Goal: Transaction & Acquisition: Book appointment/travel/reservation

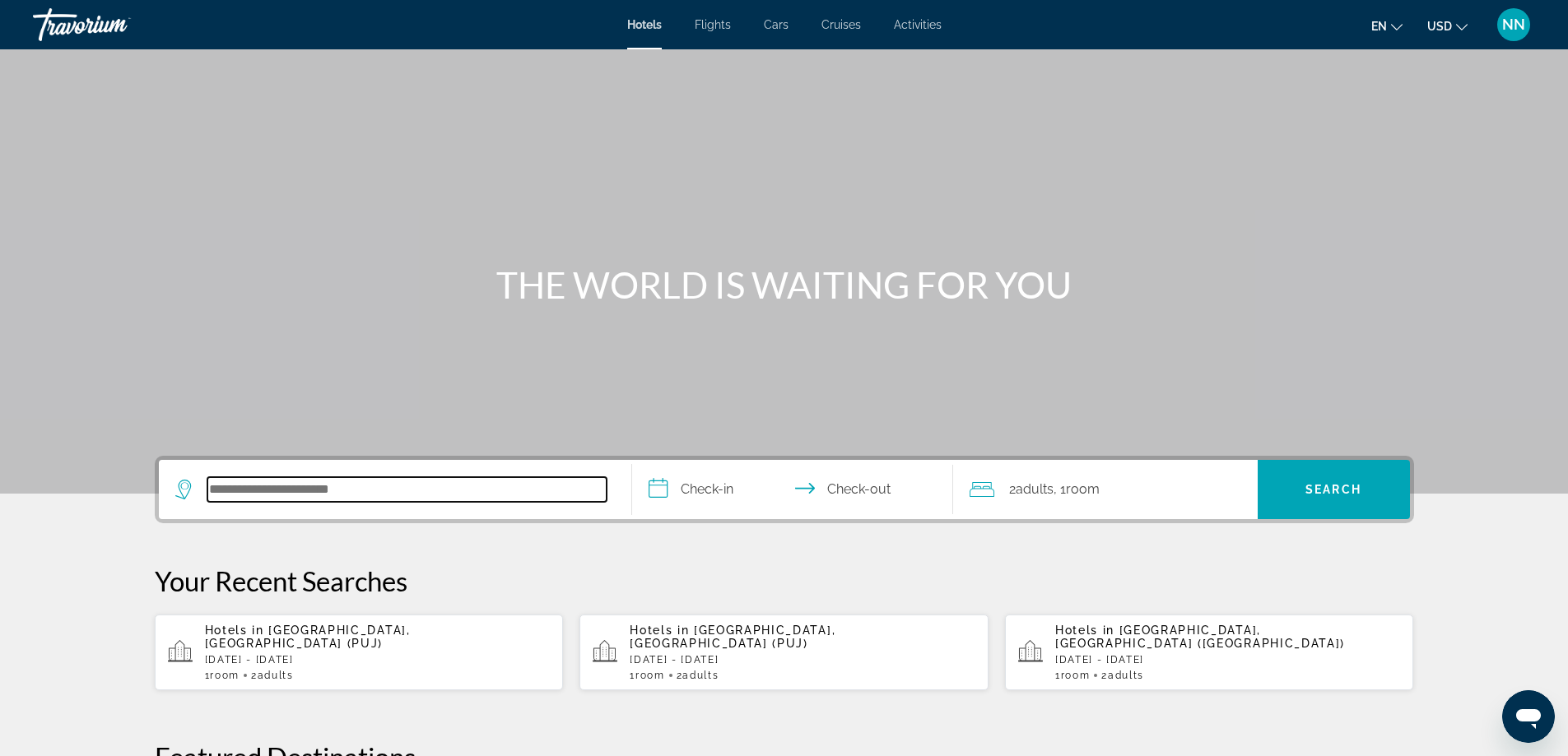
click at [275, 484] on input "Search hotel destination" at bounding box center [407, 490] width 399 height 25
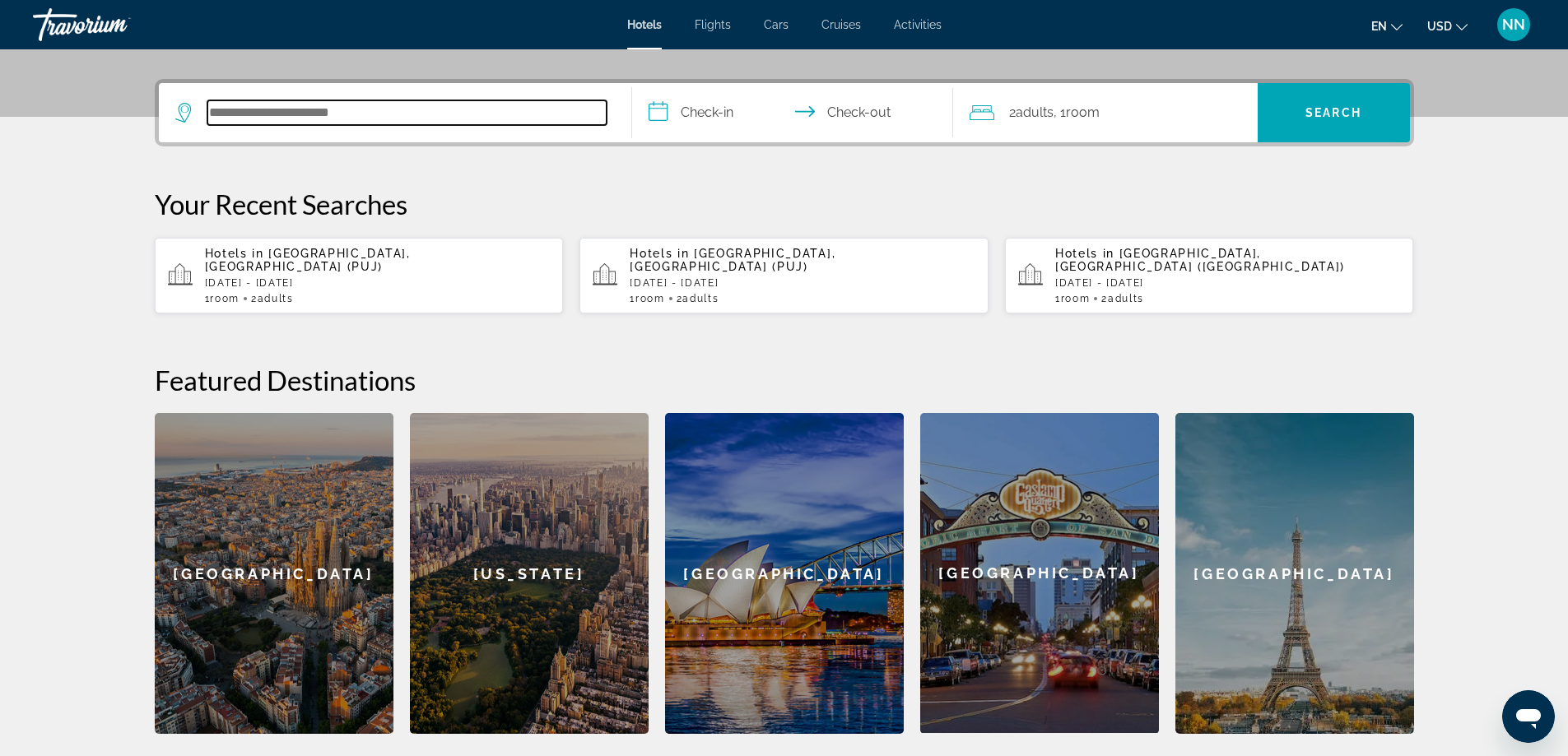
scroll to position [402, 0]
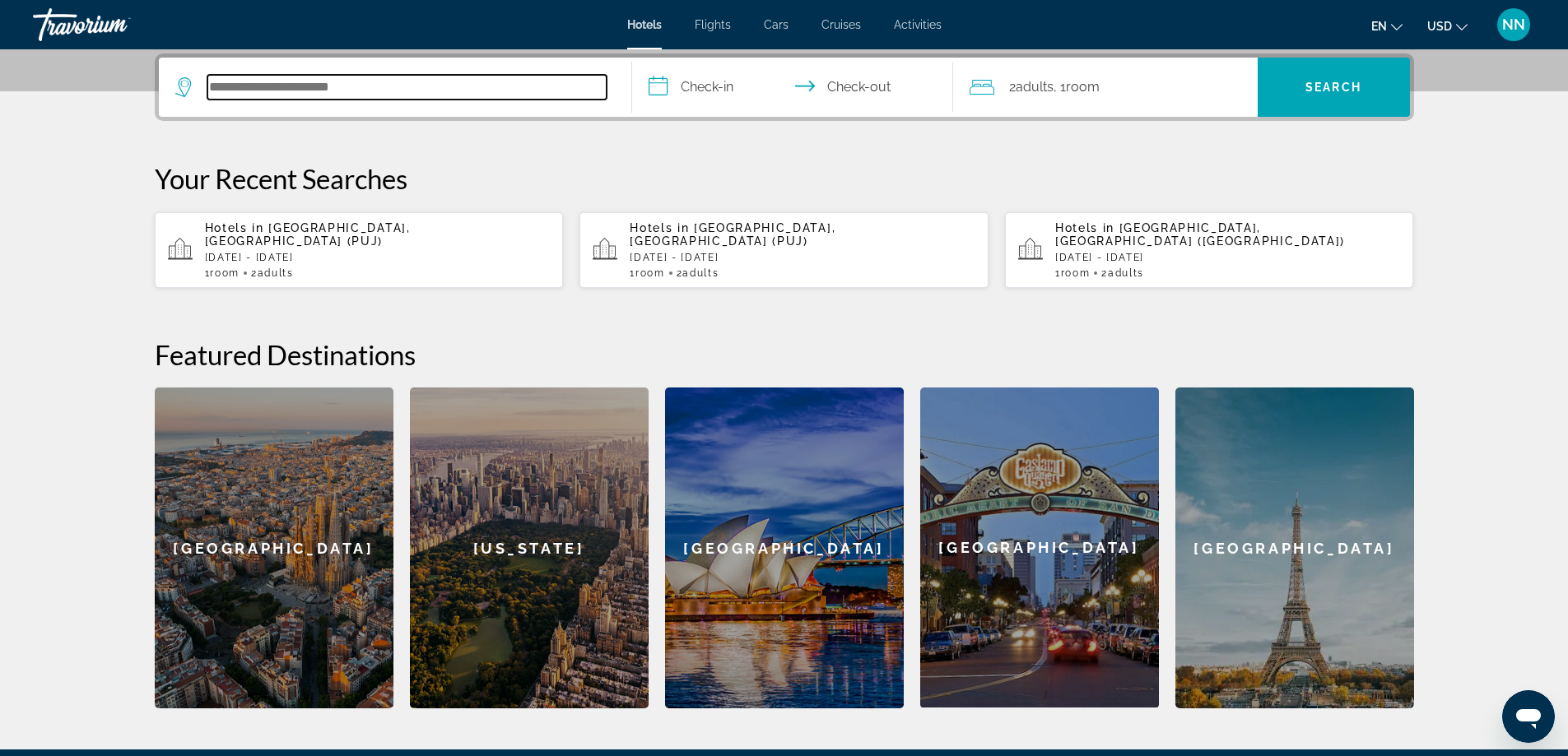
click at [329, 92] on input "Search hotel destination" at bounding box center [407, 87] width 399 height 25
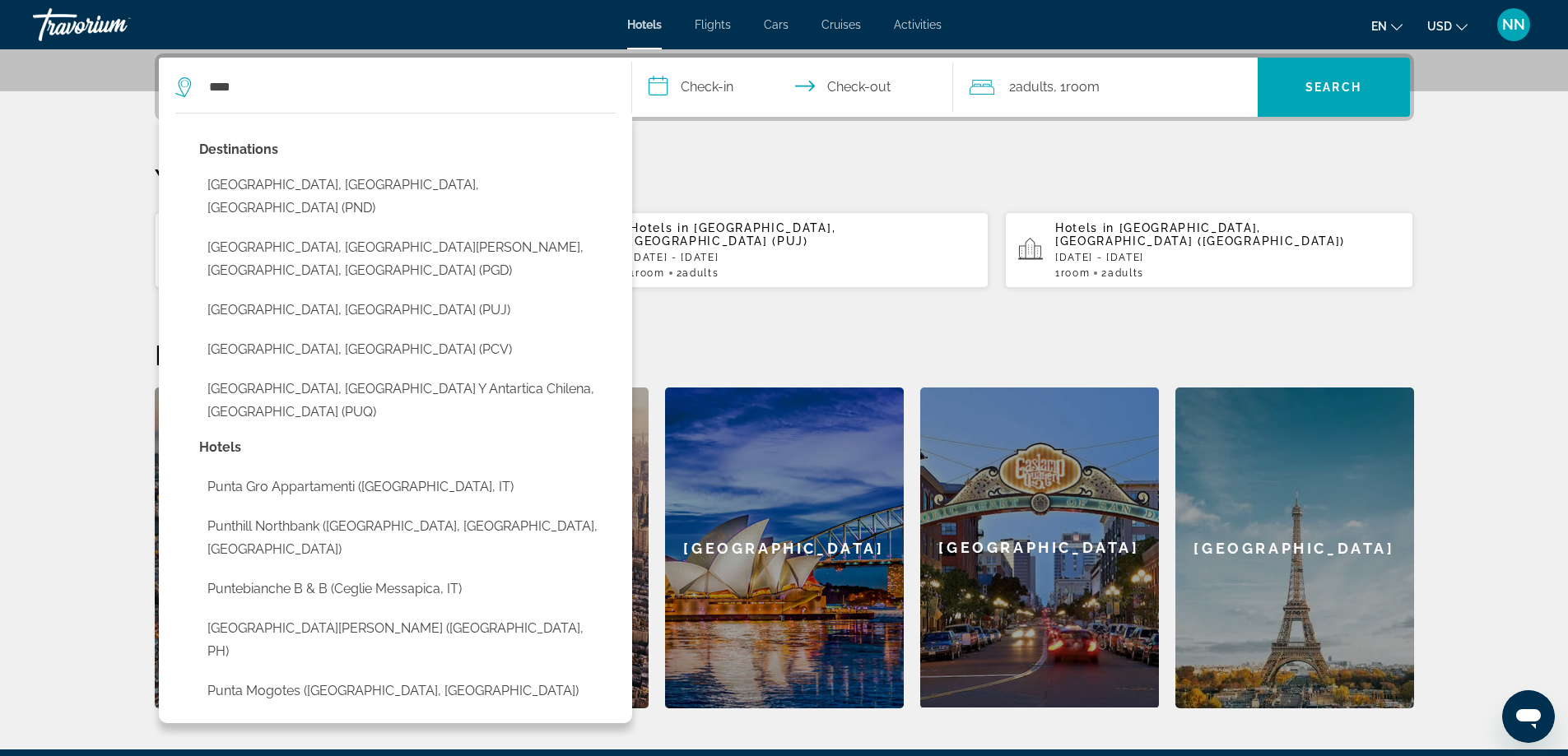
click at [327, 295] on button "[GEOGRAPHIC_DATA], [GEOGRAPHIC_DATA] (PUJ)" at bounding box center [407, 310] width 416 height 31
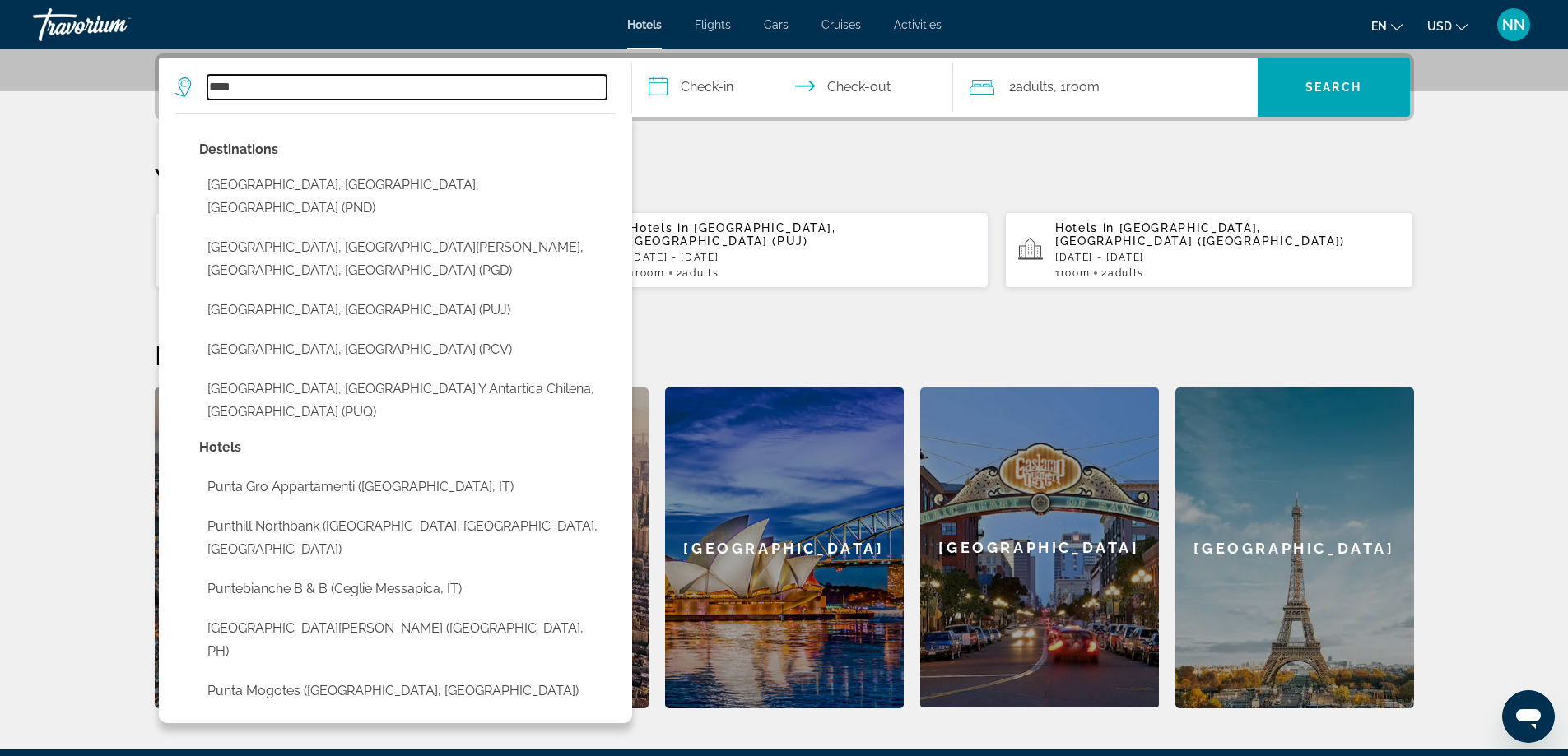
type input "**********"
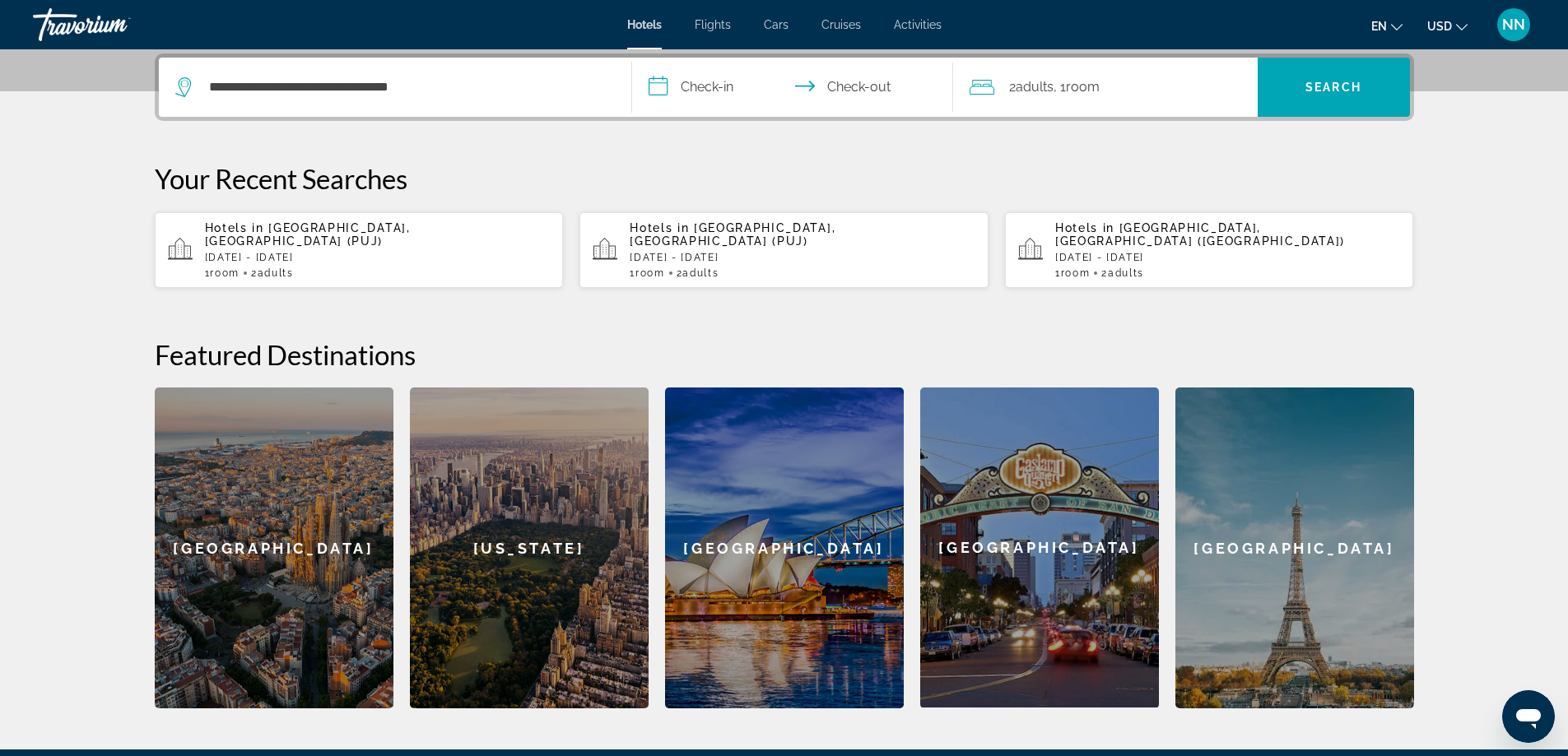
click at [653, 92] on input "**********" at bounding box center [796, 90] width 328 height 64
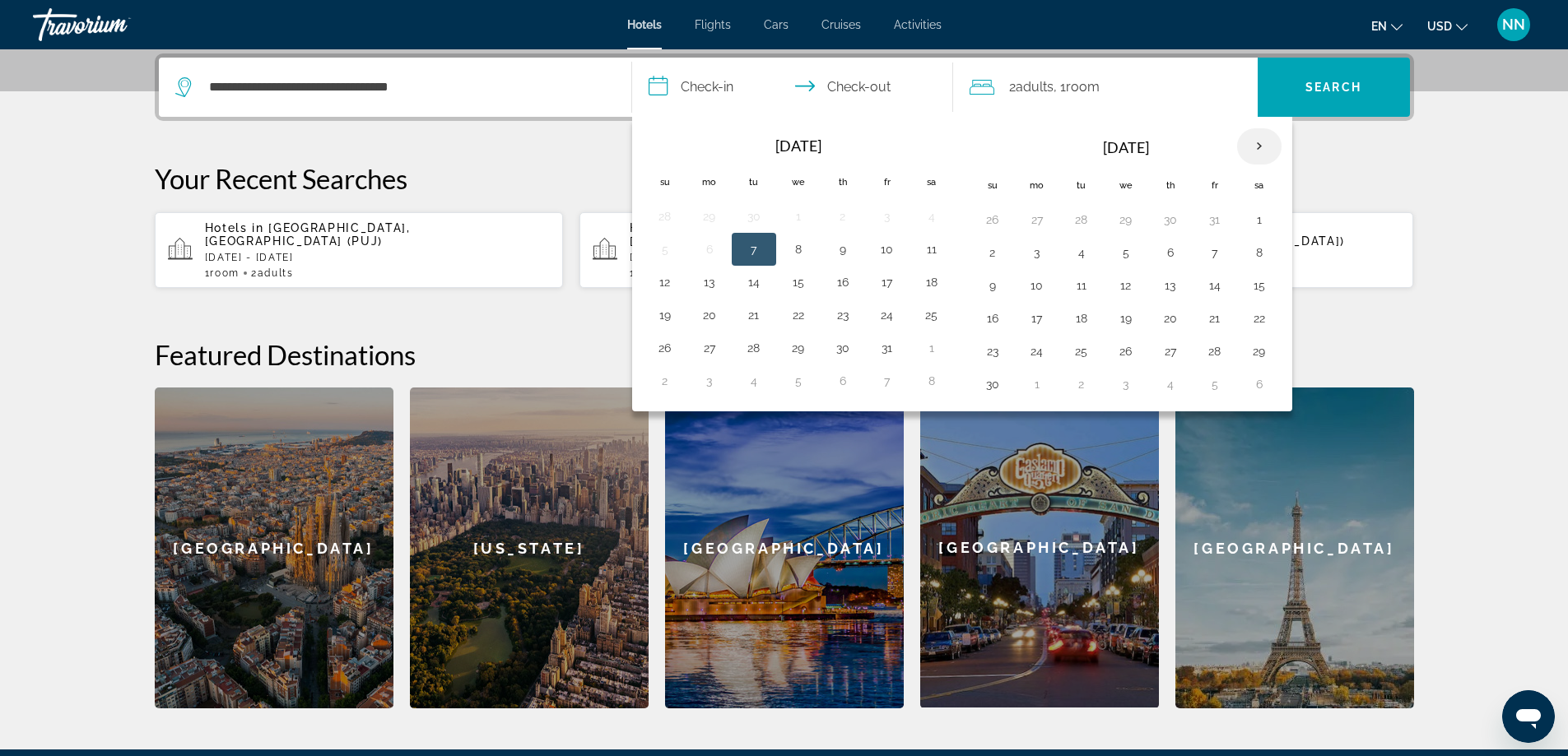
click at [1255, 153] on th "Next month" at bounding box center [1260, 146] width 45 height 37
click at [1119, 255] on button "10" at bounding box center [1126, 253] width 27 height 23
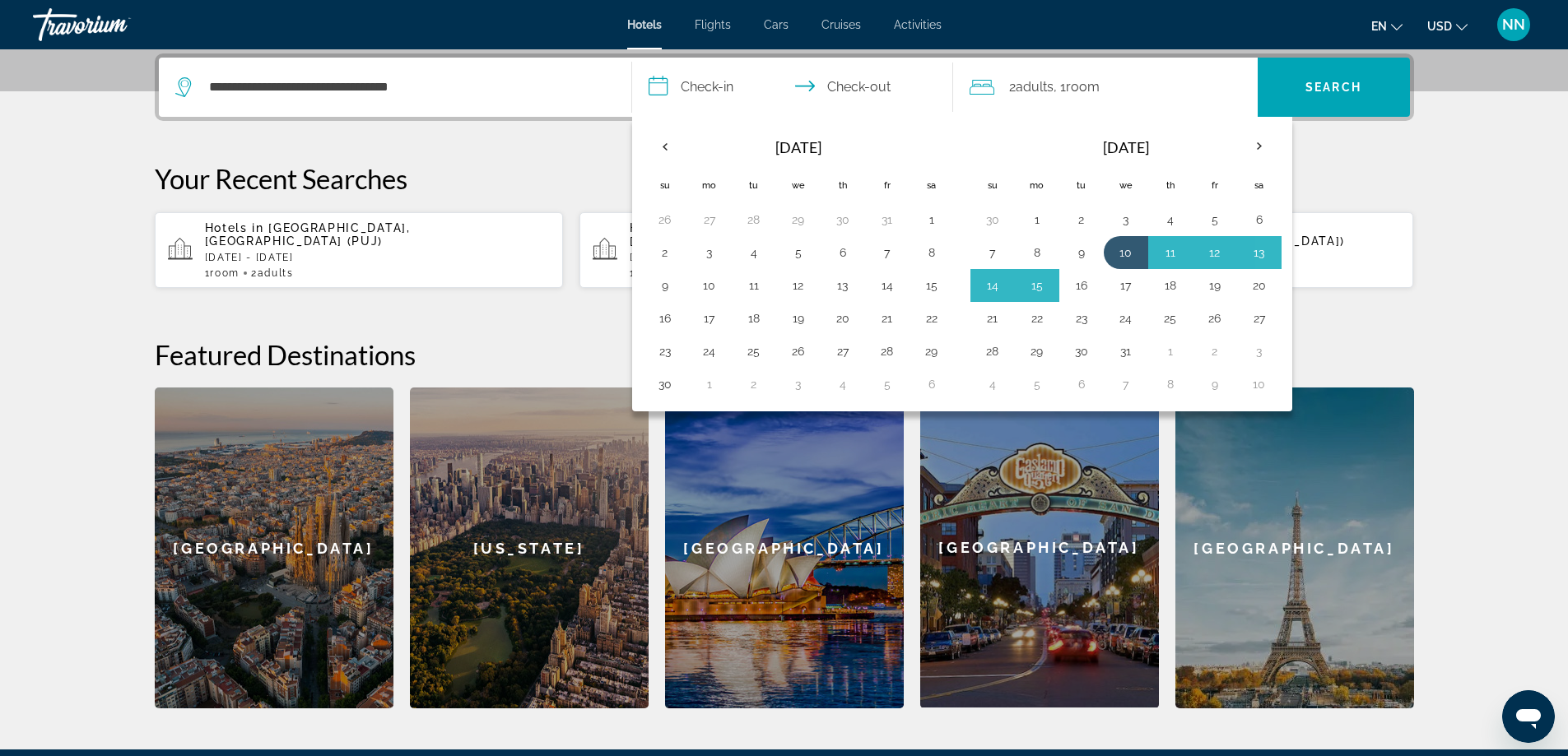
click at [1085, 280] on button "16" at bounding box center [1082, 286] width 27 height 23
type input "**********"
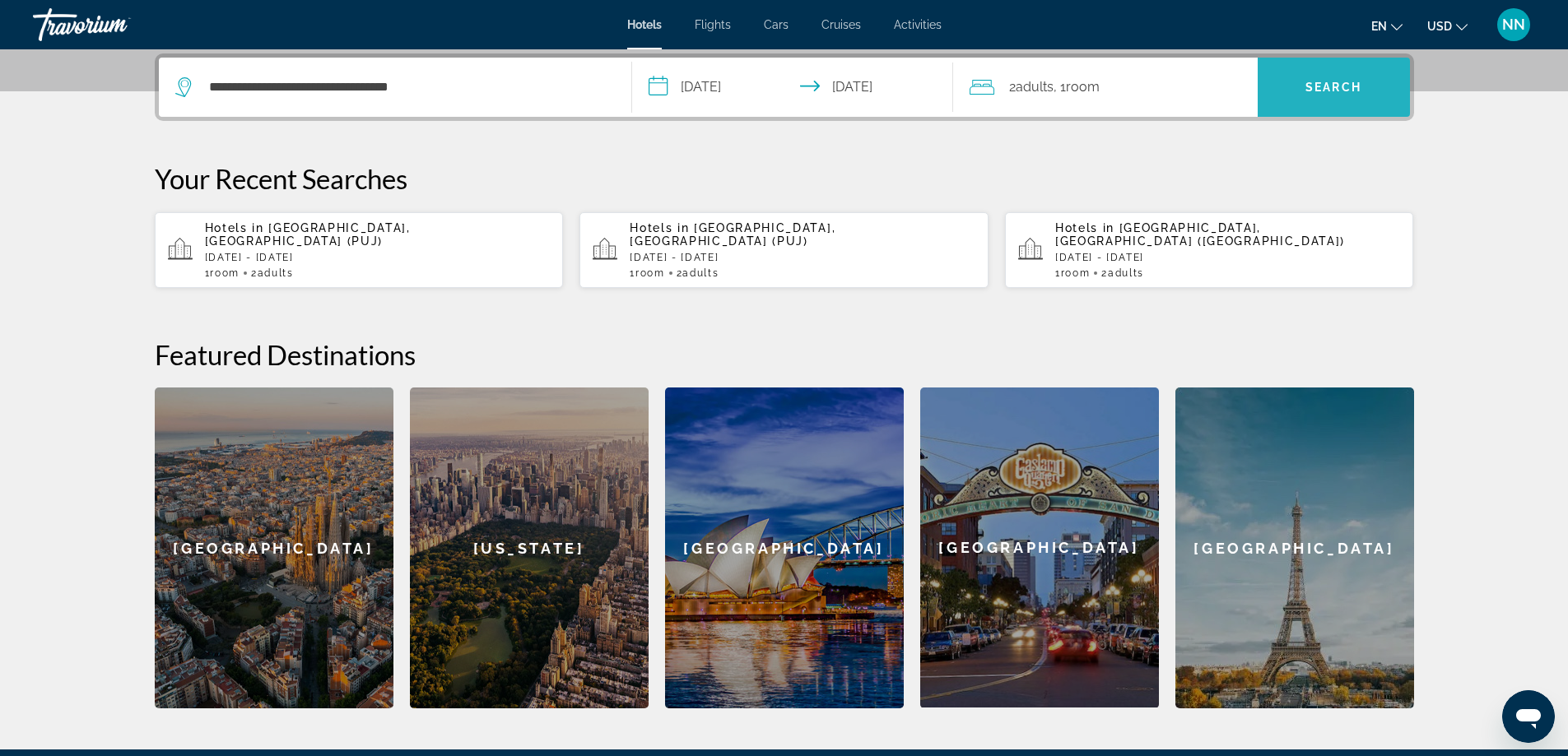
click at [1341, 85] on span "Search" at bounding box center [1333, 87] width 56 height 13
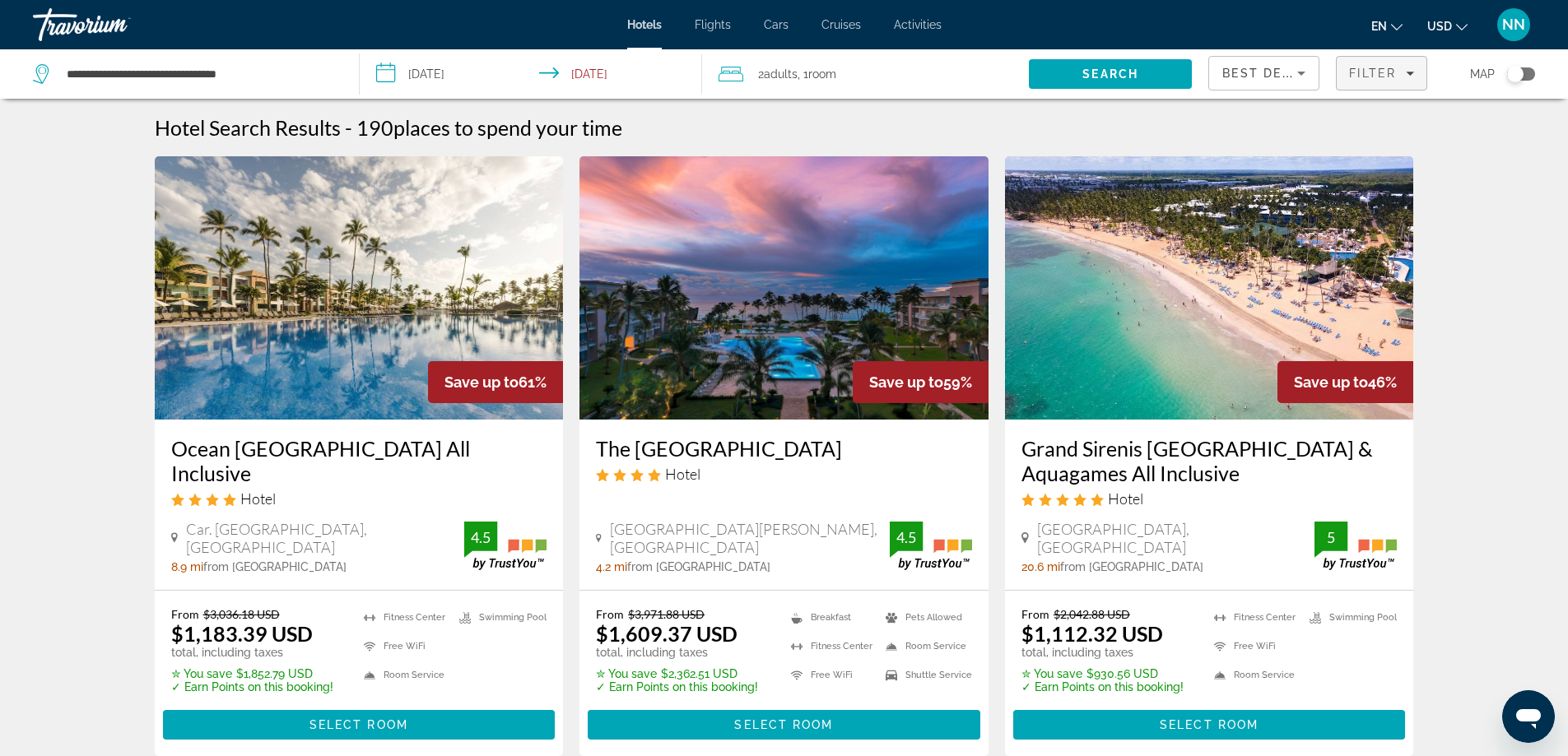
click at [1376, 81] on span "Filters" at bounding box center [1381, 73] width 90 height 39
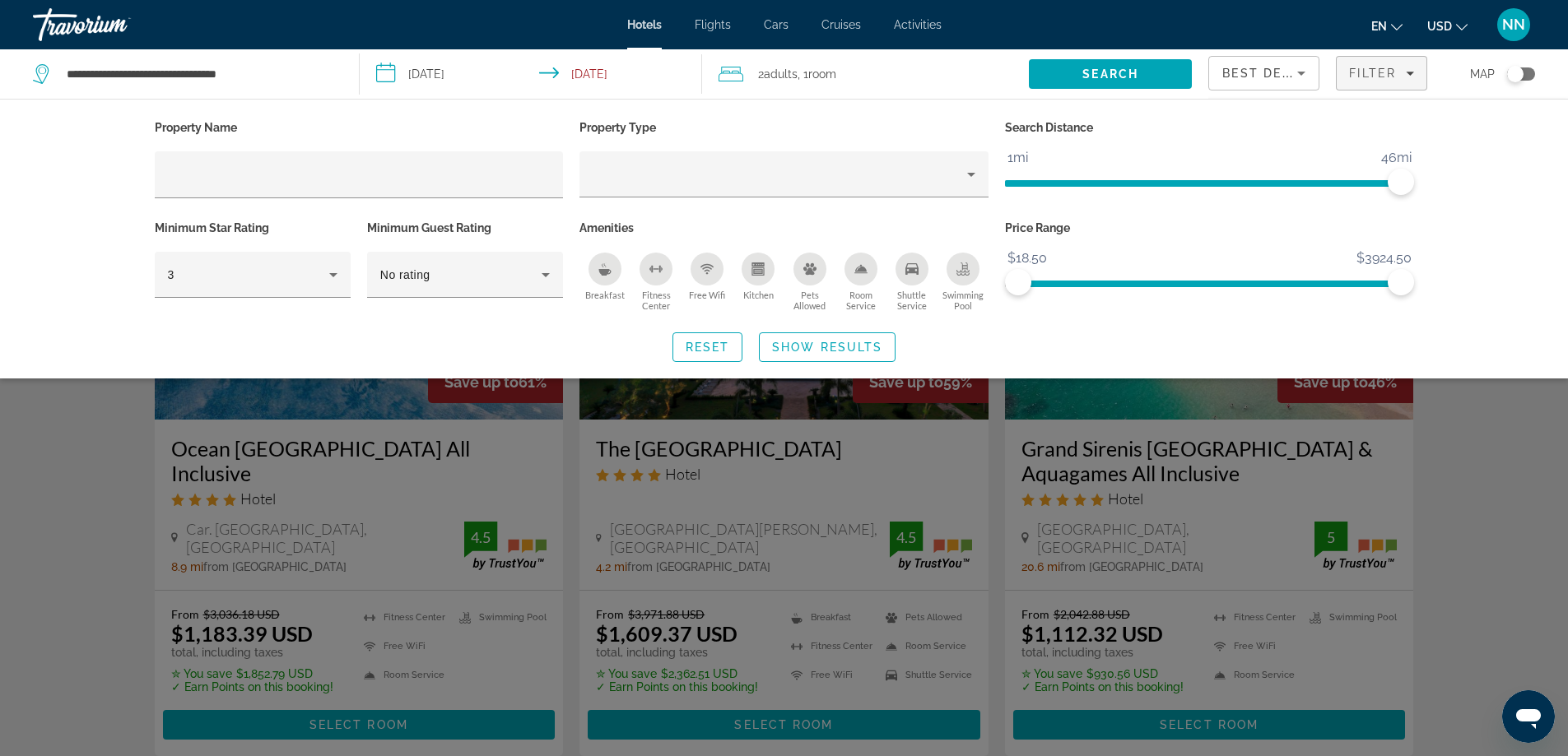
click at [1406, 182] on ngx-slider "1mi 46mi 46mi" at bounding box center [1209, 182] width 409 height 4
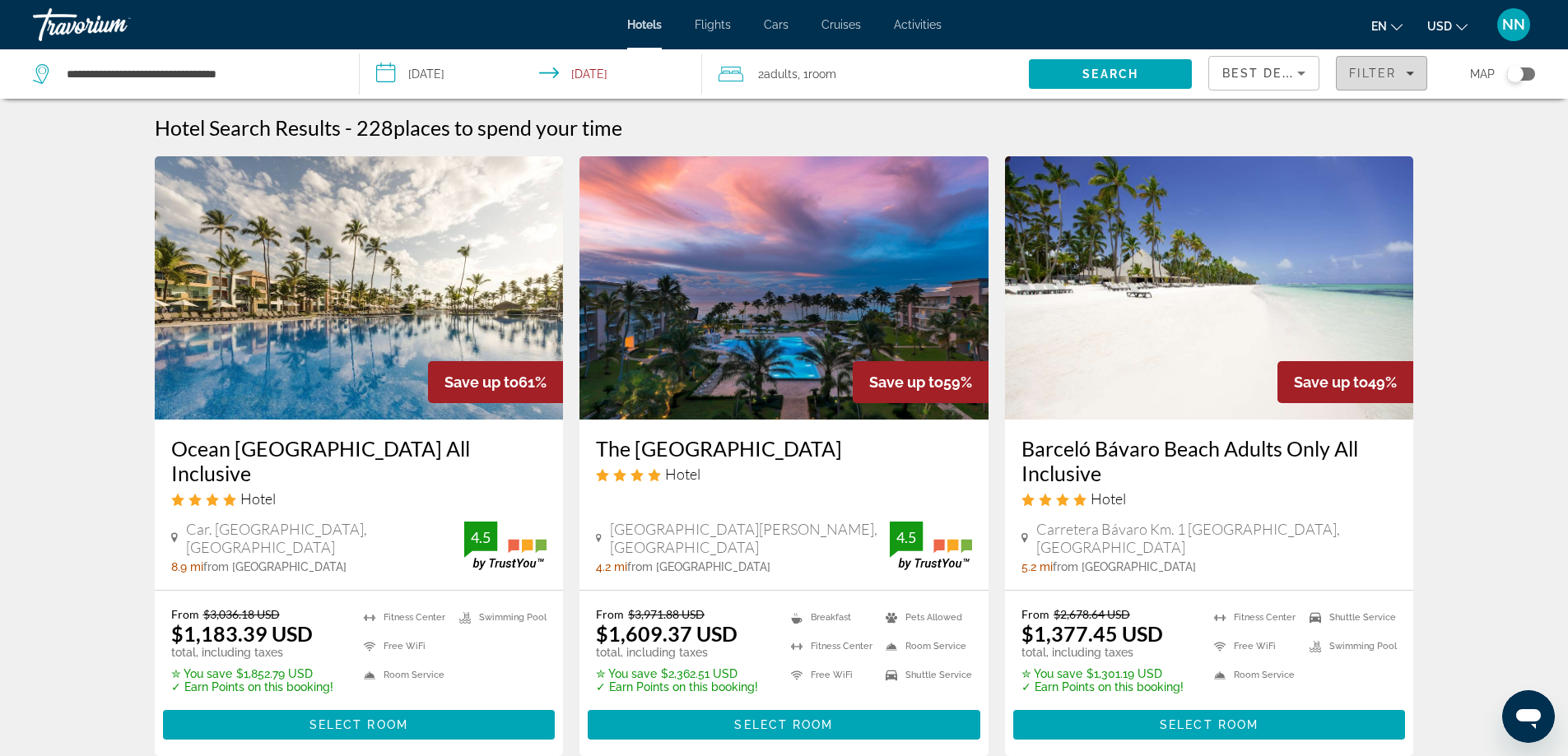
click at [1401, 71] on div "Filter" at bounding box center [1381, 73] width 65 height 13
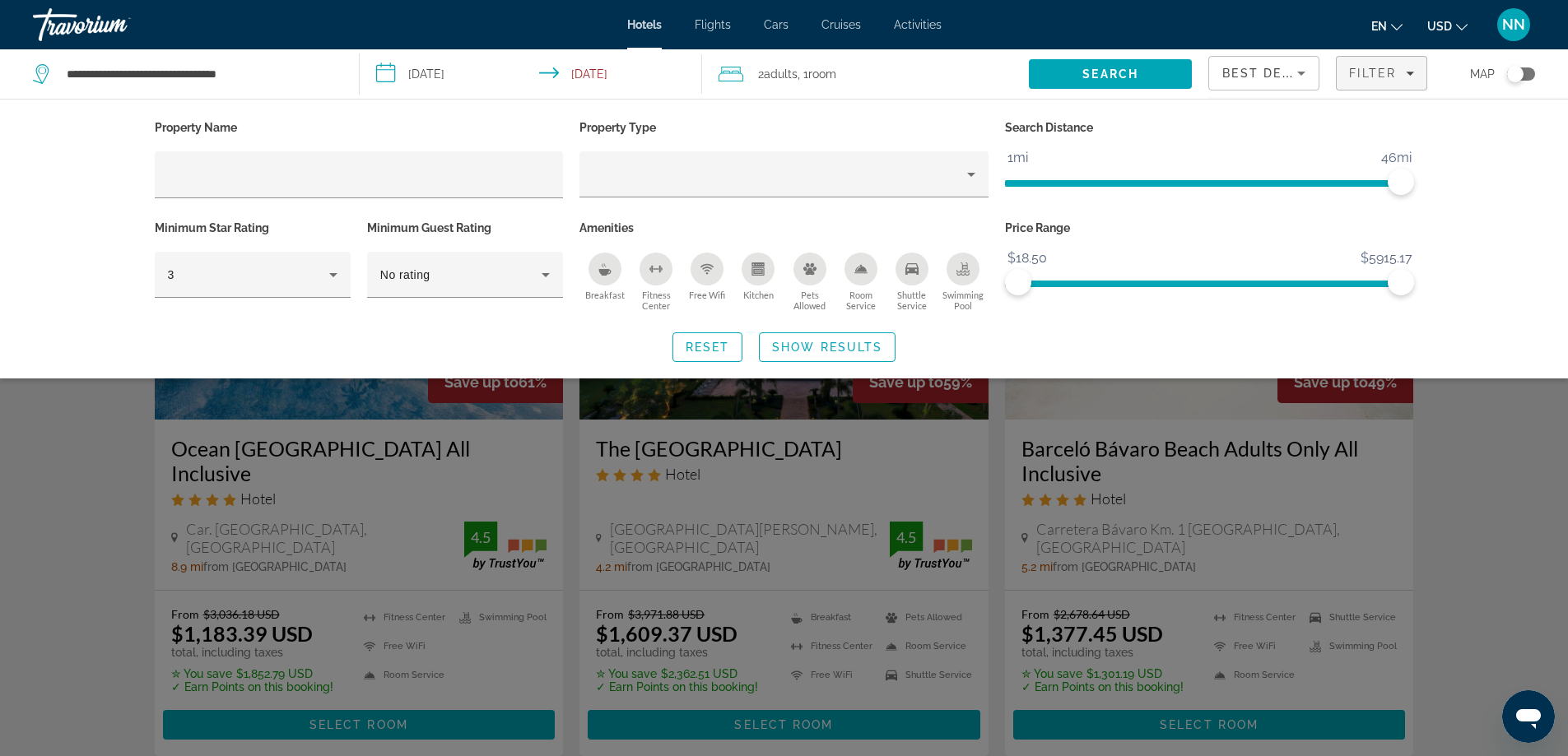
drag, startPoint x: 1482, startPoint y: 176, endPoint x: 26, endPoint y: 532, distance: 1498.9
click at [26, 532] on div "Search widget" at bounding box center [784, 501] width 1568 height 509
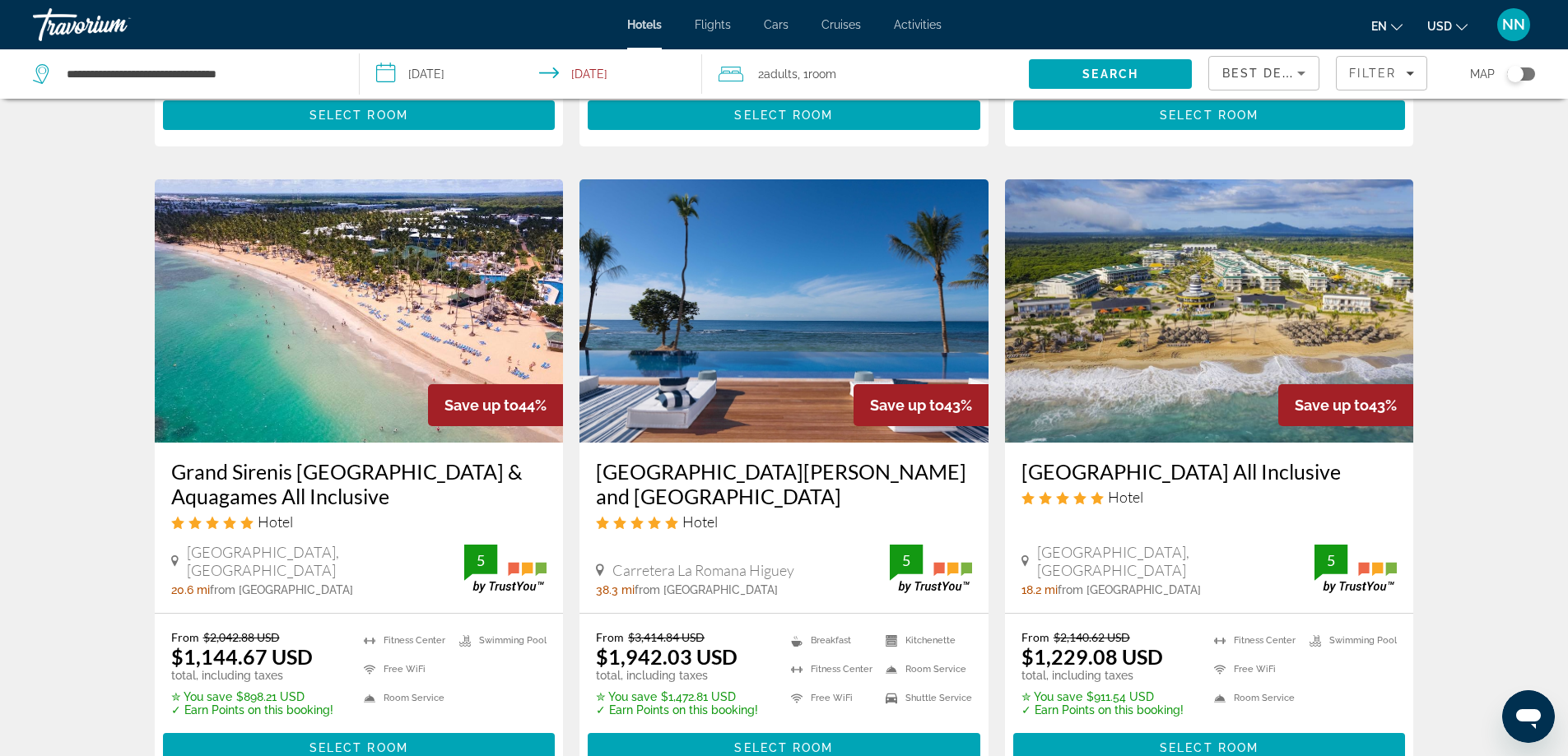
scroll to position [625, 0]
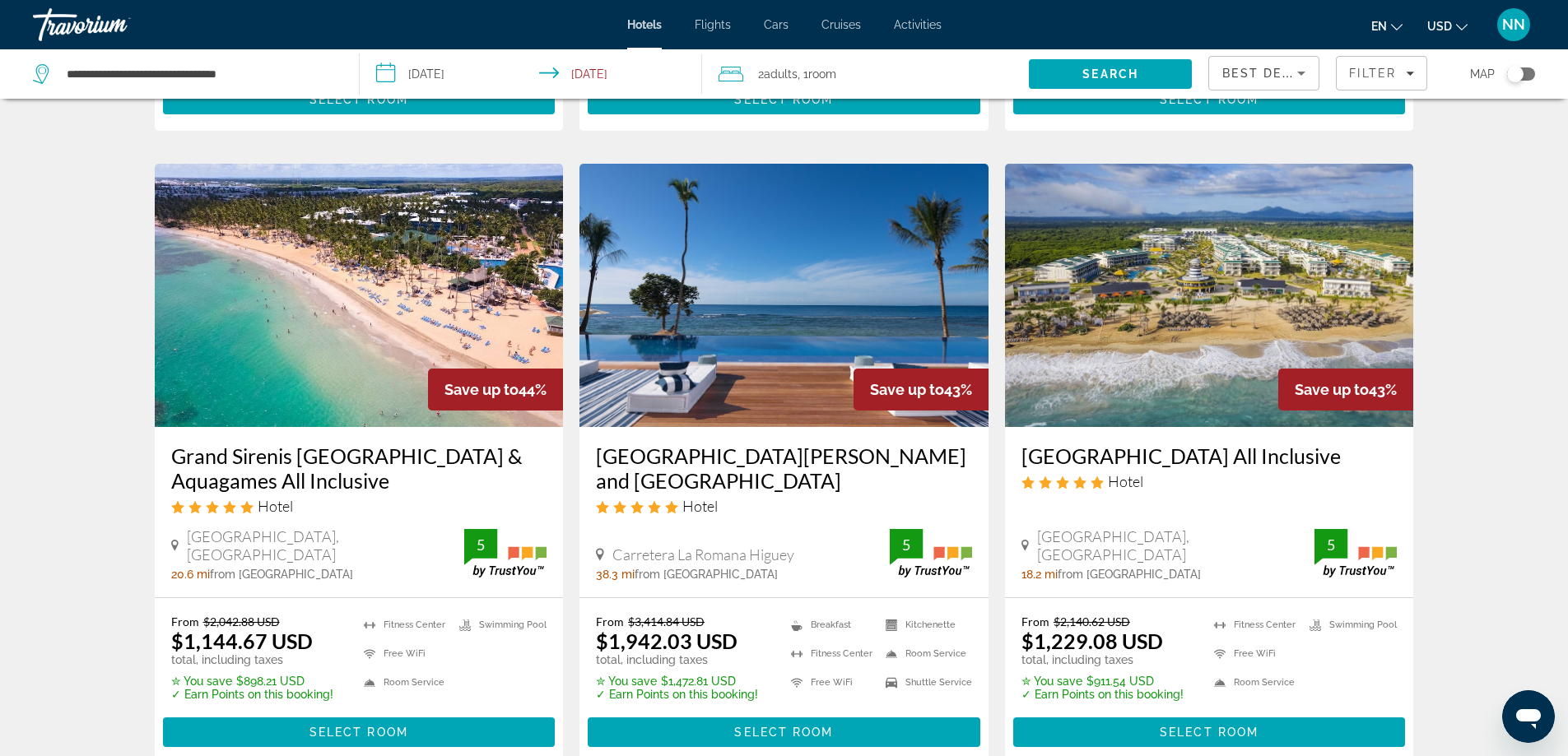
click at [756, 357] on img "Main content" at bounding box center [783, 296] width 409 height 264
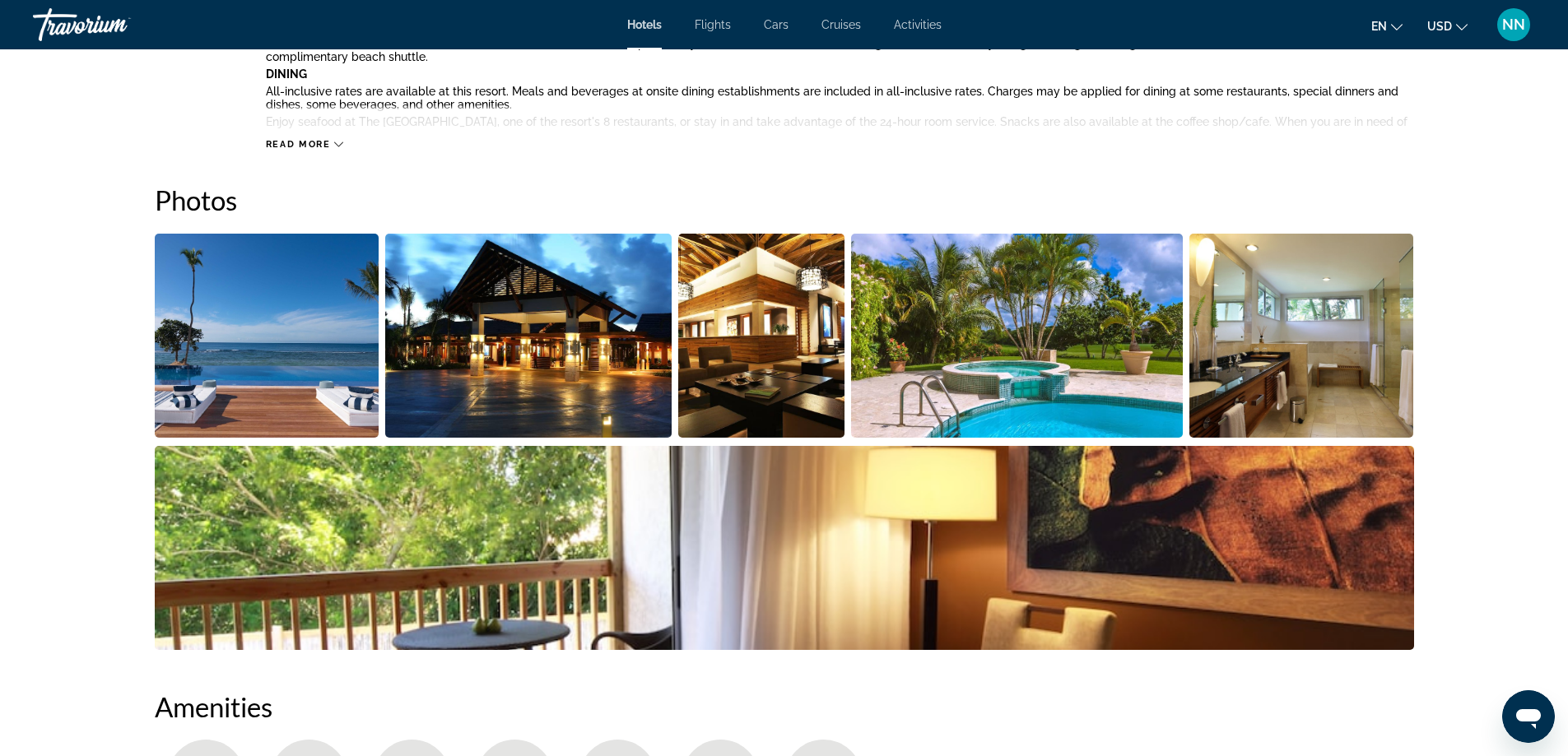
scroll to position [790, 0]
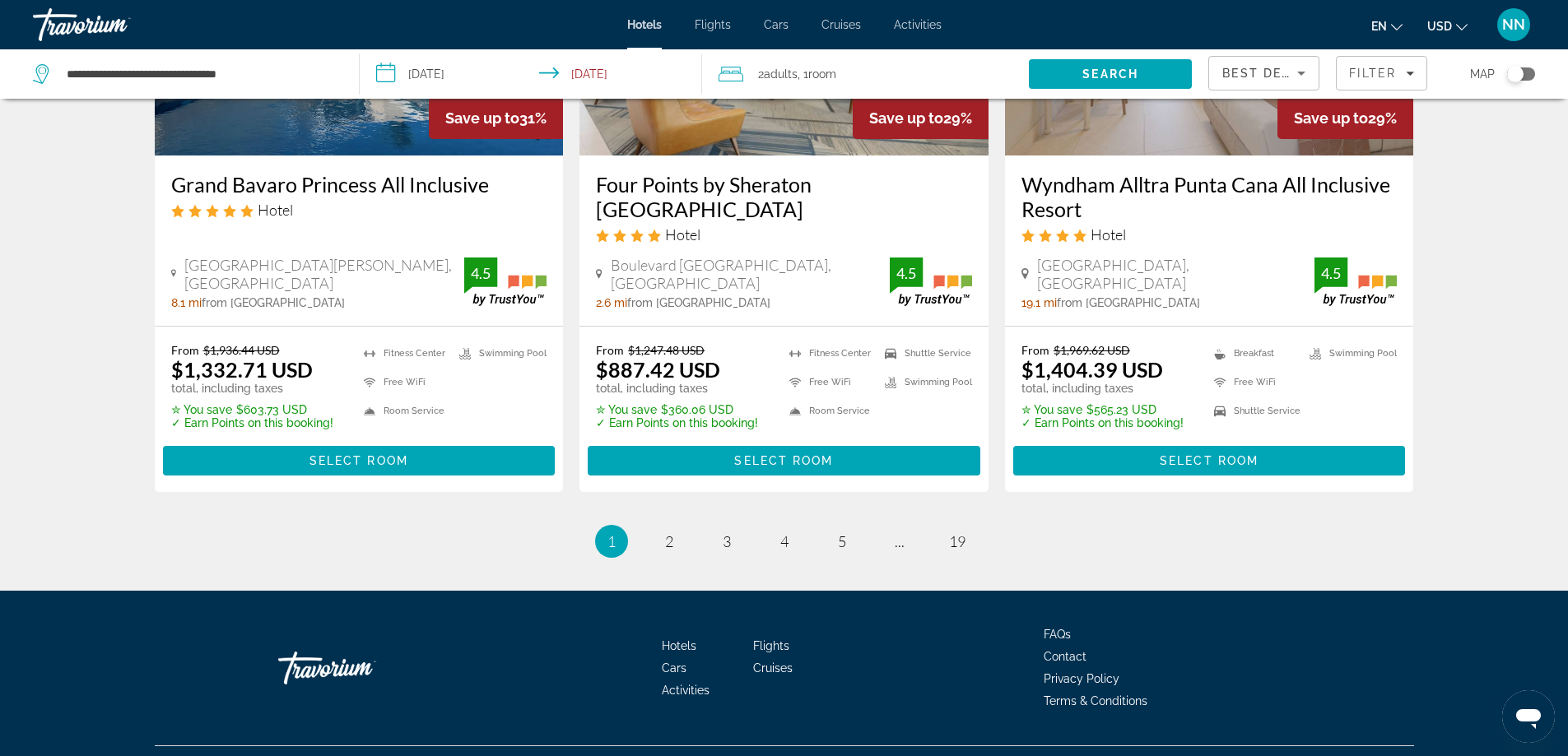
scroll to position [2176, 0]
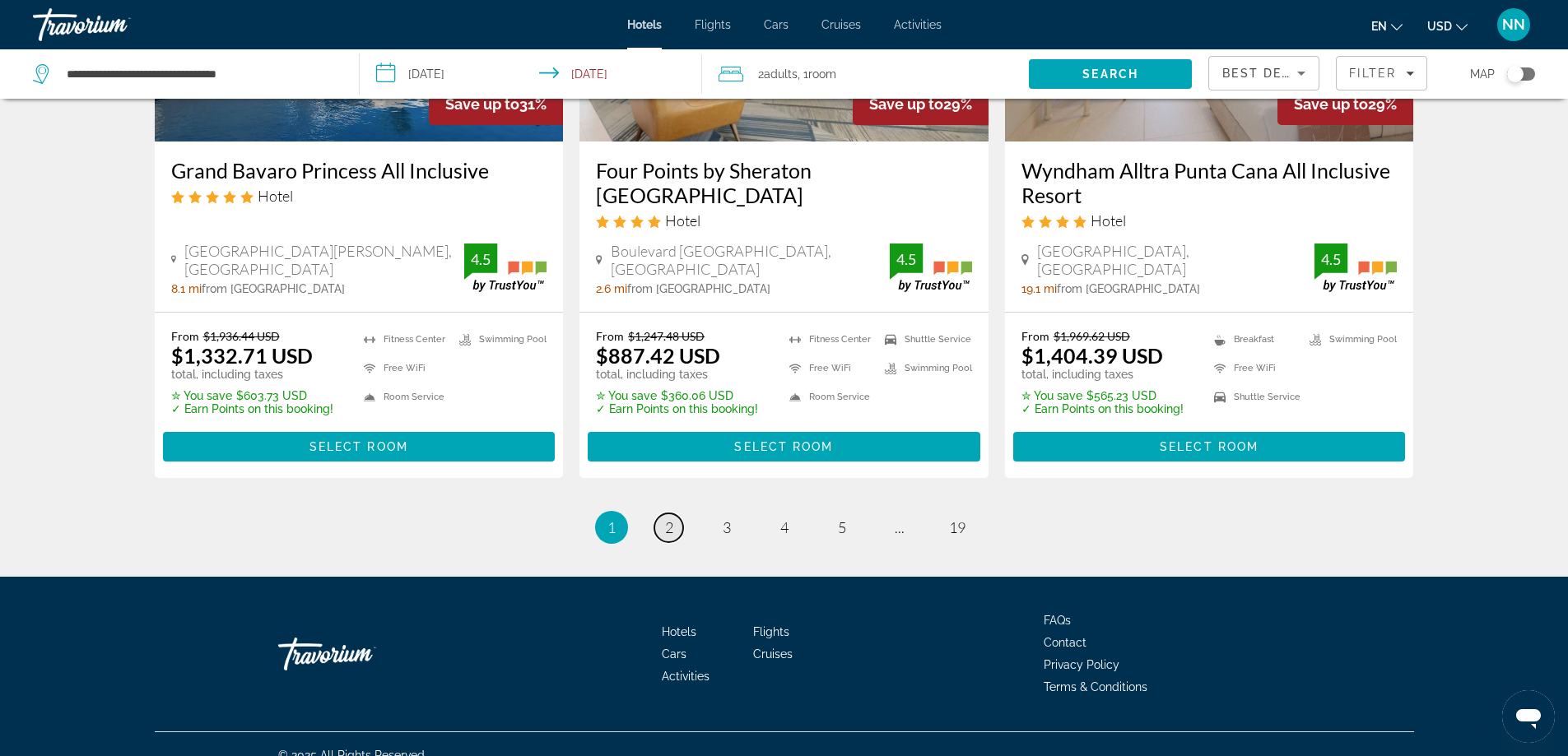
click at [666, 518] on span "2" at bounding box center [668, 527] width 8 height 18
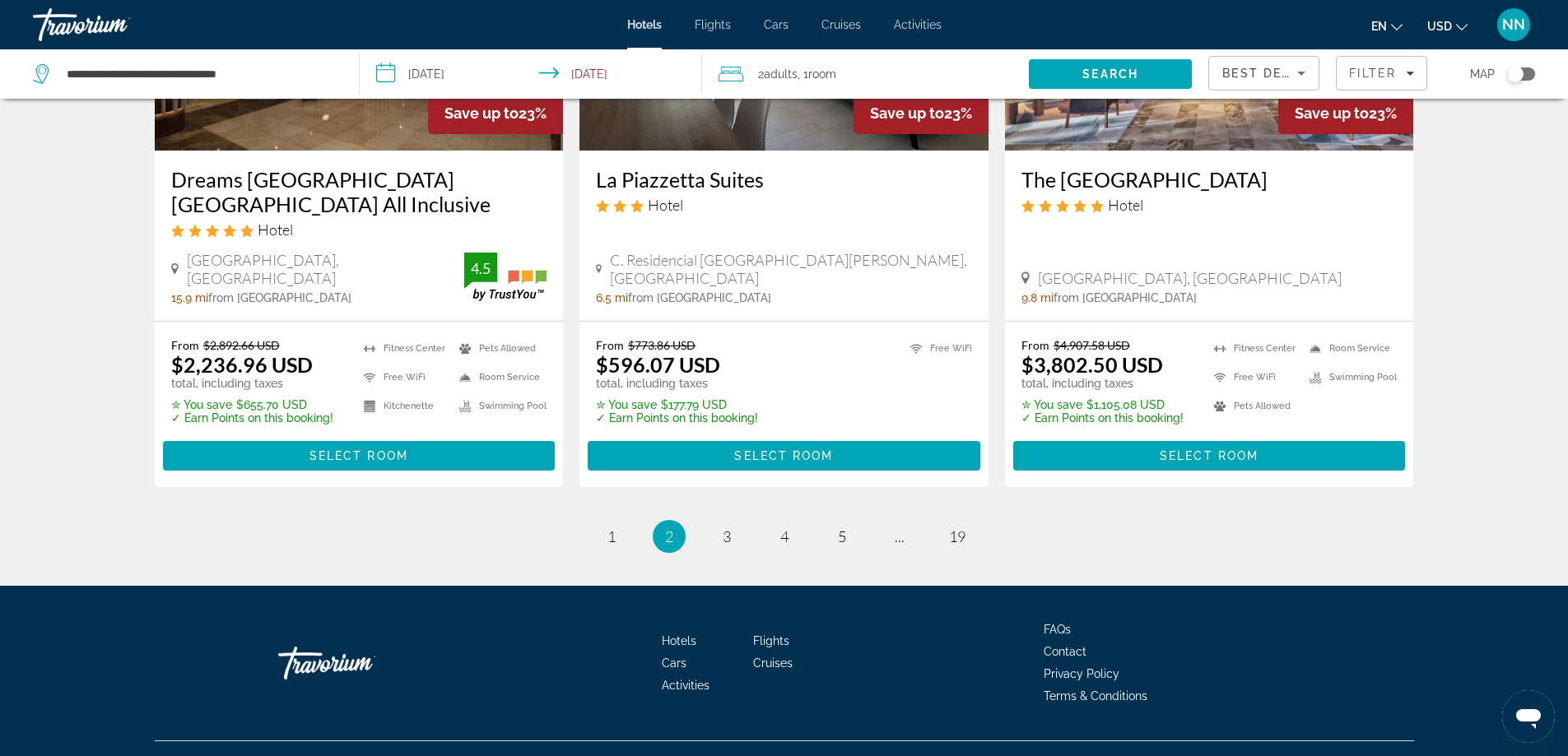
scroll to position [2119, 0]
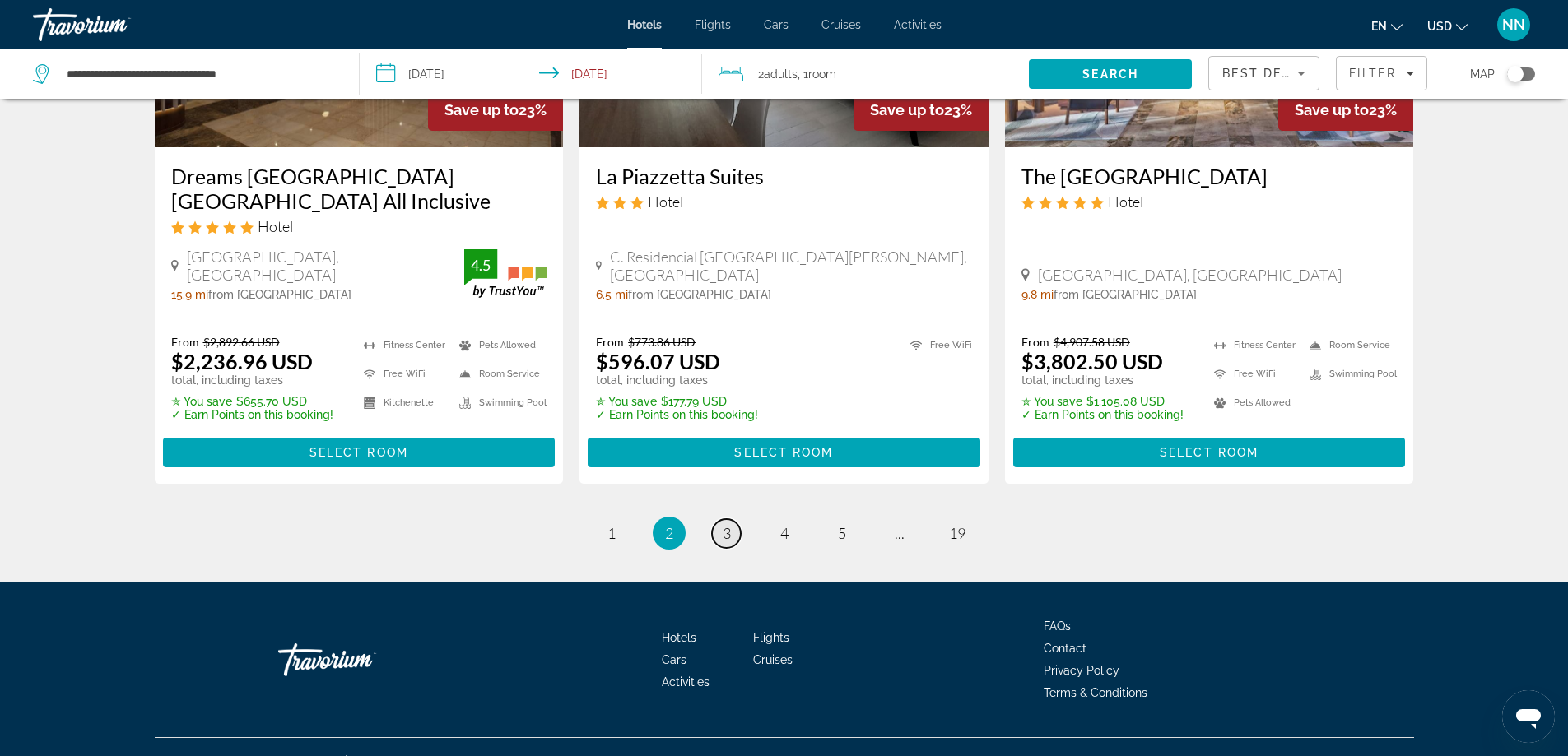
click at [736, 519] on link "page 3" at bounding box center [726, 533] width 29 height 28
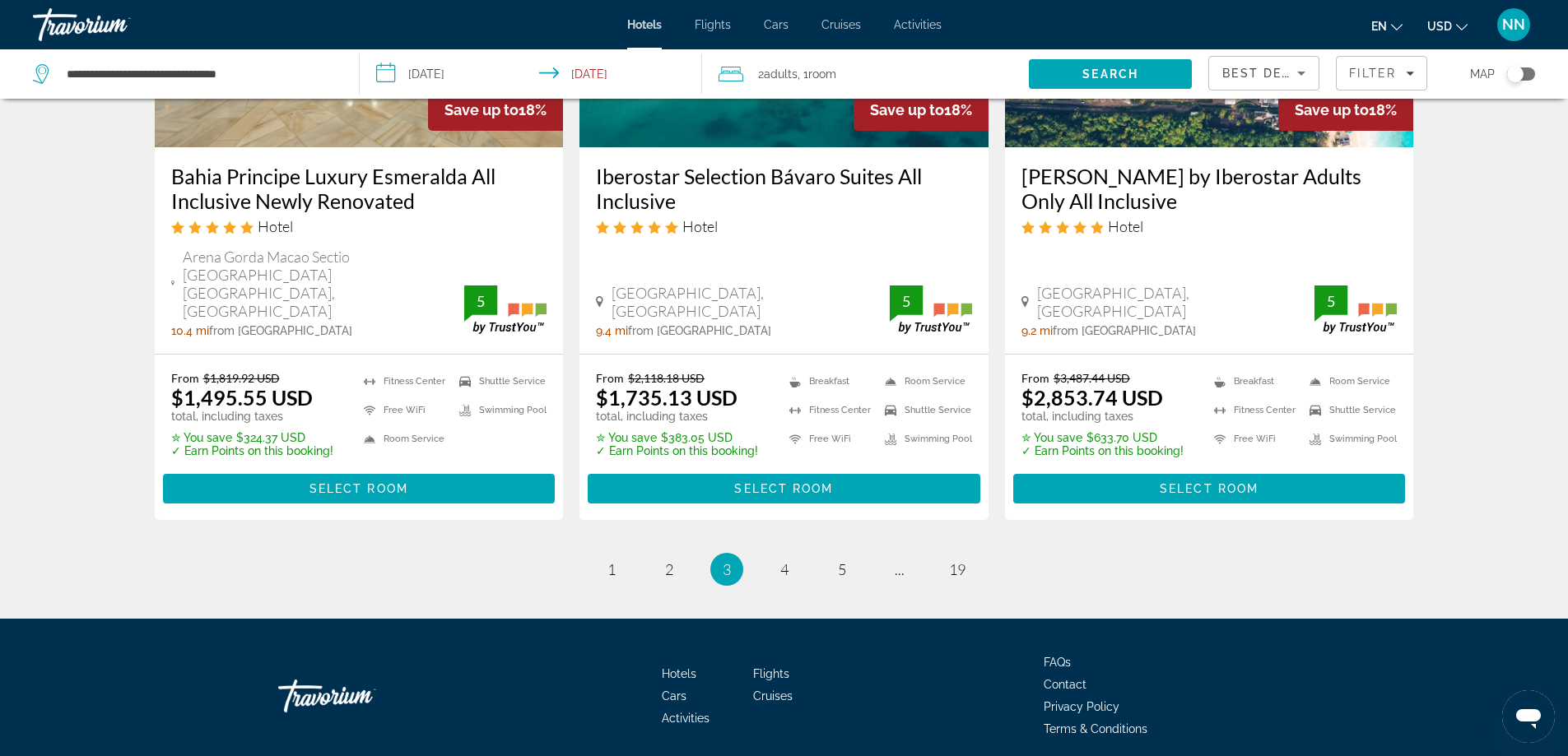
scroll to position [2196, 0]
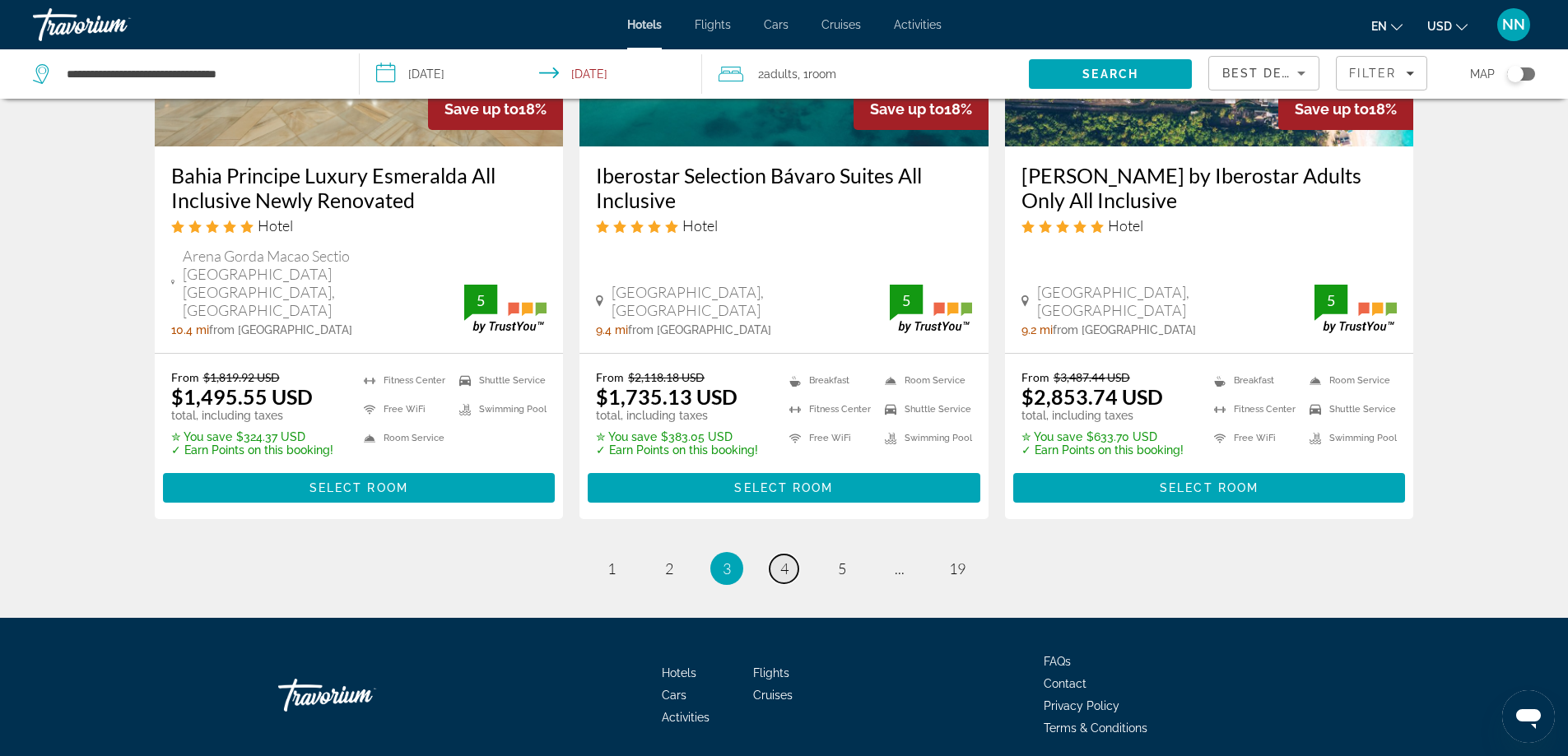
click at [785, 559] on span "4" at bounding box center [784, 568] width 8 height 18
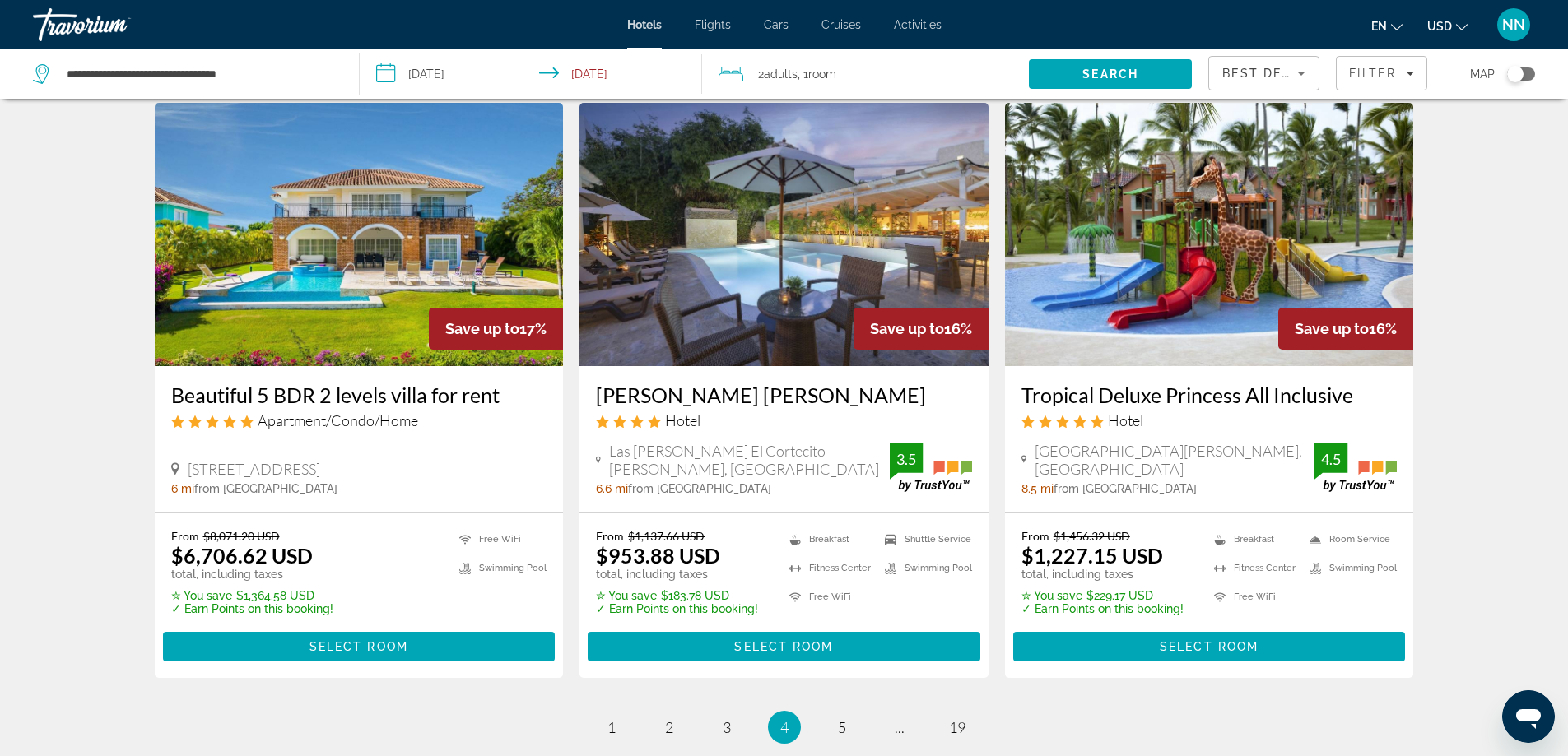
scroll to position [2007, 0]
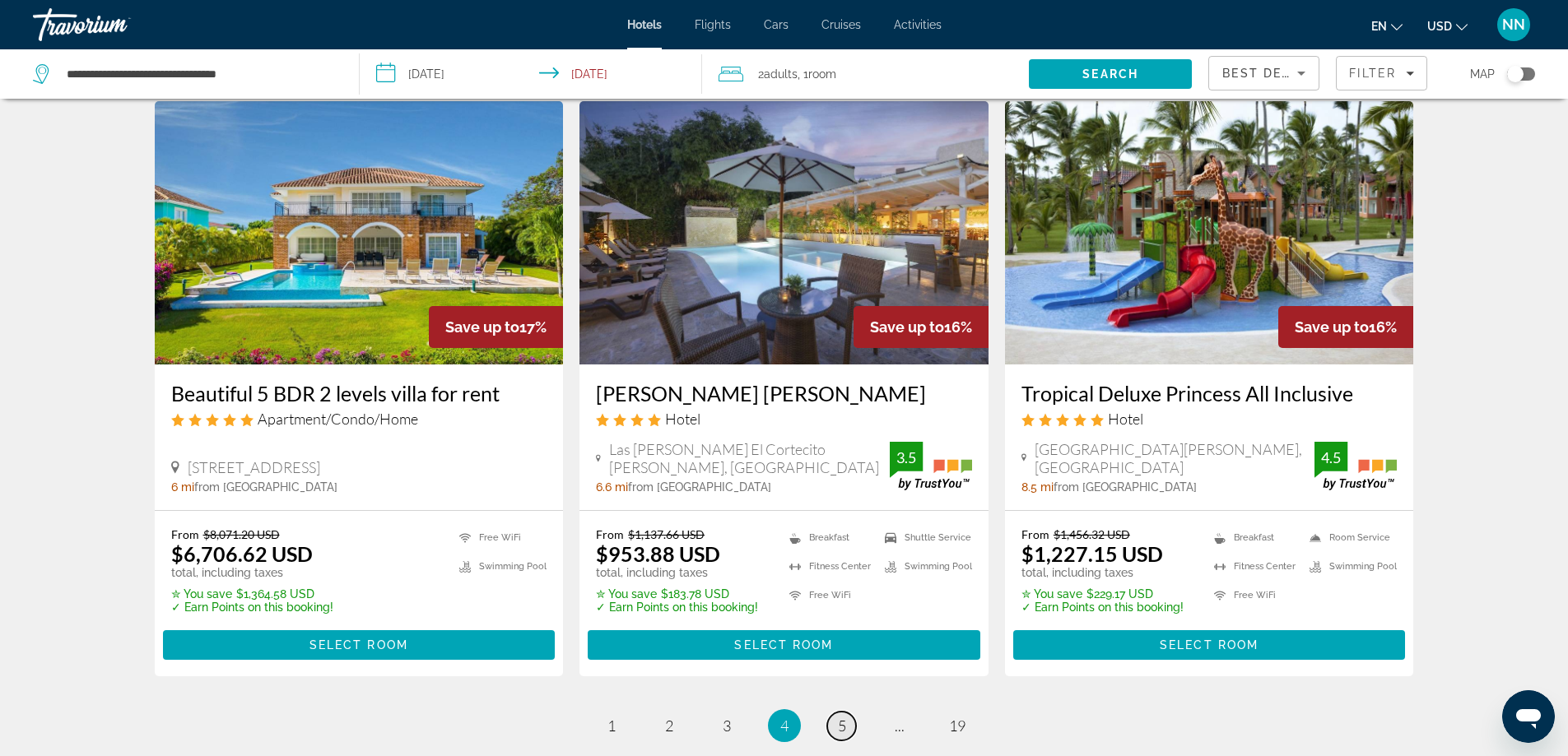
click at [840, 717] on span "5" at bounding box center [841, 726] width 8 height 18
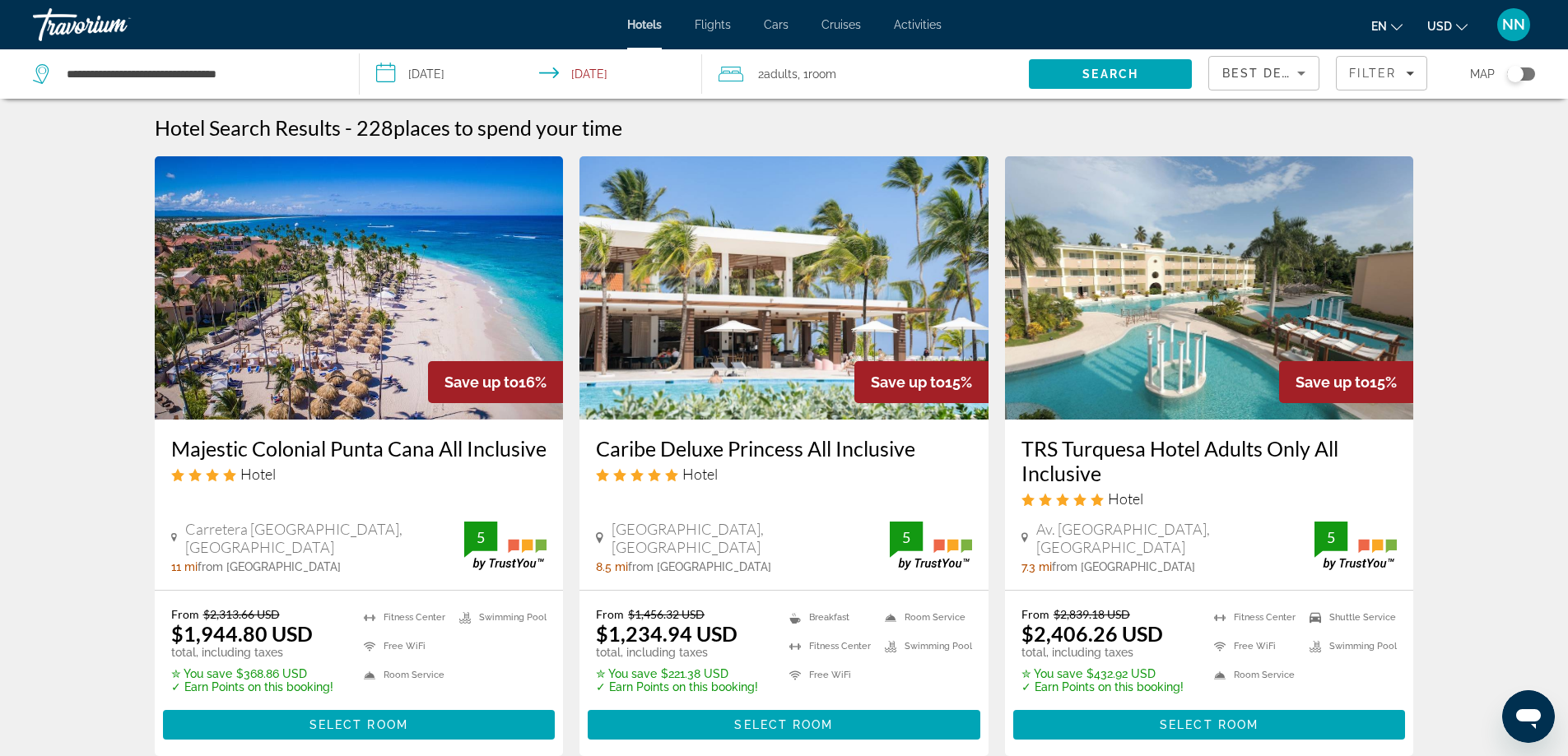
click at [1044, 378] on img "Main content" at bounding box center [1209, 289] width 409 height 264
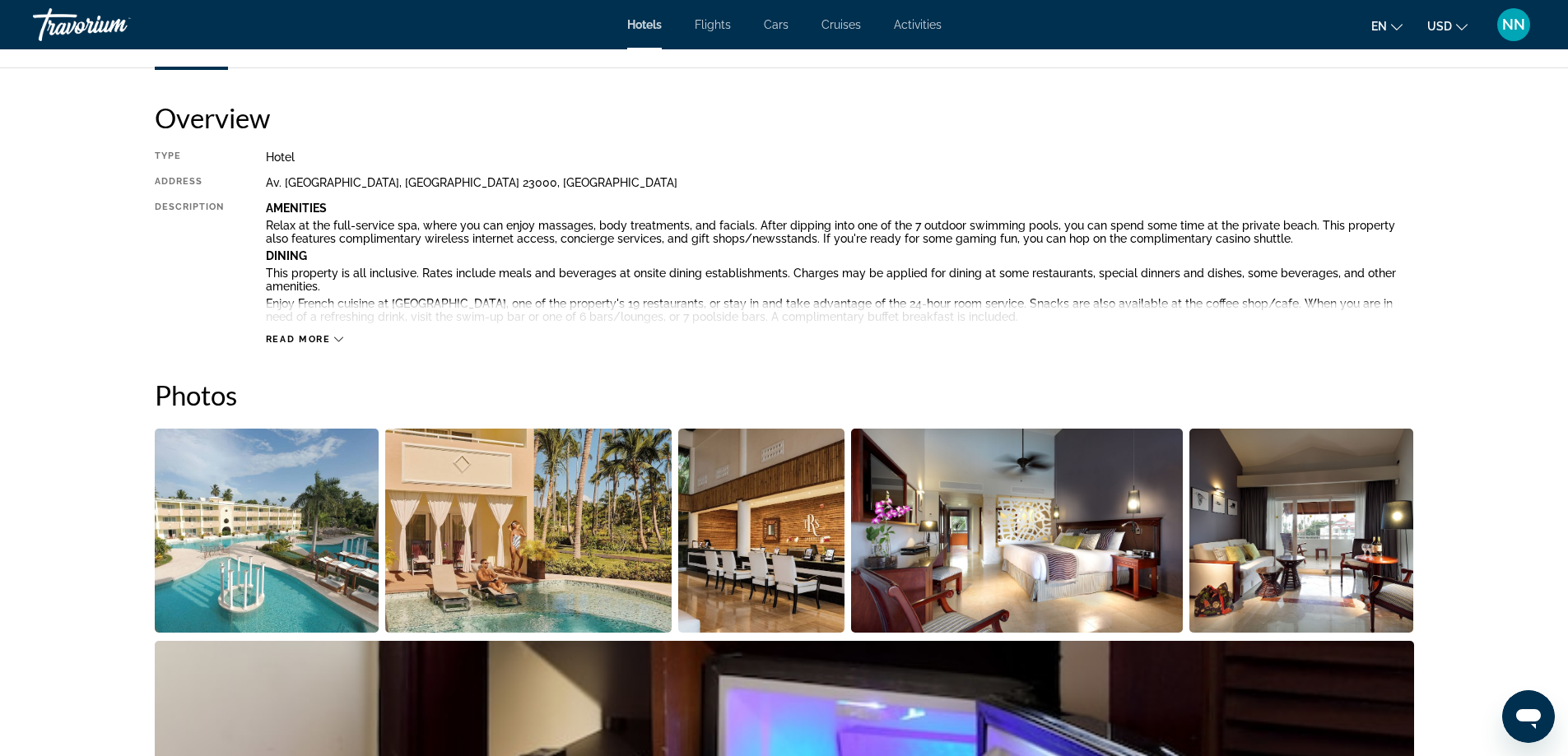
scroll to position [559, 0]
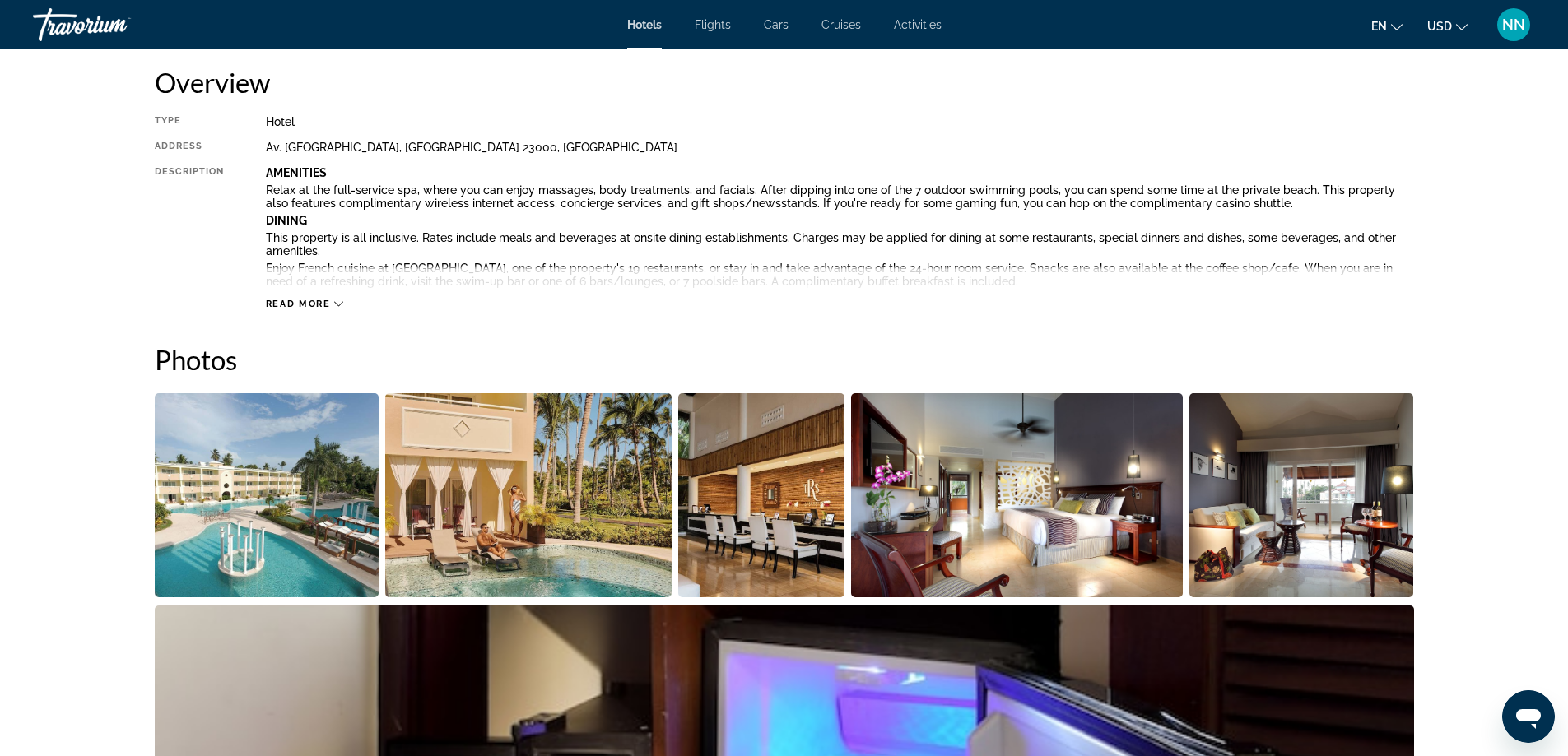
click at [1082, 526] on img "Open full-screen image slider" at bounding box center [1017, 495] width 331 height 204
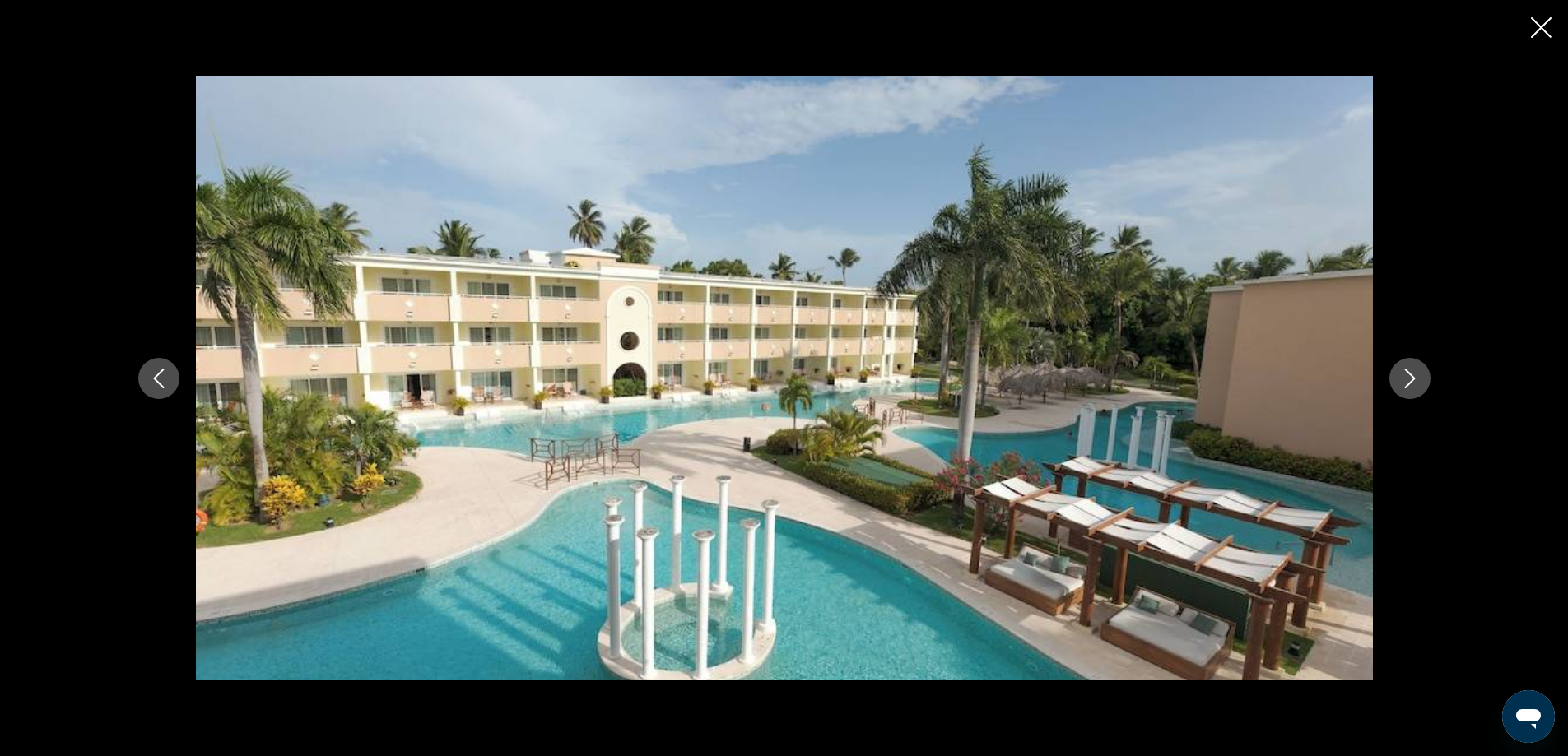
click at [1082, 524] on img "Main content" at bounding box center [784, 378] width 1177 height 605
click at [1414, 378] on icon "Next image" at bounding box center [1409, 378] width 11 height 20
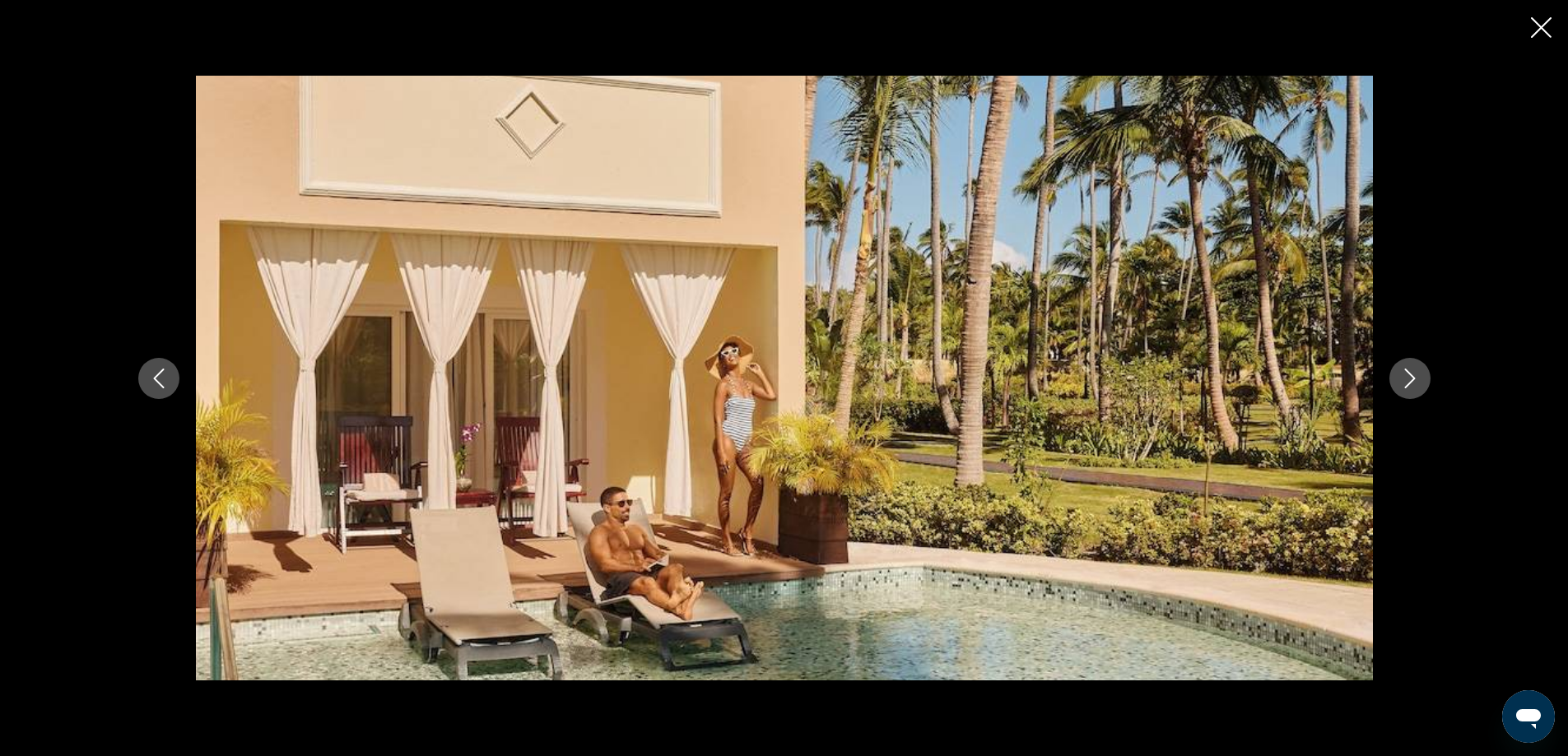
click at [1414, 378] on icon "Next image" at bounding box center [1409, 378] width 11 height 20
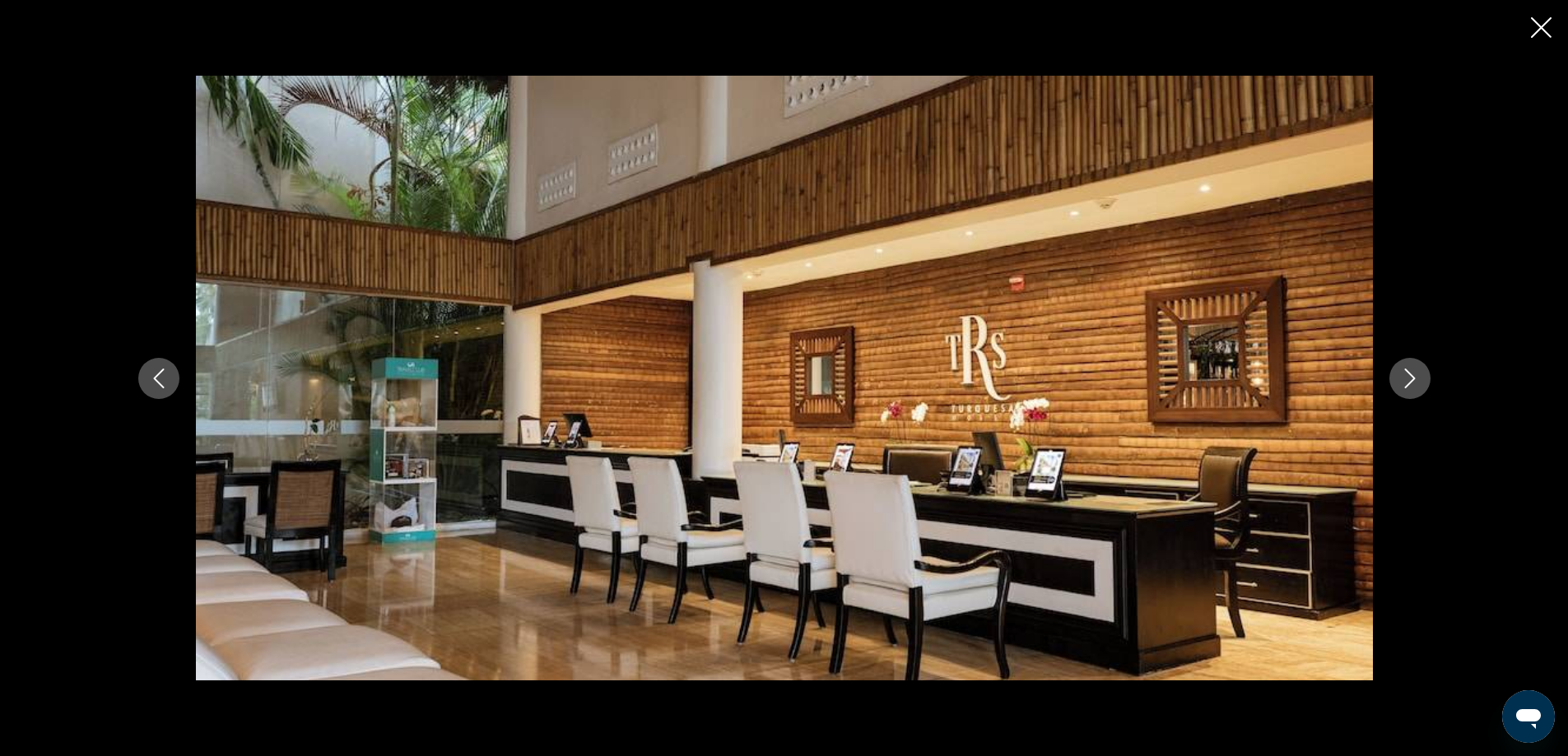
click at [1414, 378] on icon "Next image" at bounding box center [1409, 378] width 11 height 20
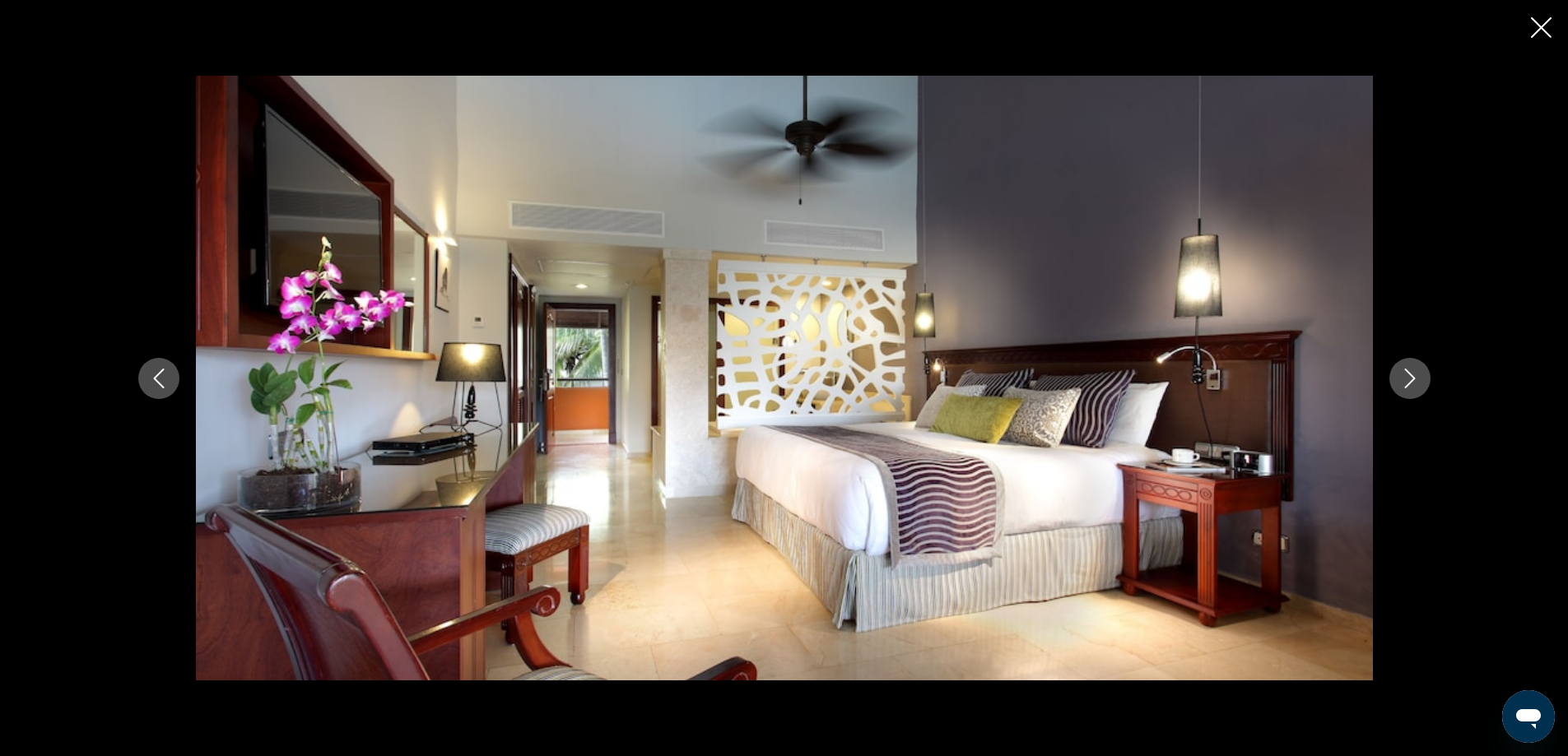
click at [1414, 378] on icon "Next image" at bounding box center [1409, 378] width 11 height 20
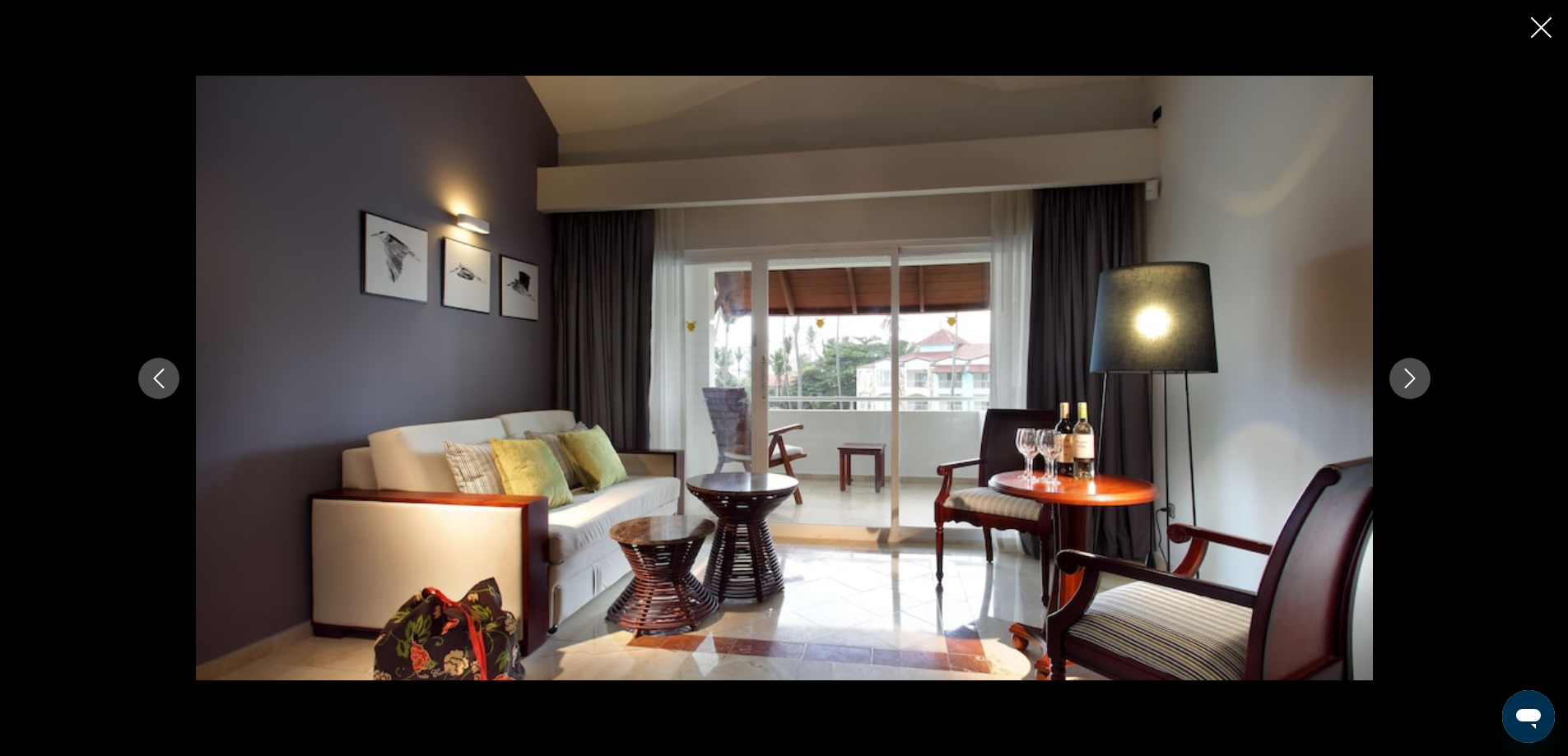
click at [1414, 378] on icon "Next image" at bounding box center [1409, 378] width 11 height 20
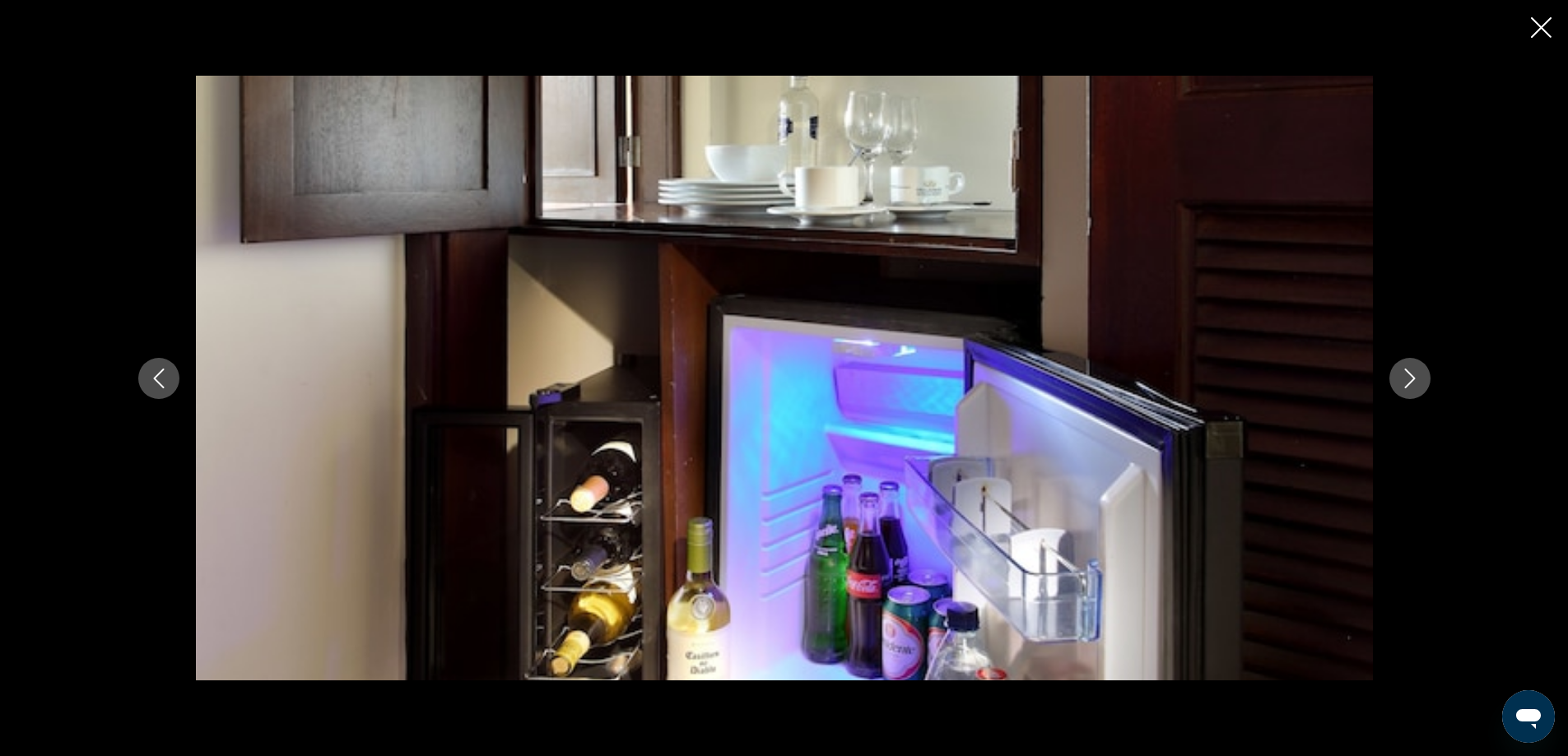
click at [1414, 378] on icon "Next image" at bounding box center [1409, 378] width 11 height 20
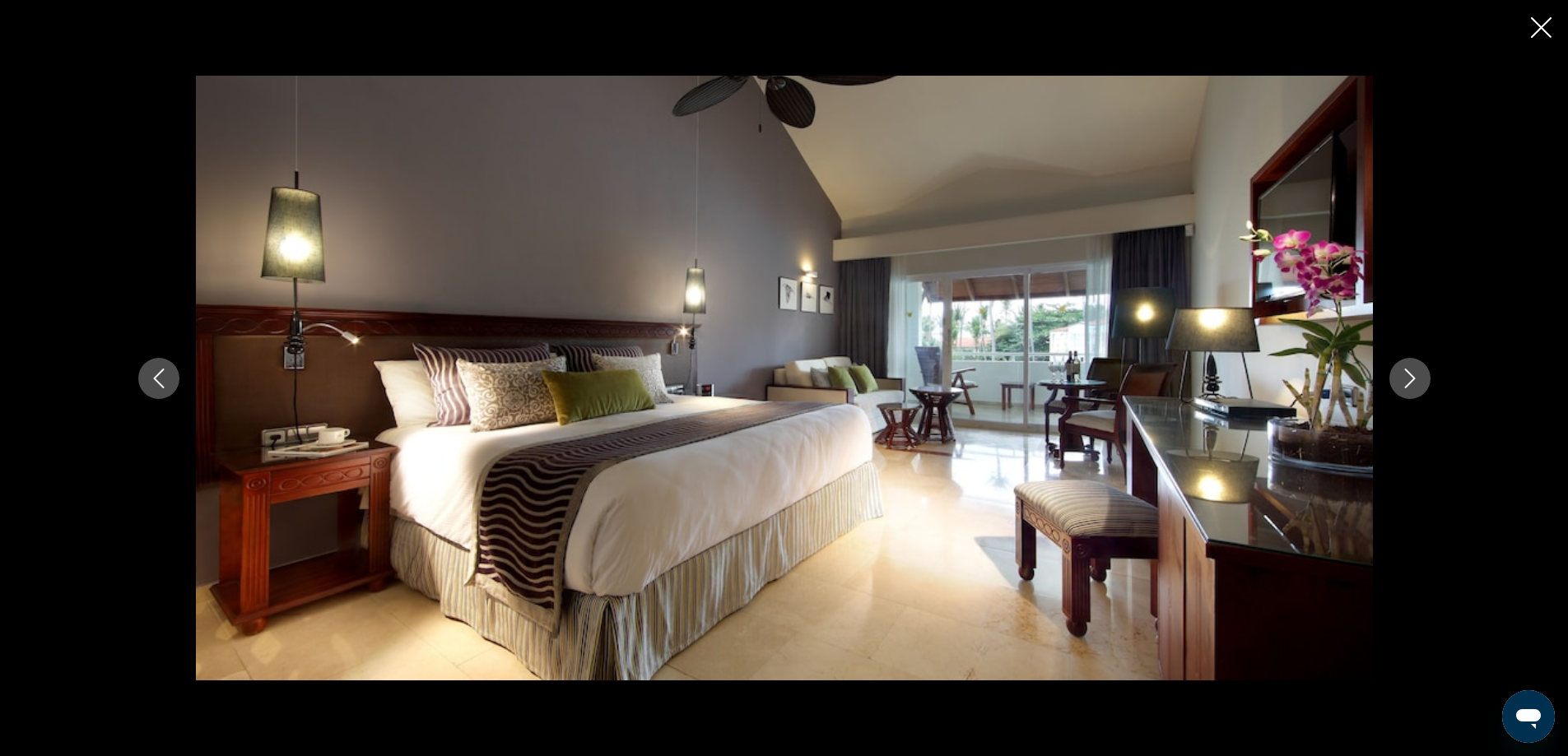
click at [1414, 378] on icon "Next image" at bounding box center [1409, 378] width 11 height 20
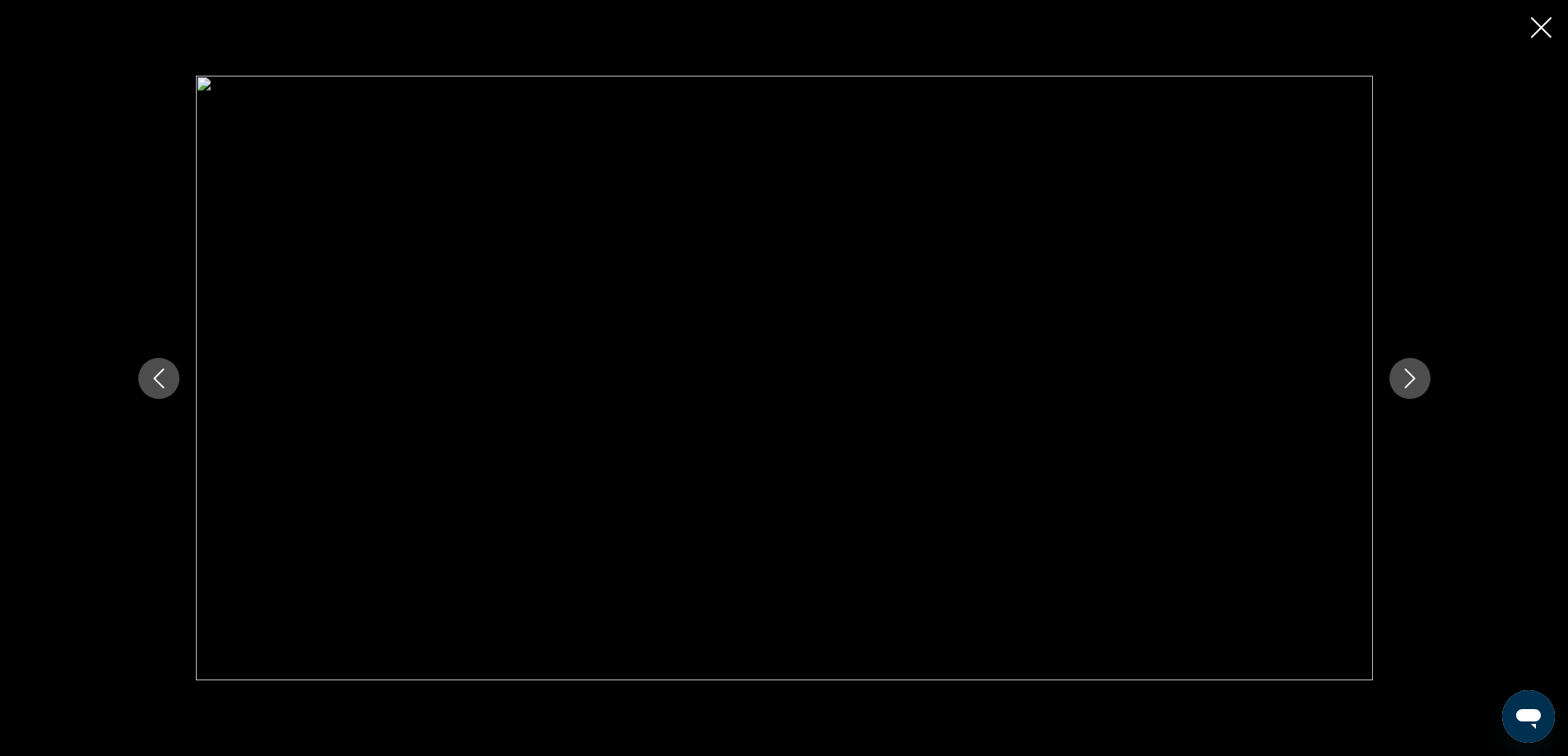
click at [1414, 378] on icon "Next image" at bounding box center [1409, 378] width 11 height 20
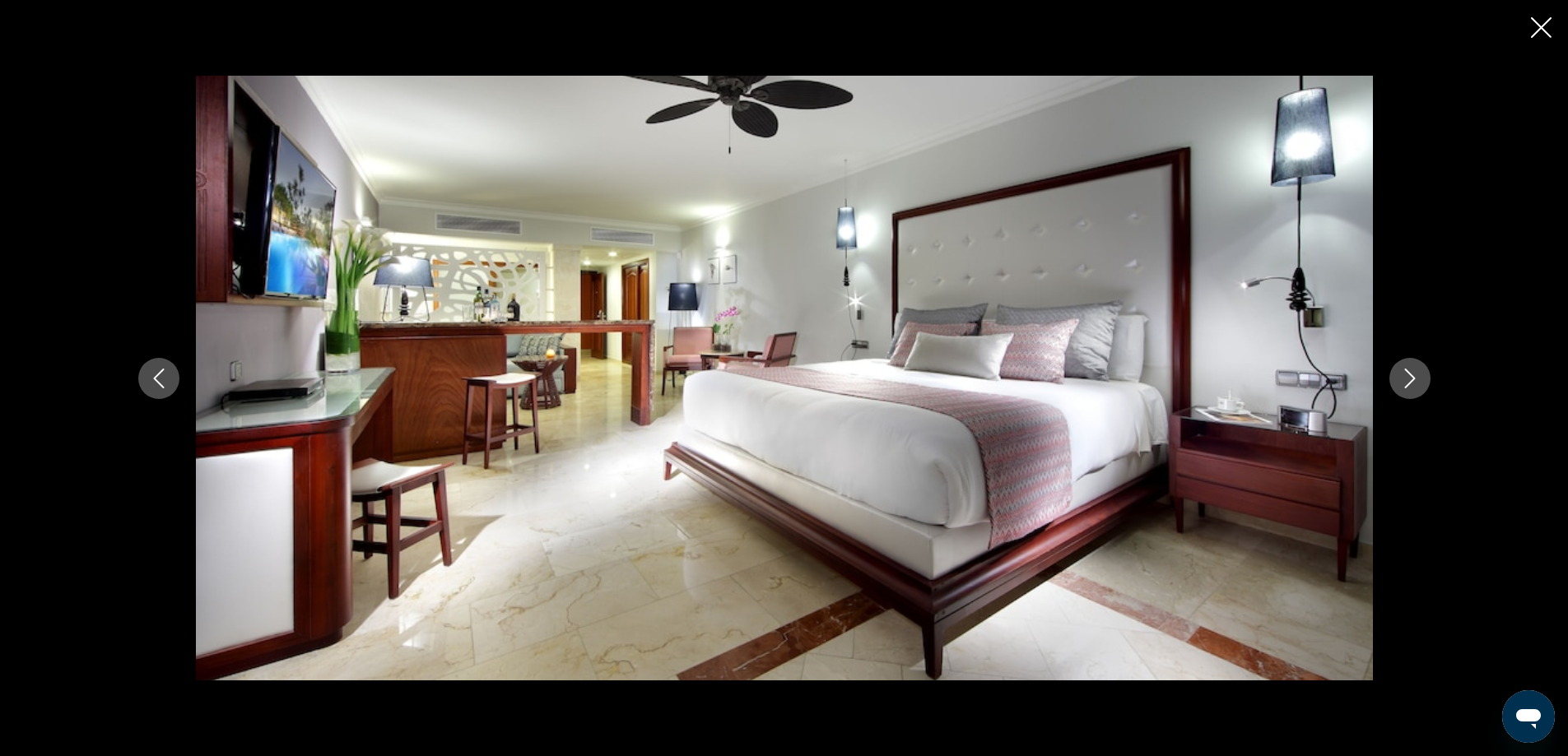
click at [1414, 378] on icon "Next image" at bounding box center [1409, 378] width 11 height 20
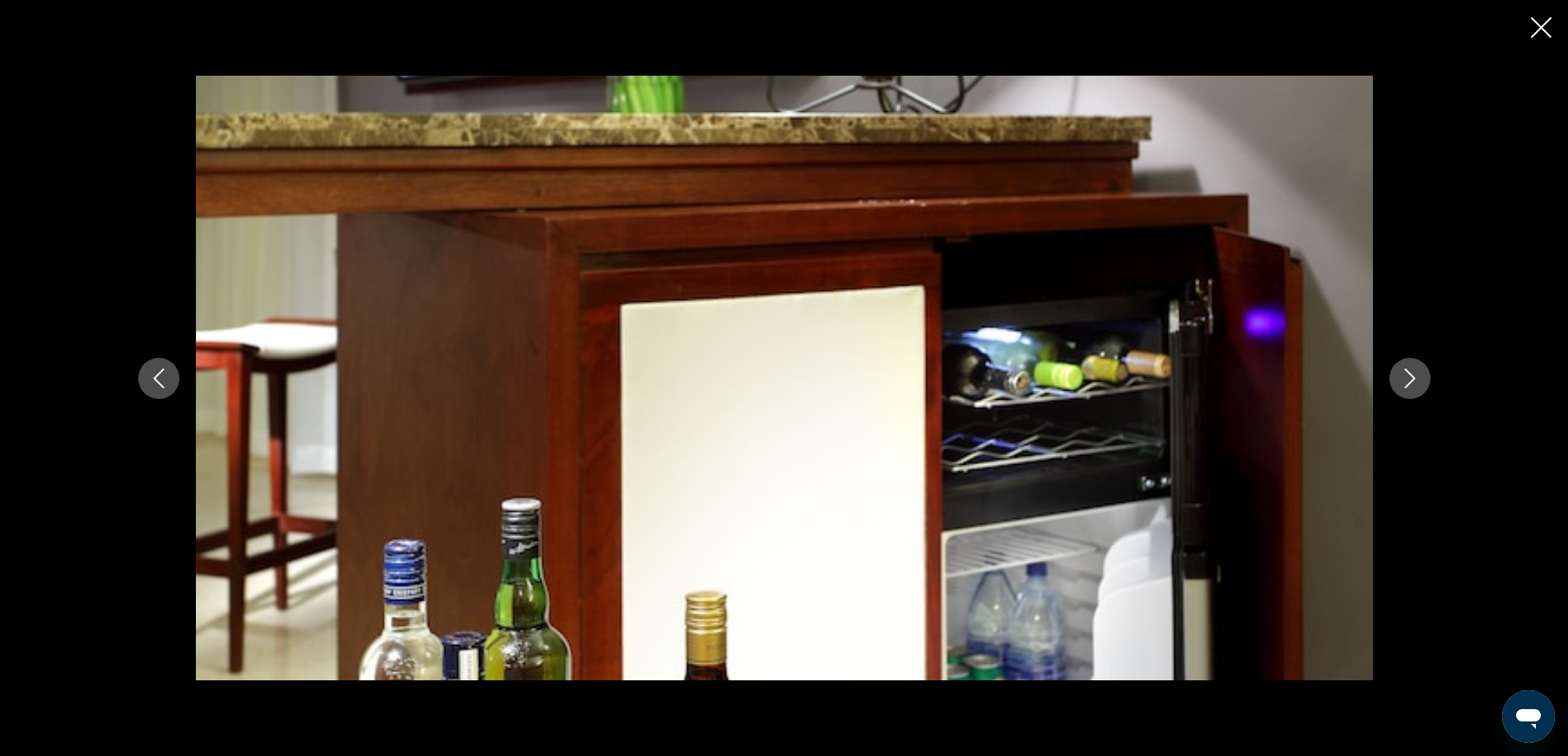
click at [1414, 378] on icon "Next image" at bounding box center [1409, 378] width 11 height 20
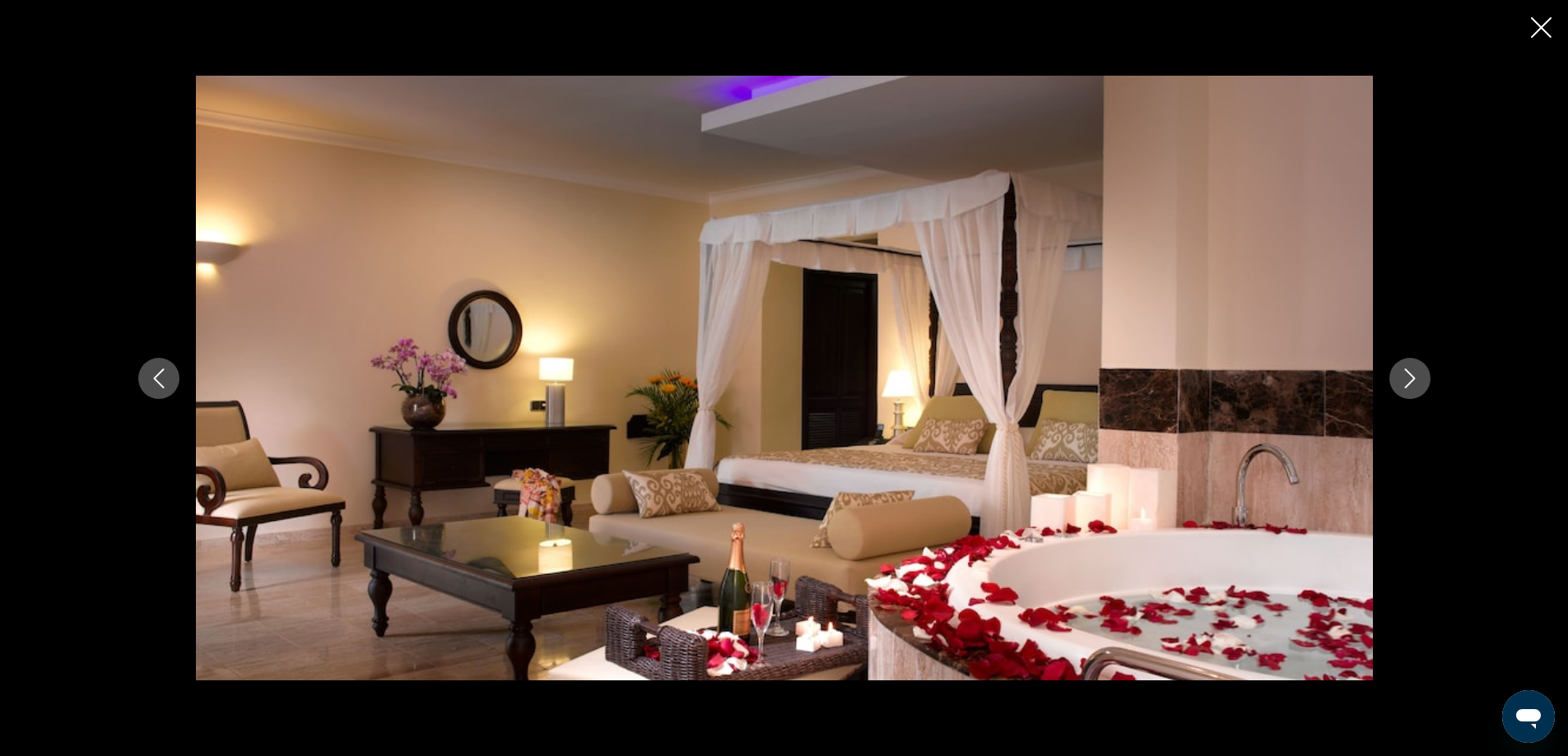
click at [1531, 26] on icon "Close slideshow" at bounding box center [1540, 27] width 20 height 20
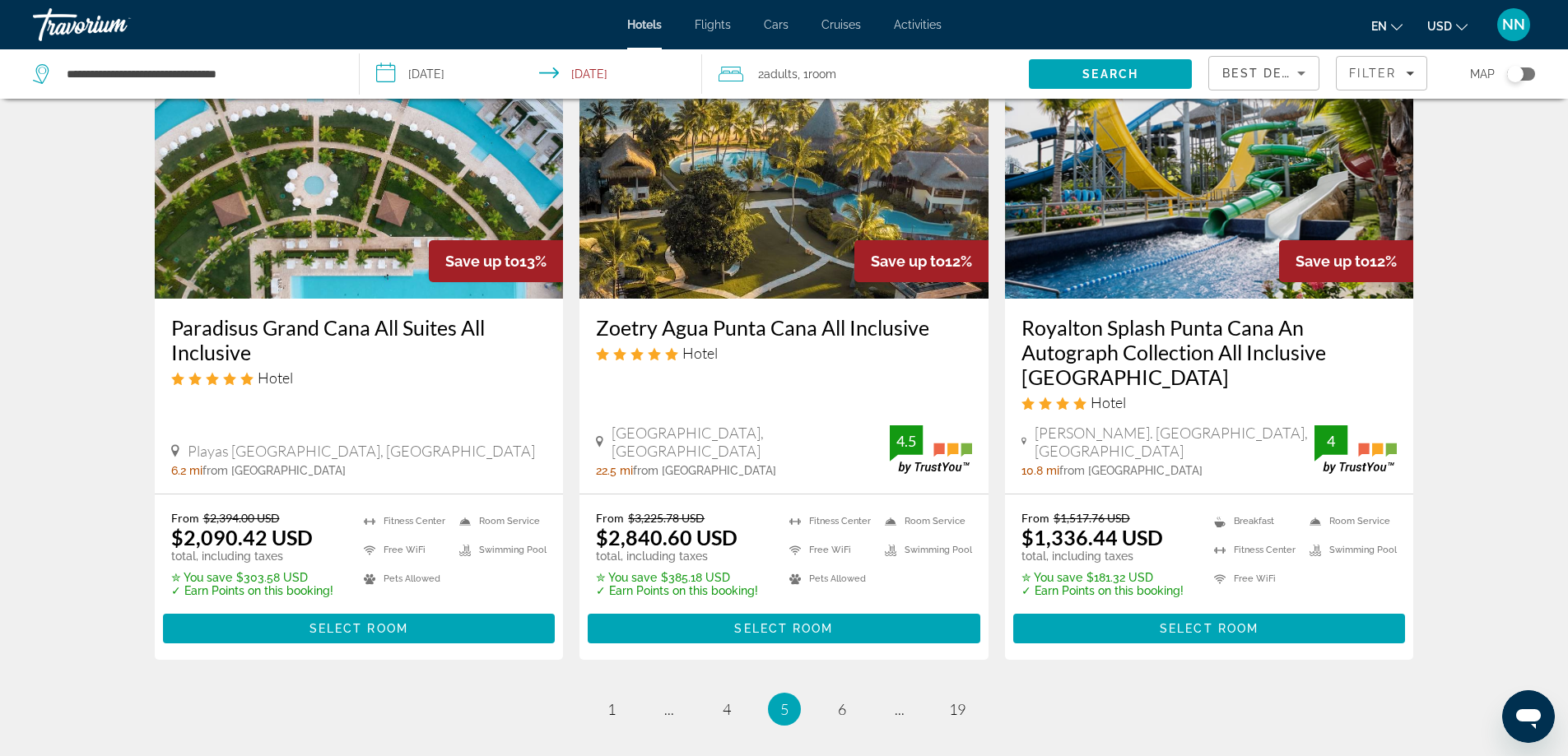
scroll to position [2227, 0]
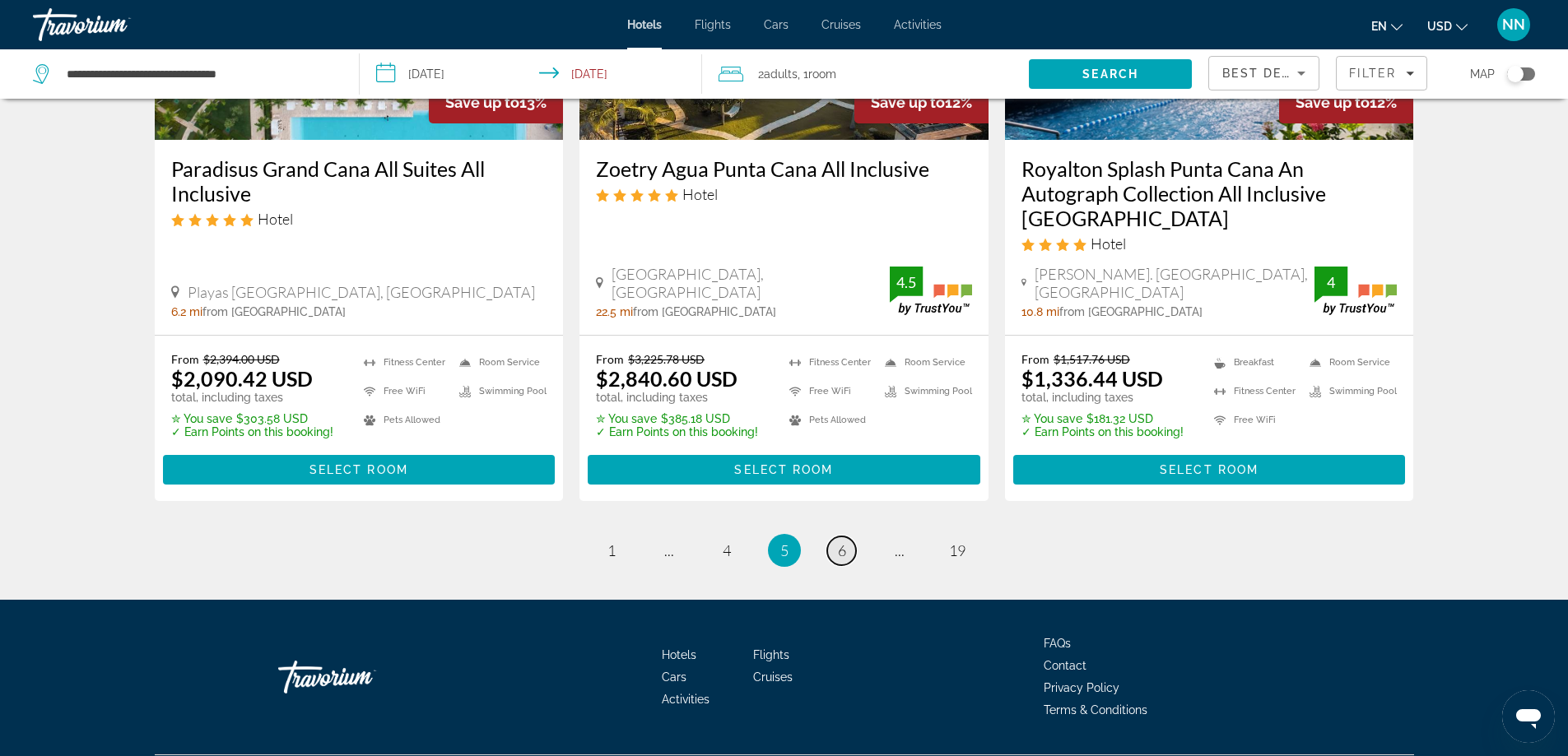
click at [853, 536] on link "page 6" at bounding box center [841, 550] width 29 height 28
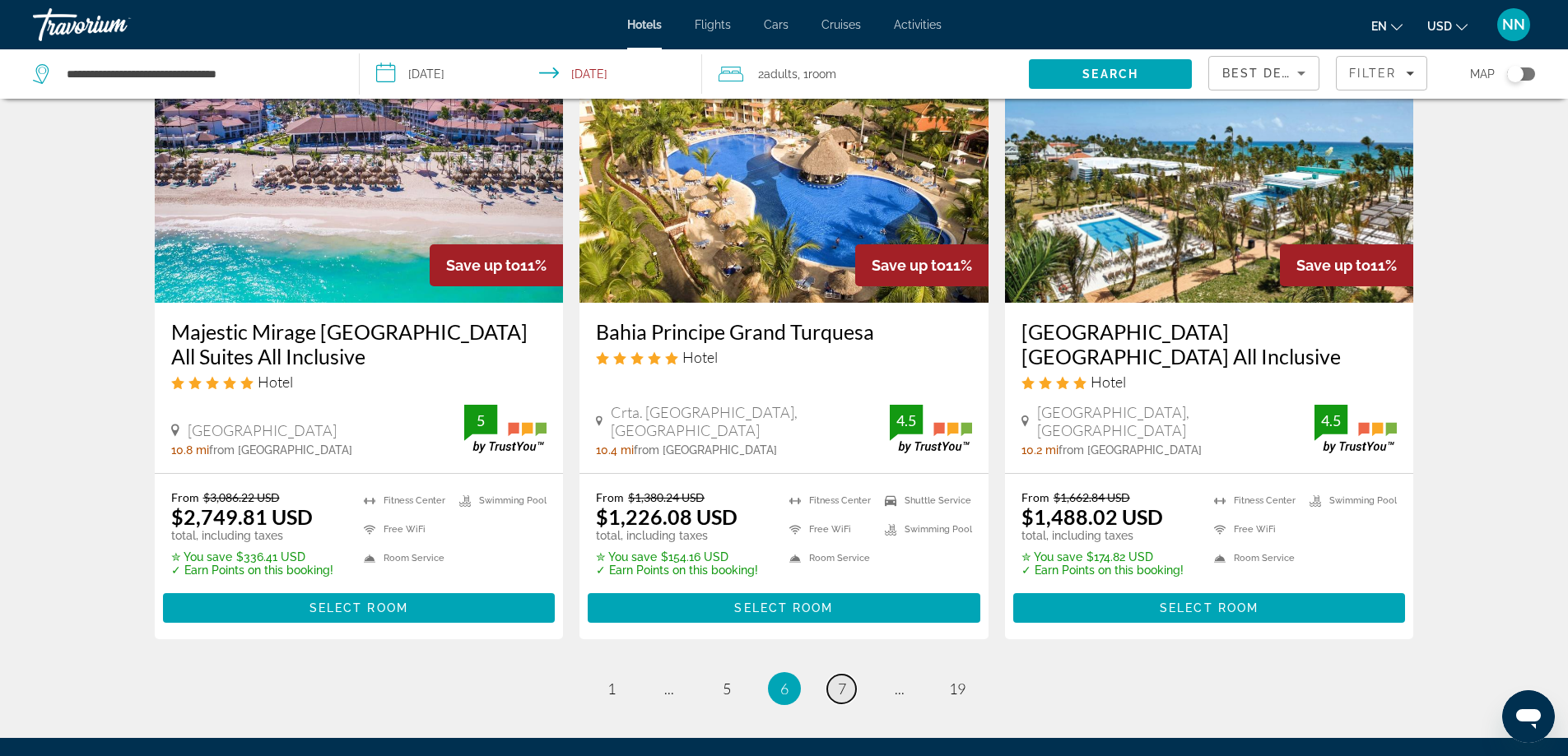
scroll to position [2007, 0]
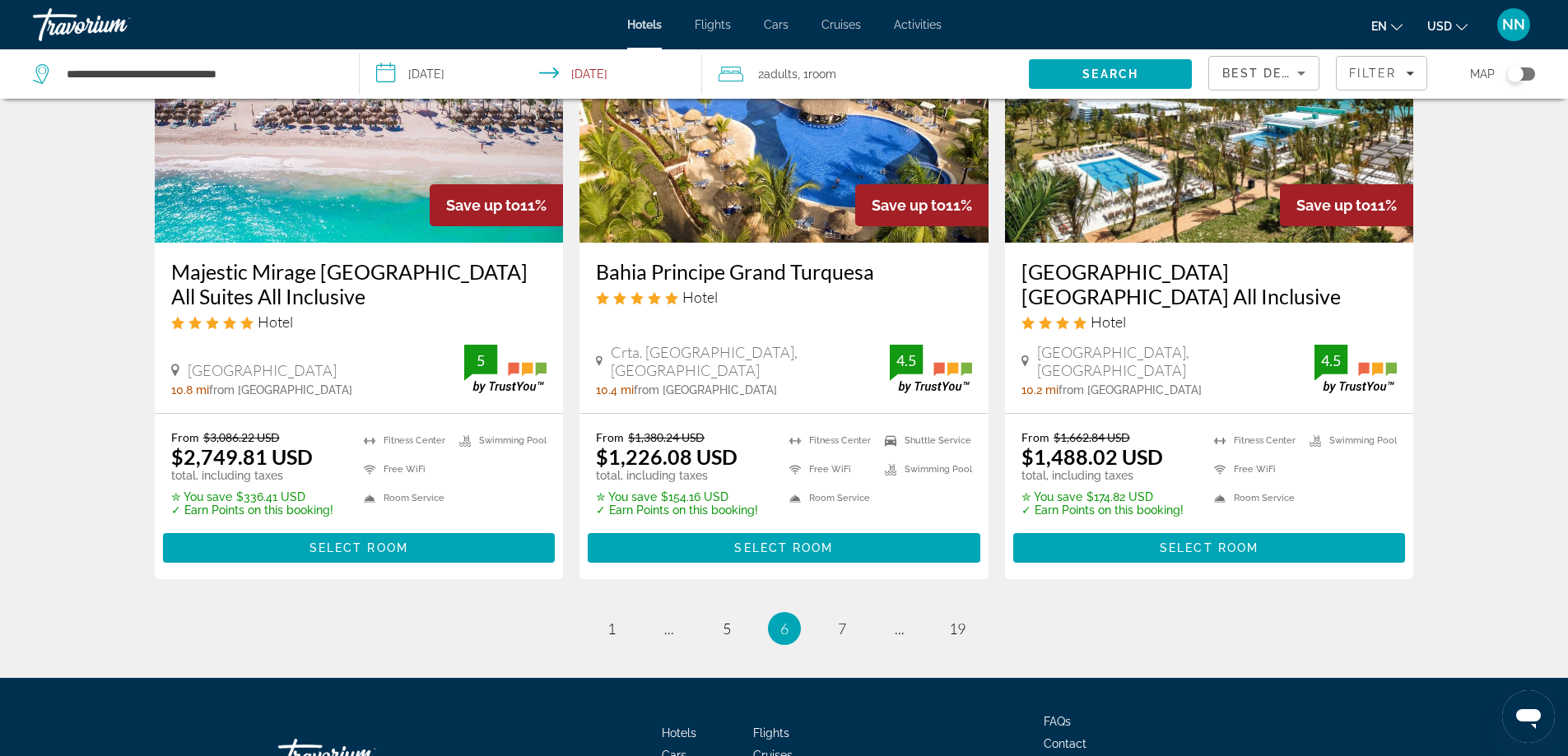
click at [263, 297] on h3 "Majestic Mirage [GEOGRAPHIC_DATA] All Suites All Inclusive" at bounding box center [359, 283] width 376 height 49
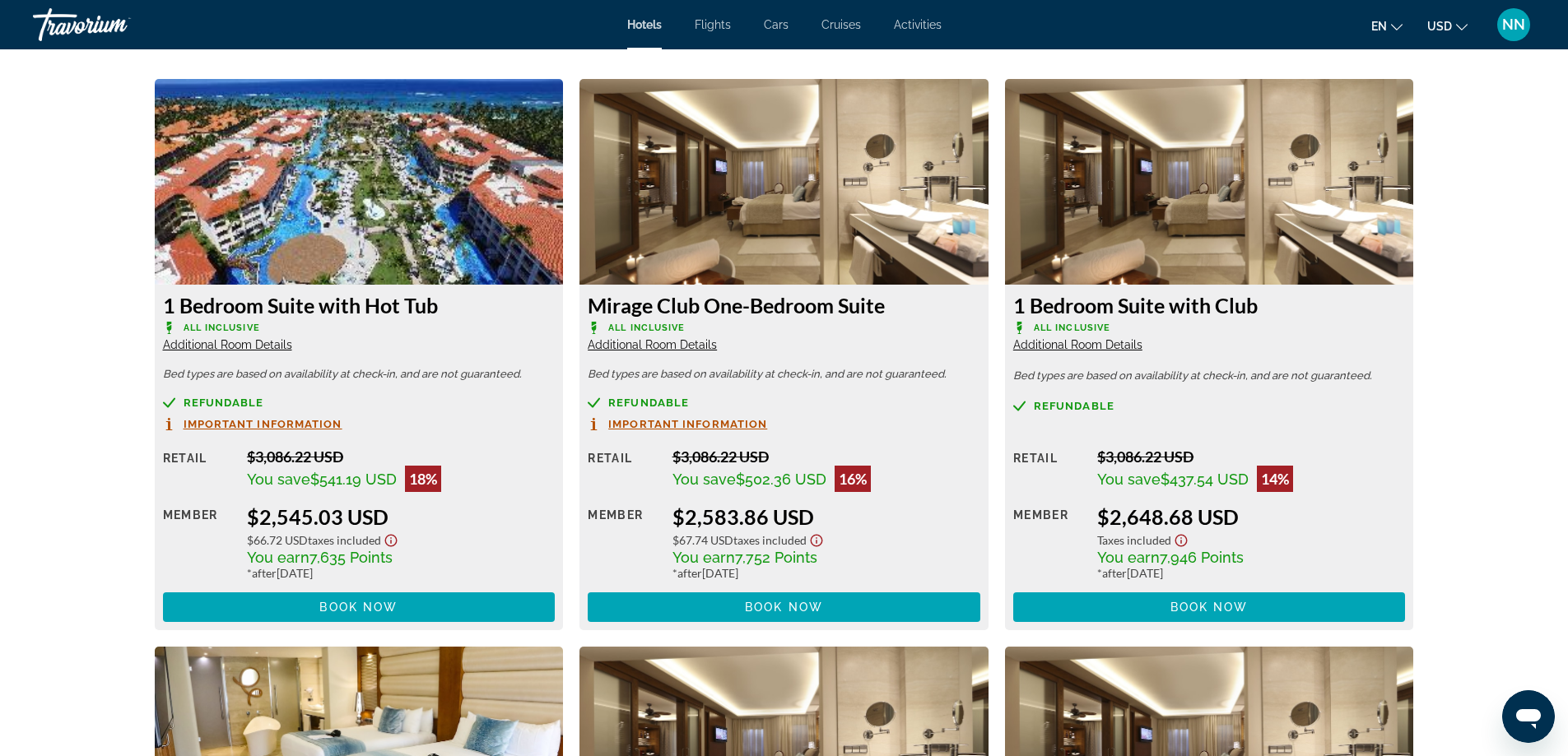
scroll to position [2271, 0]
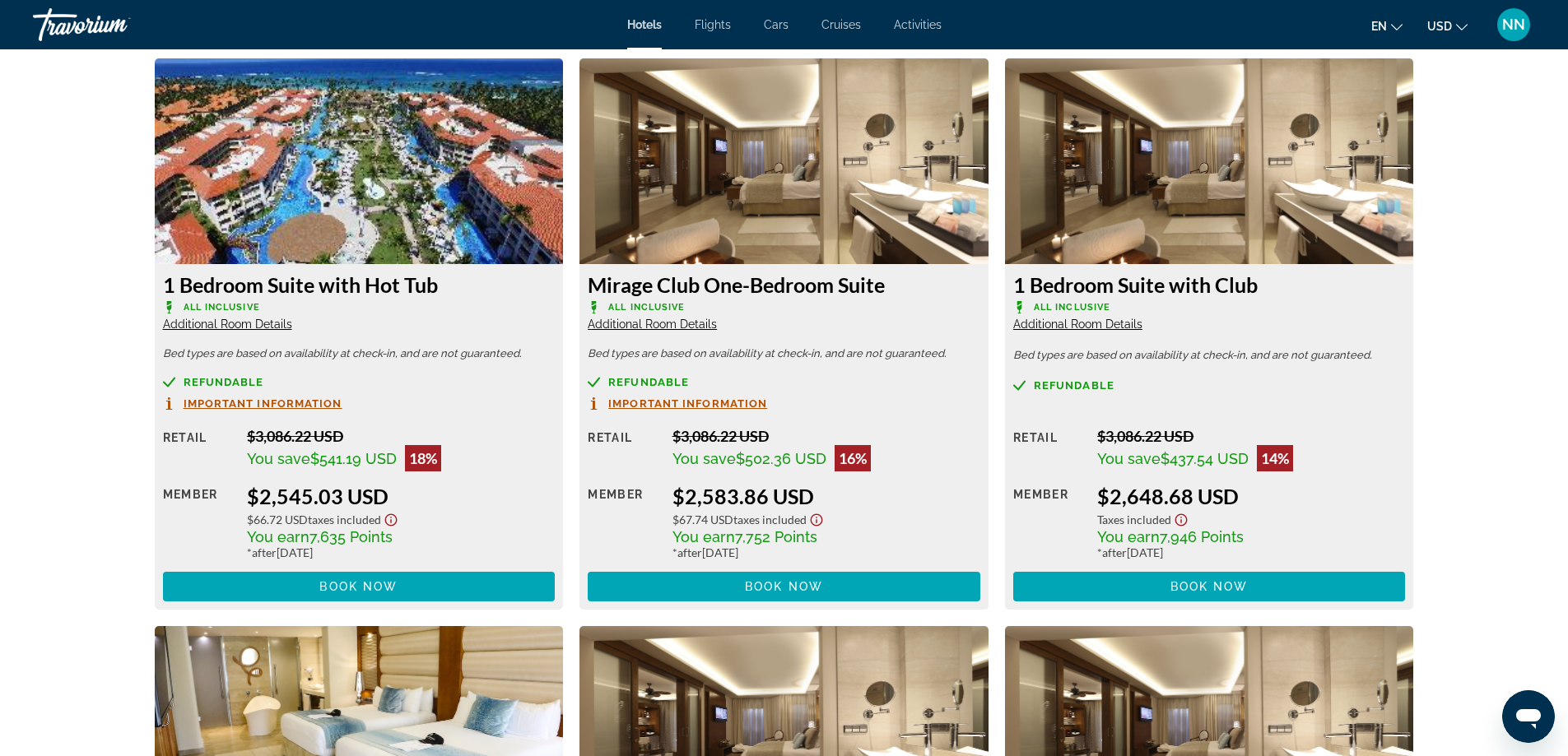
click at [677, 326] on span "Additional Room Details" at bounding box center [652, 324] width 129 height 13
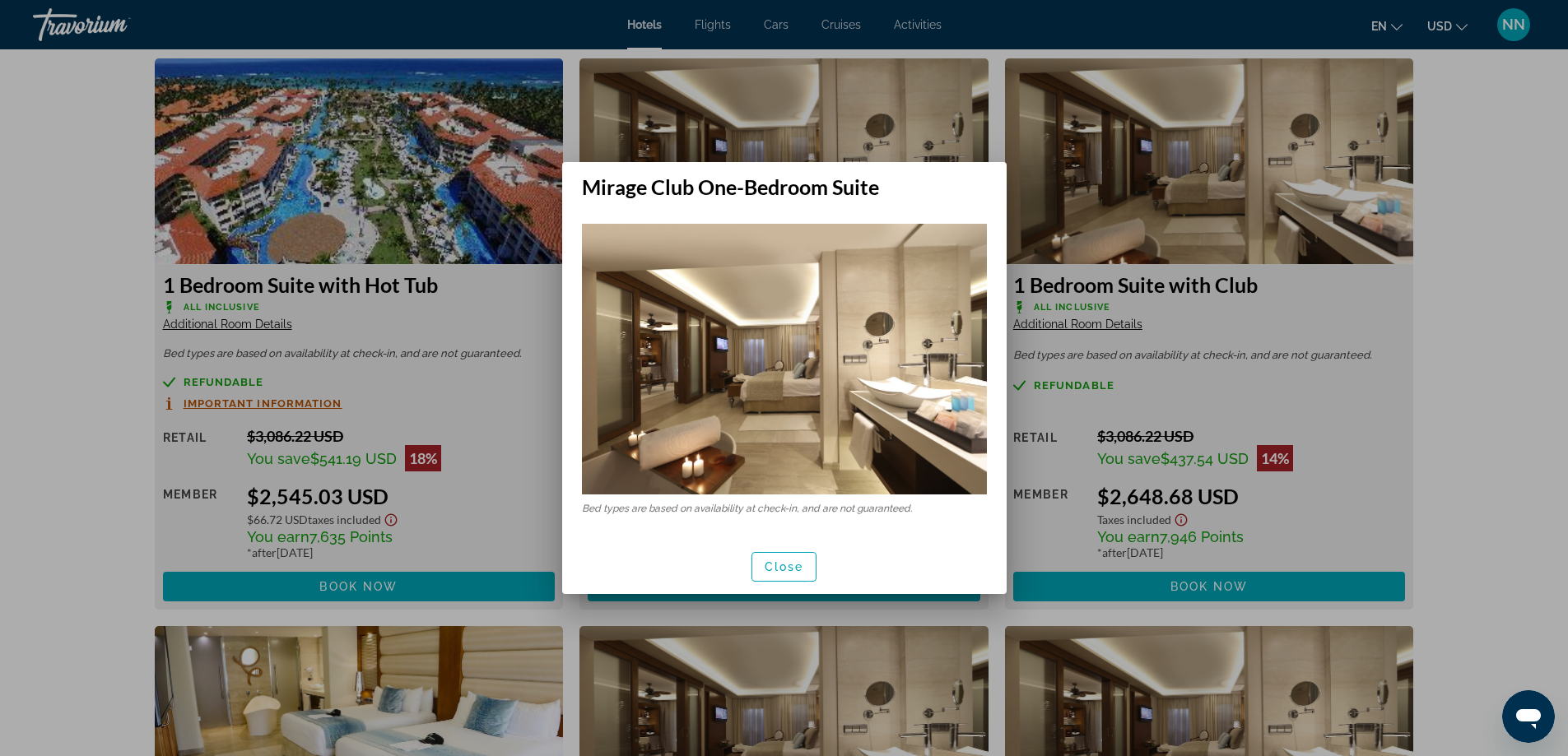
scroll to position [0, 0]
click at [1525, 232] on div at bounding box center [784, 378] width 1568 height 756
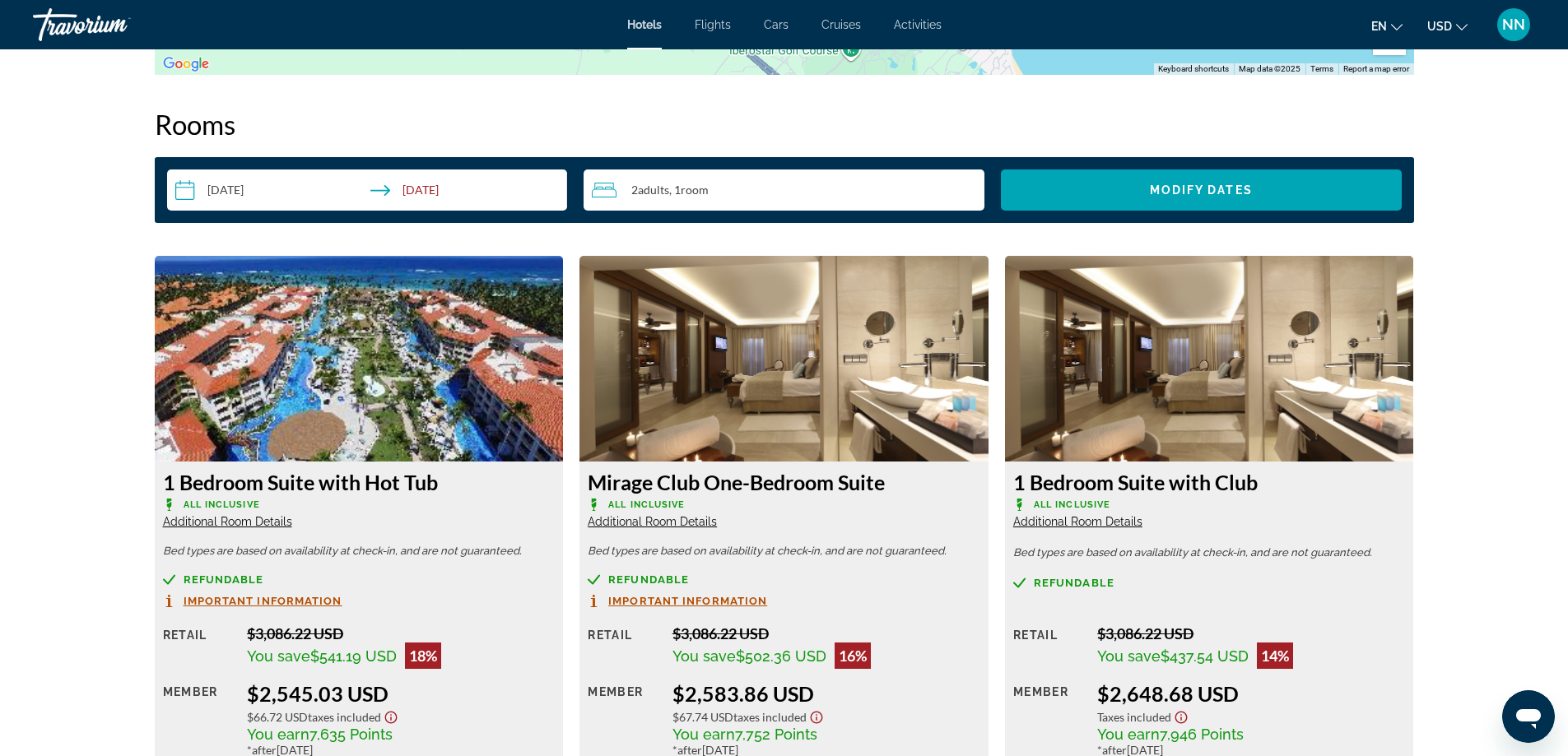
scroll to position [2040, 0]
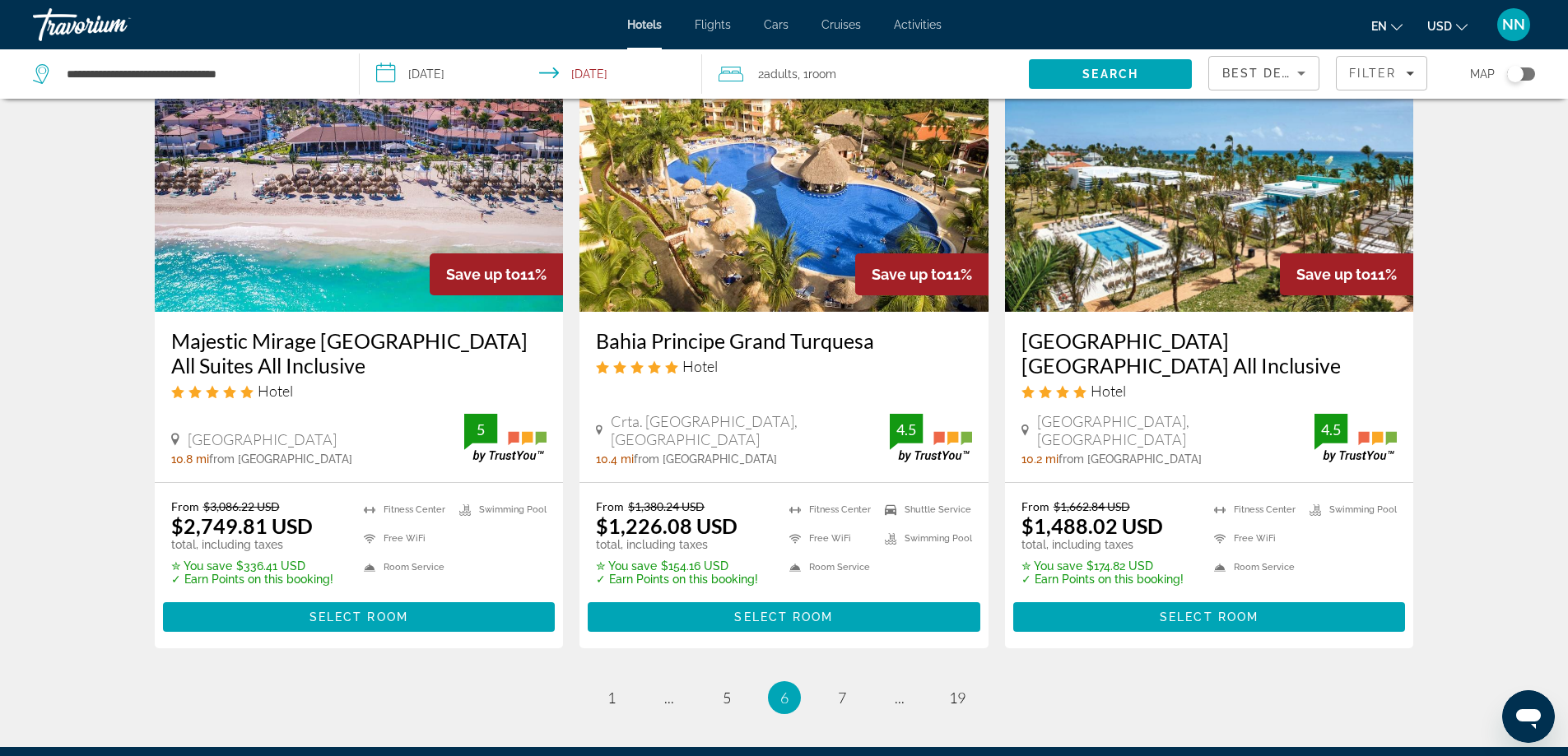
scroll to position [1941, 0]
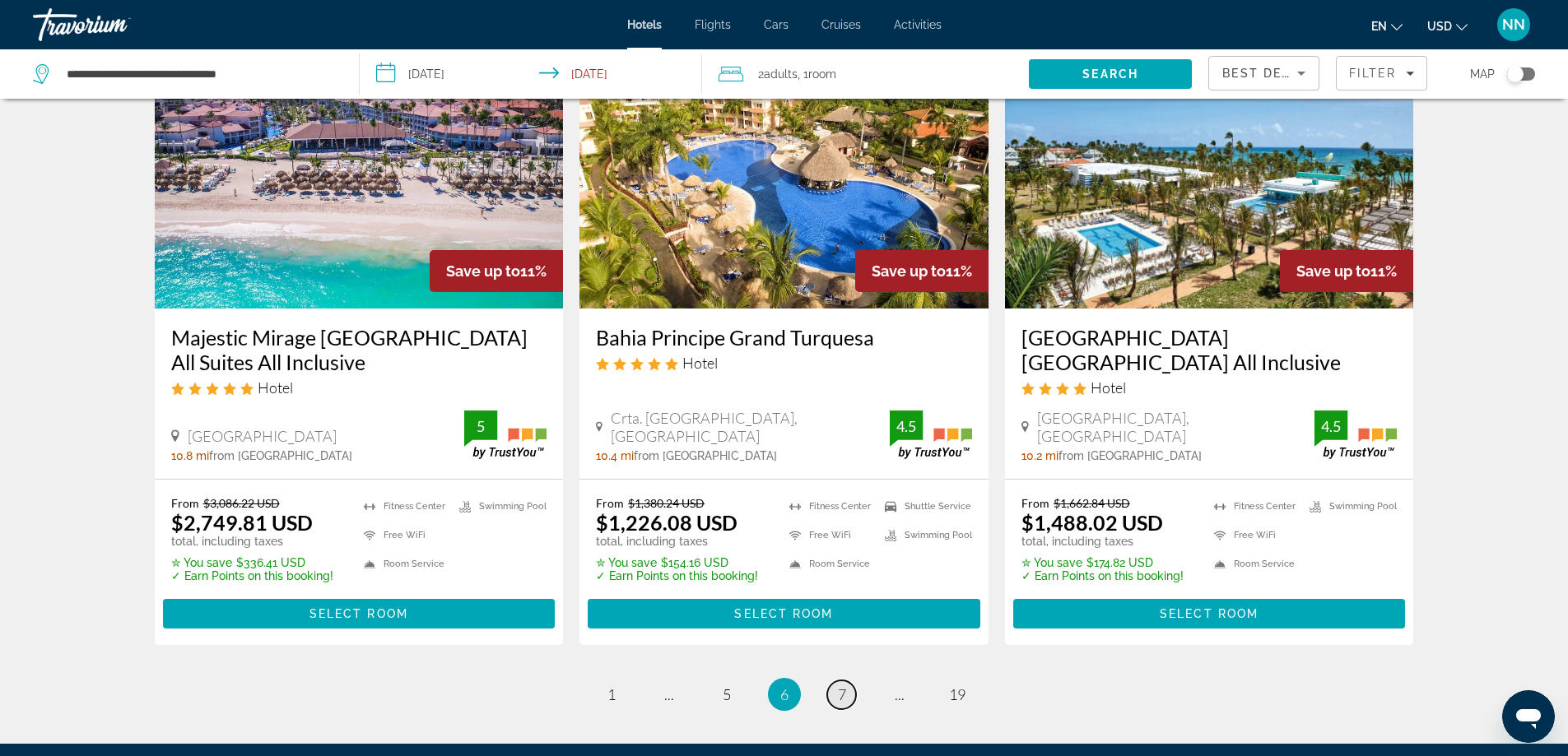
click at [833, 687] on link "page 7" at bounding box center [841, 695] width 29 height 28
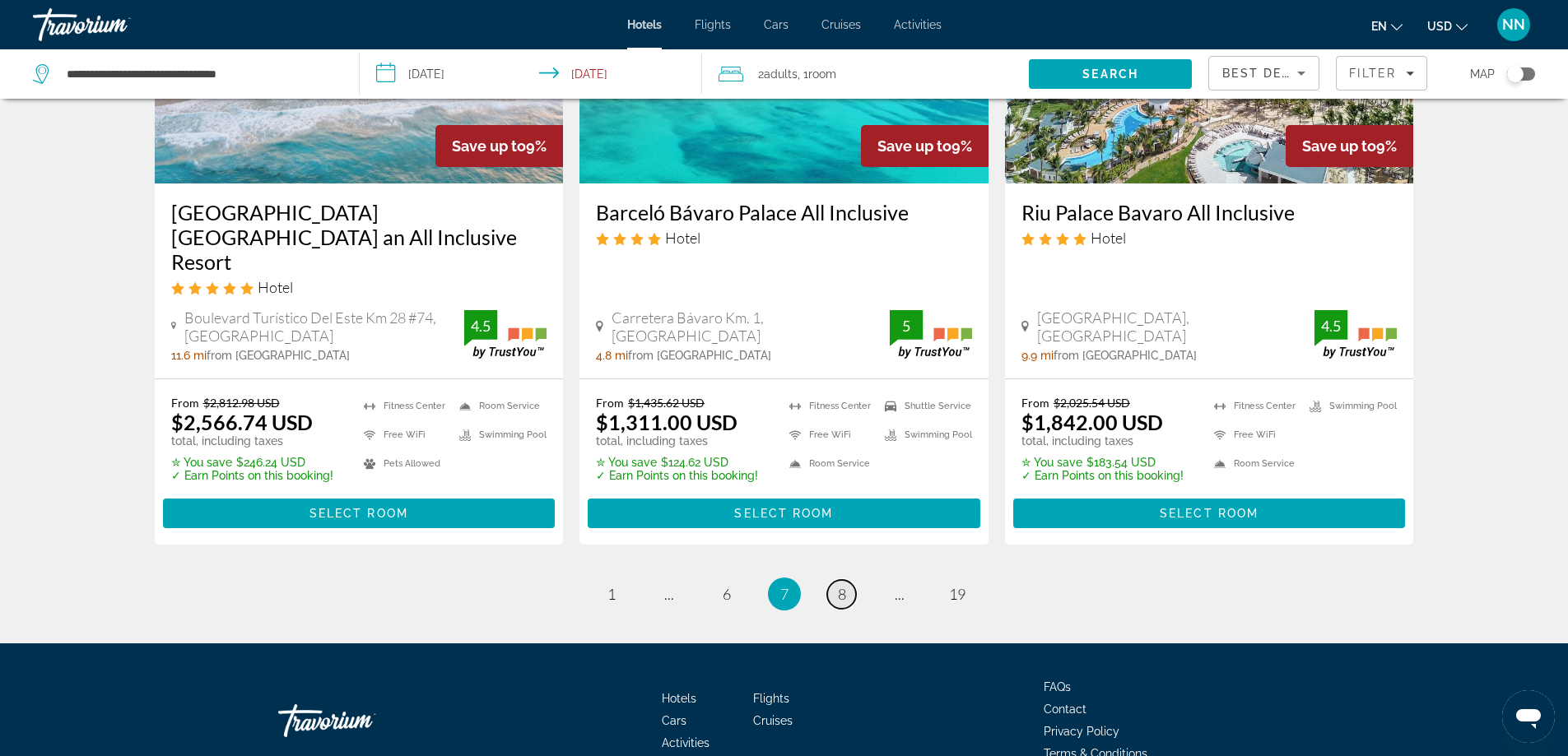
scroll to position [2172, 0]
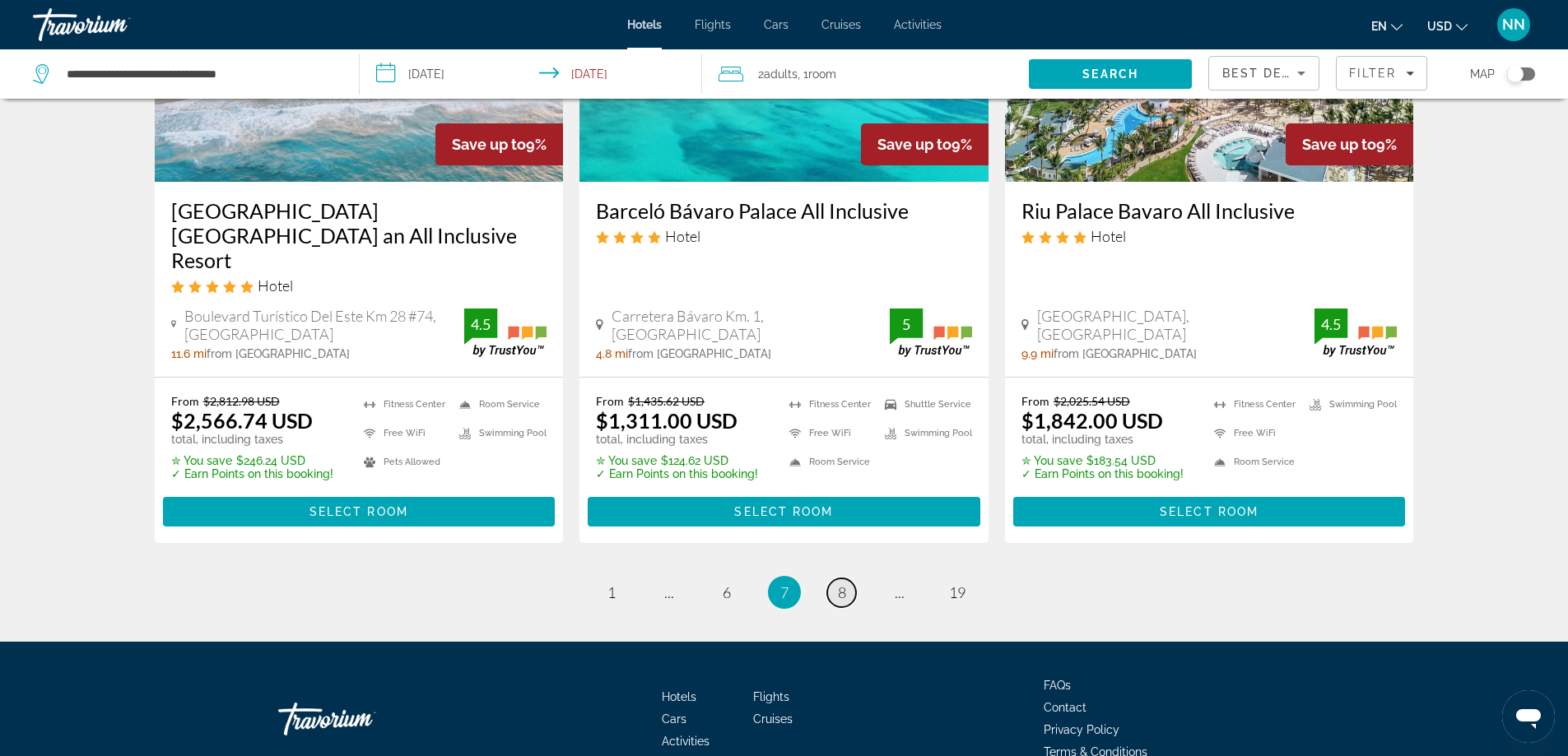
click at [839, 583] on span "8" at bounding box center [841, 592] width 8 height 18
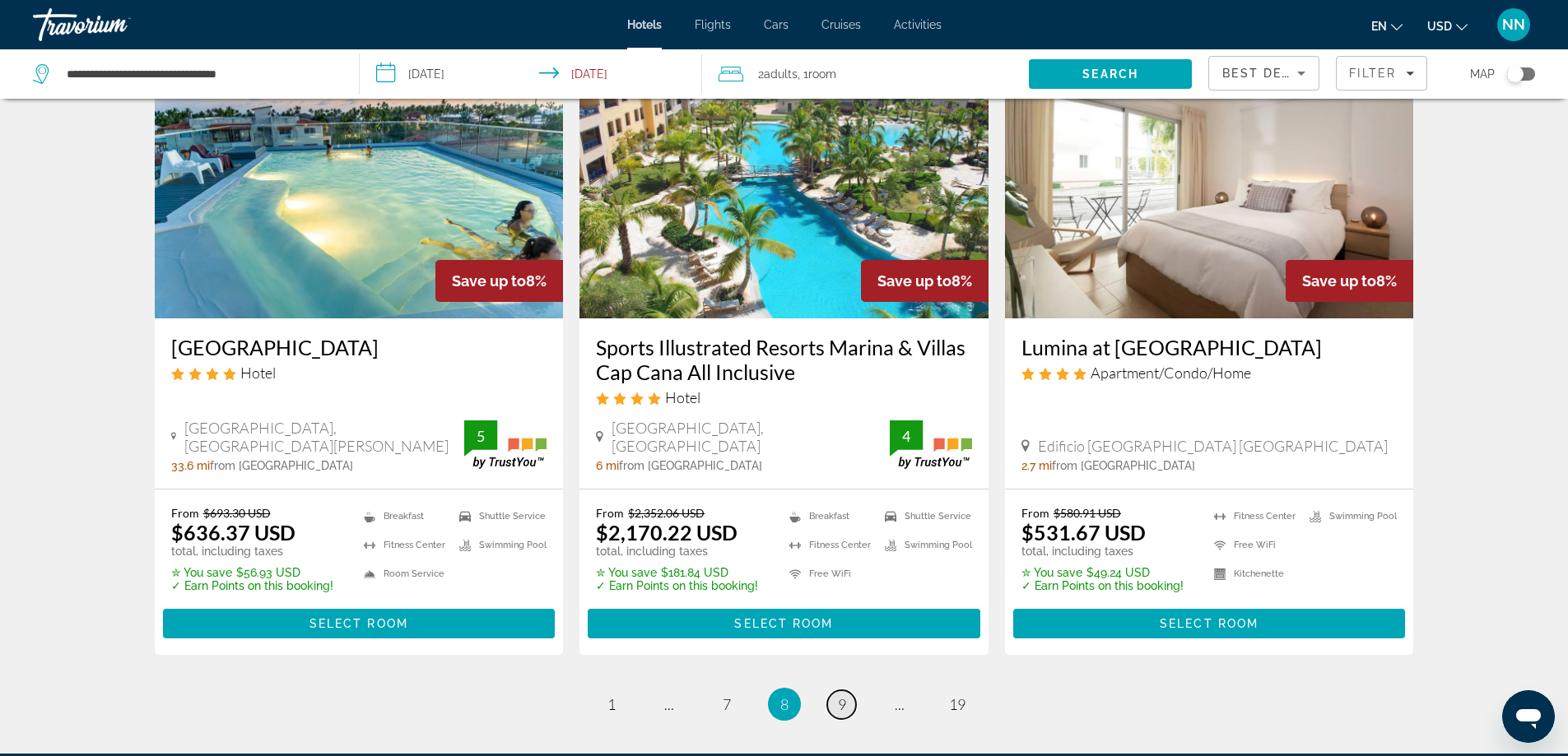
scroll to position [2178, 0]
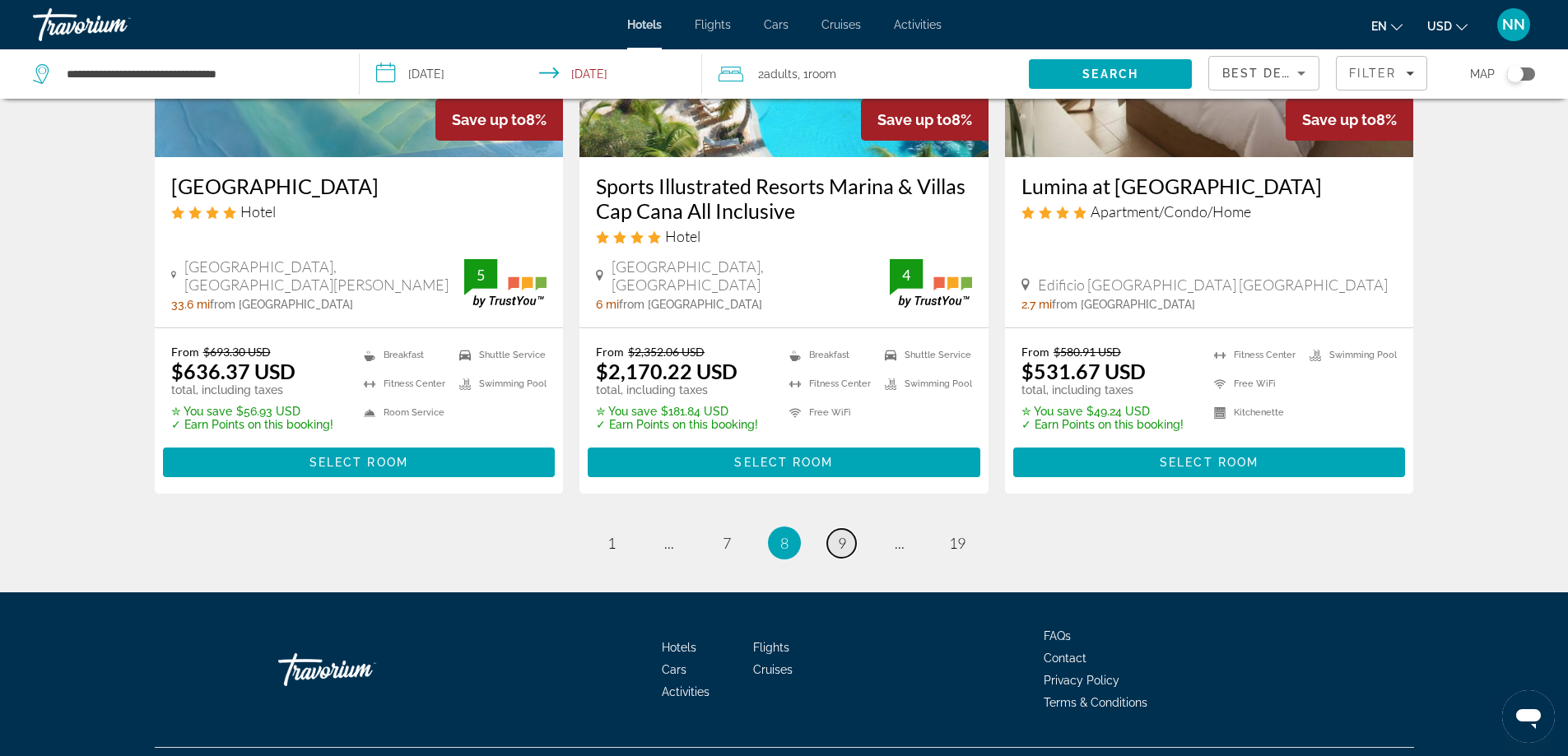
click at [839, 529] on link "page 9" at bounding box center [841, 543] width 29 height 28
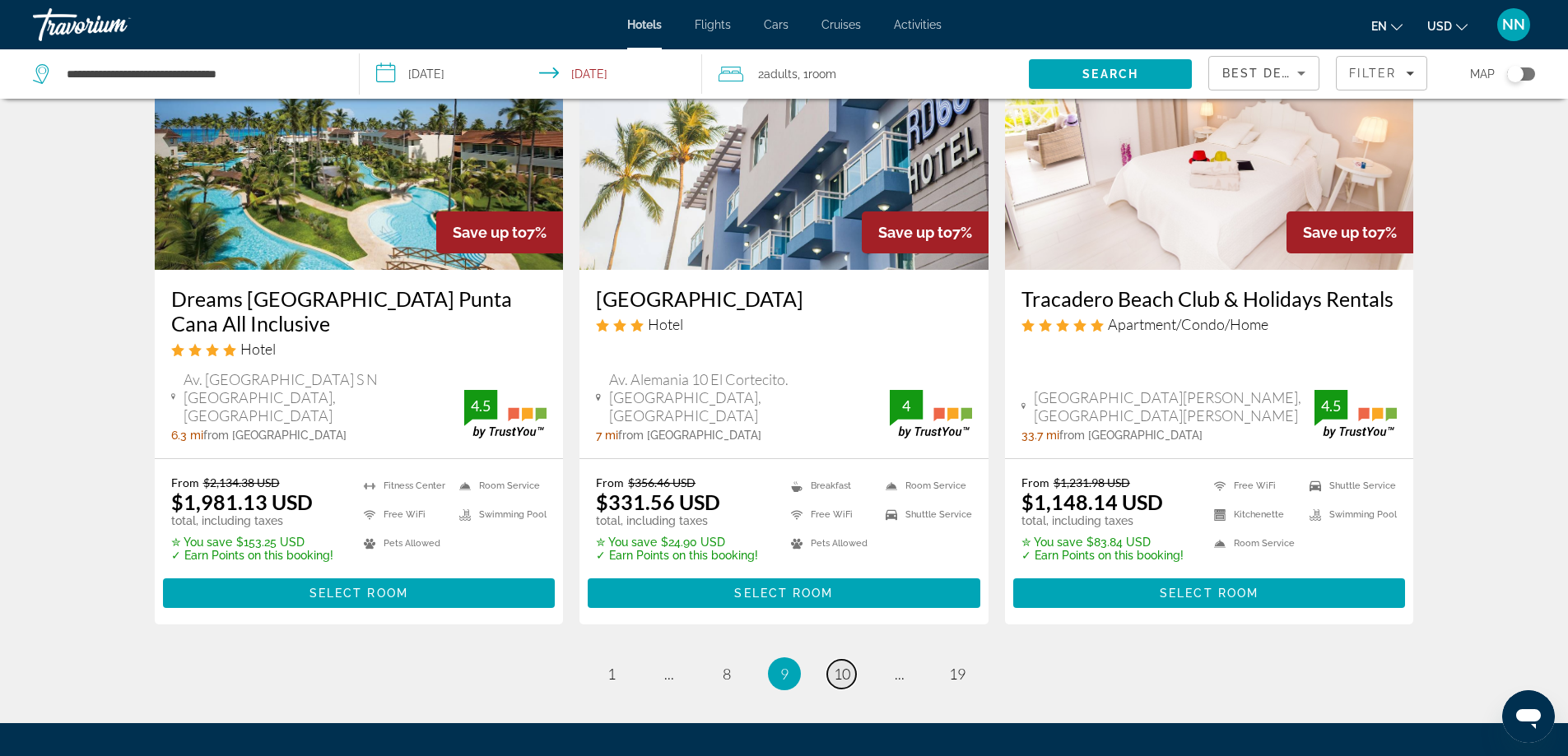
scroll to position [2106, 0]
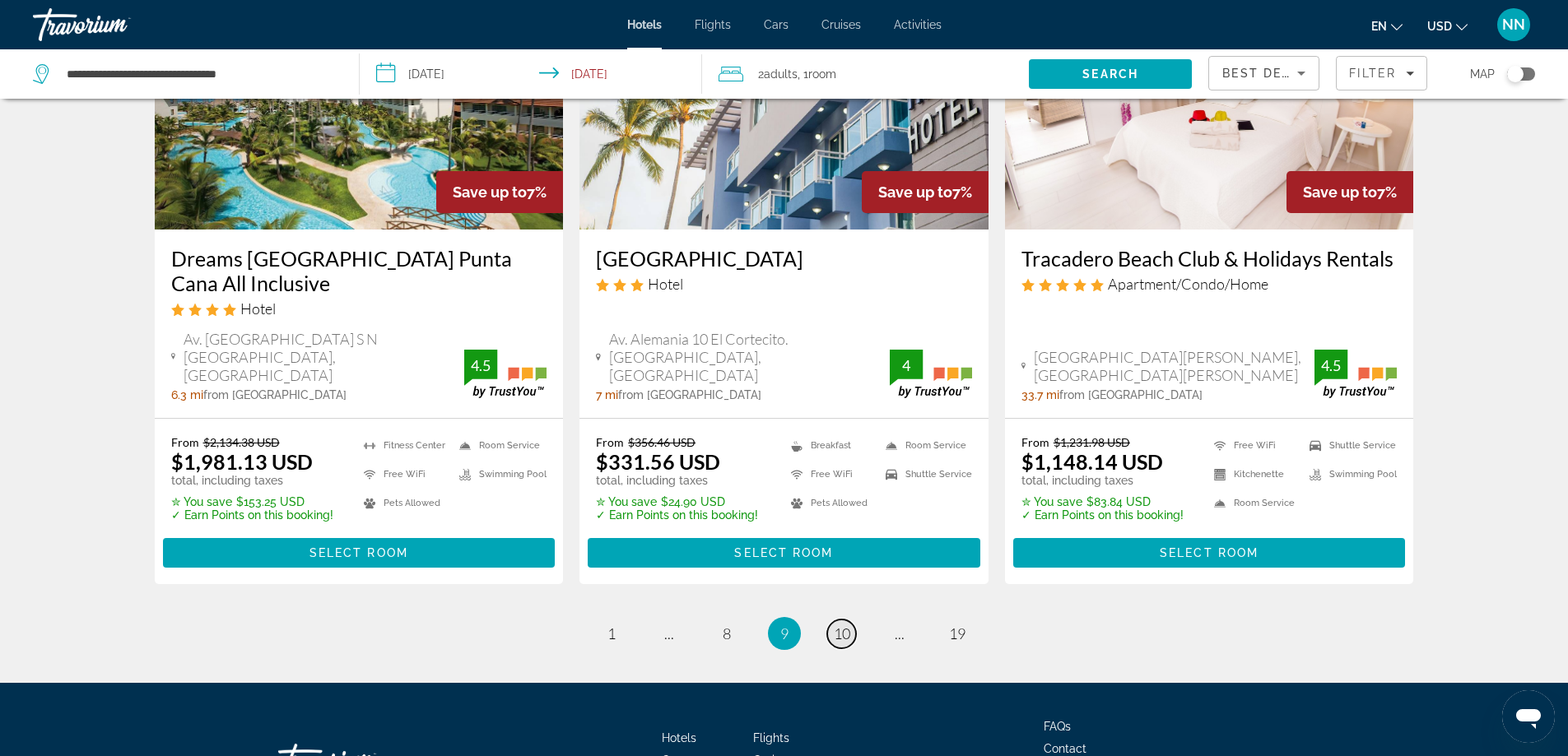
click at [842, 624] on span "10" at bounding box center [842, 633] width 16 height 18
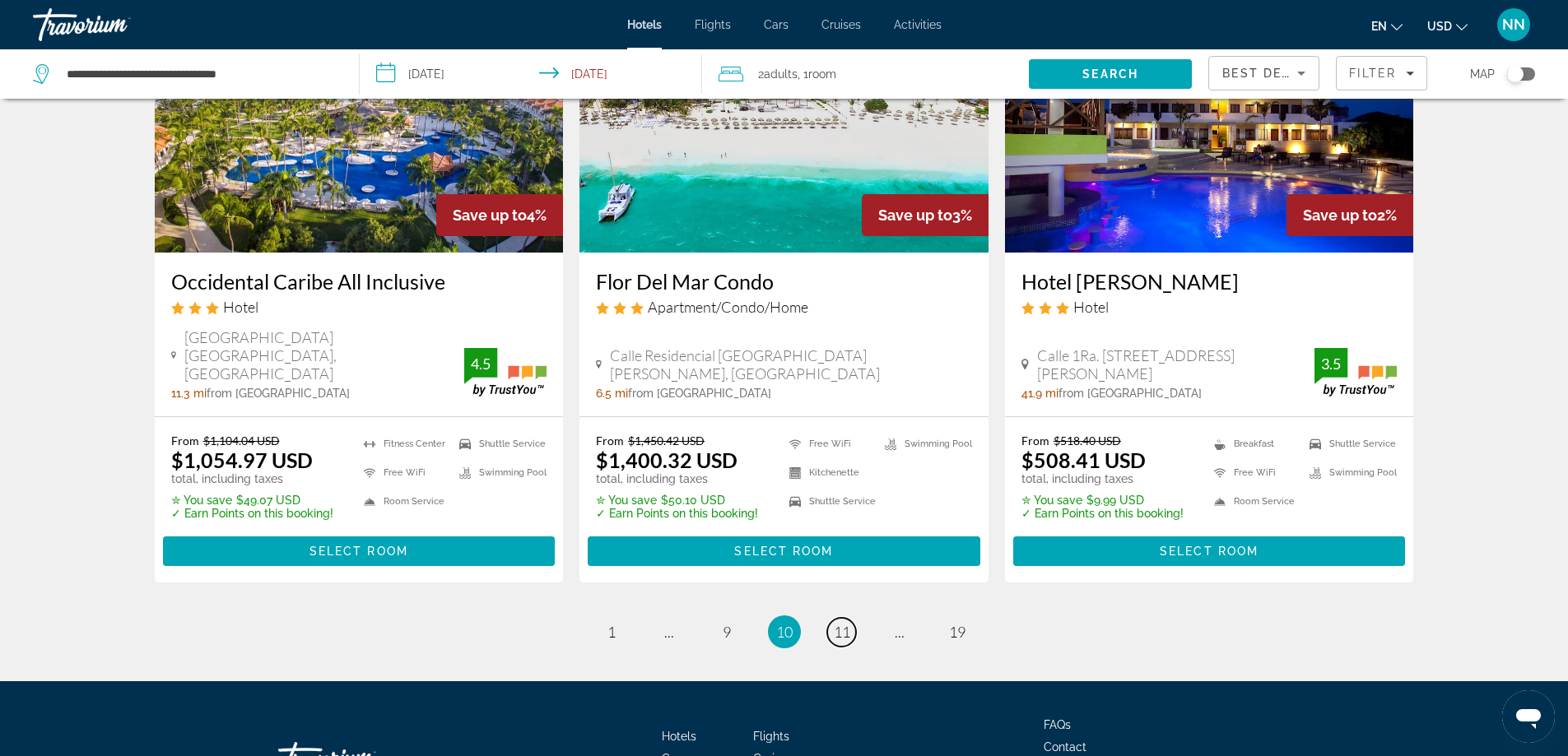
scroll to position [2104, 0]
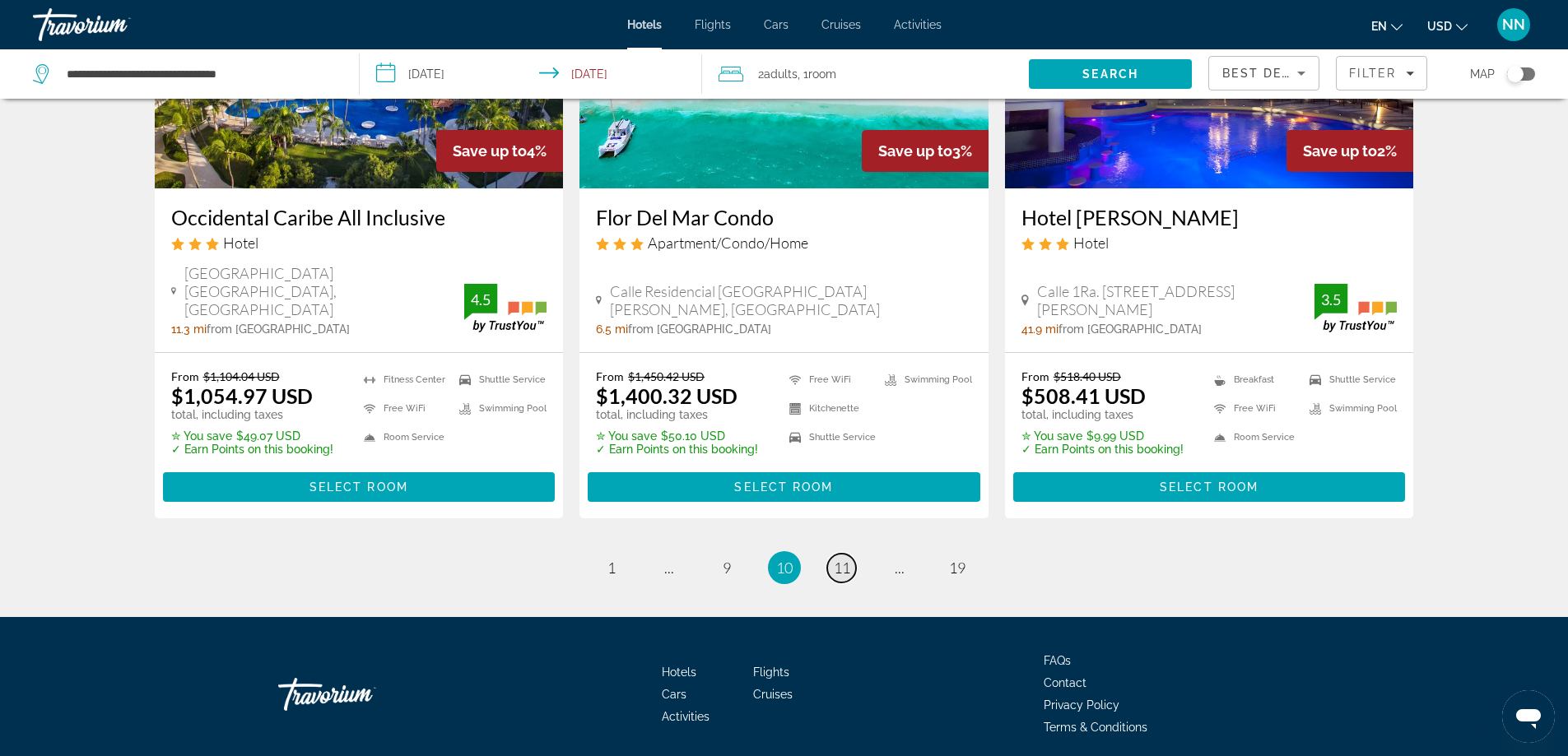
click at [833, 554] on link "page 11" at bounding box center [841, 568] width 29 height 28
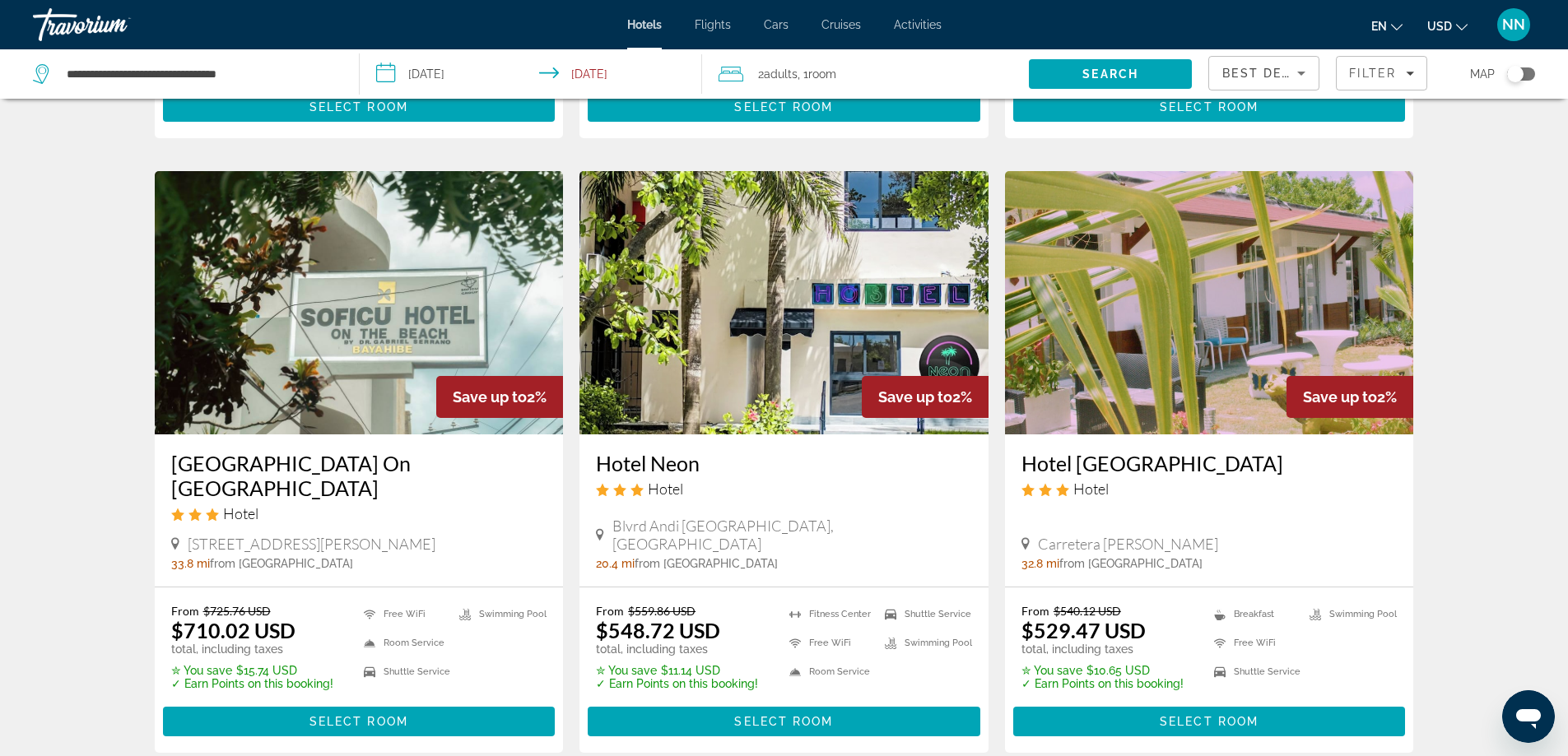
scroll to position [1941, 0]
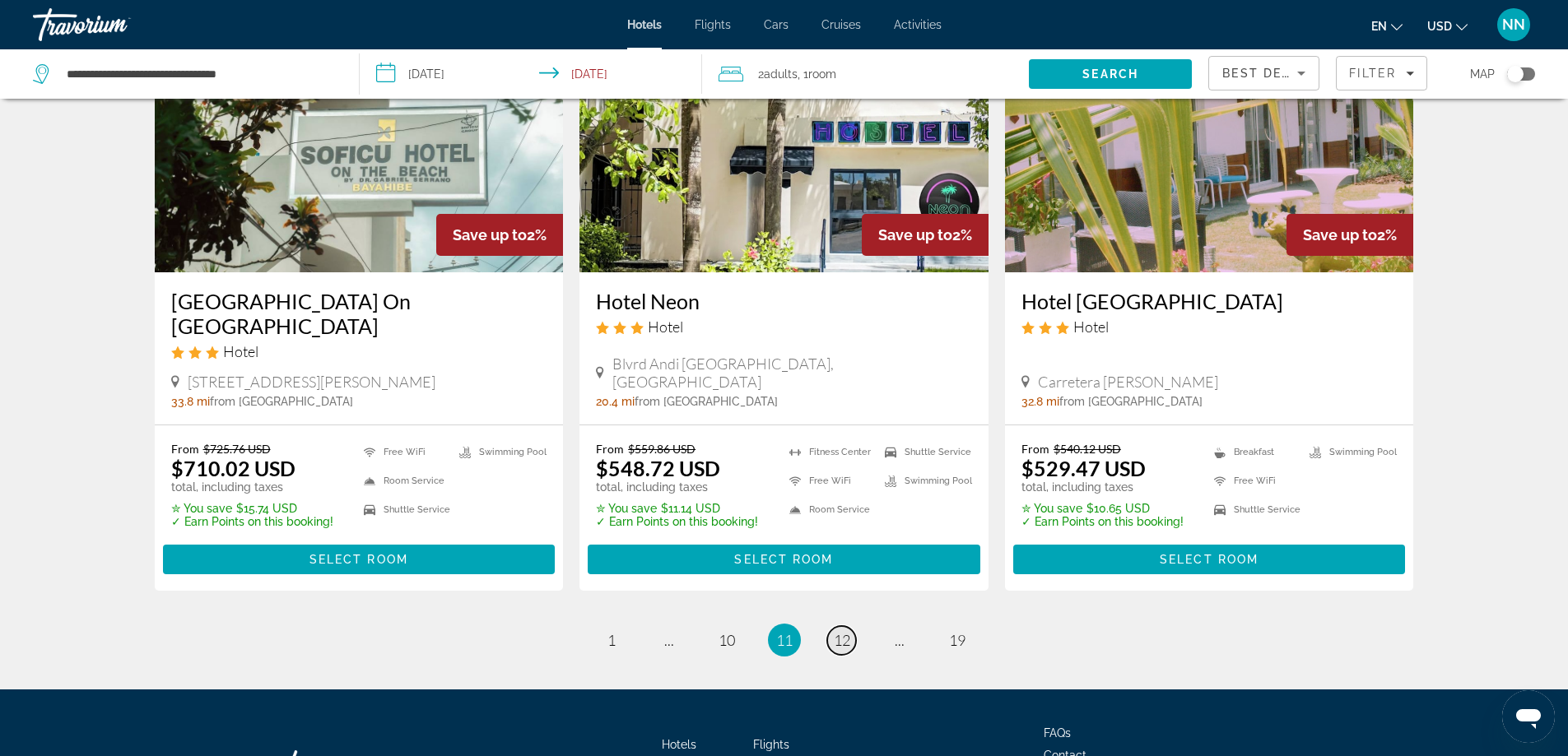
click at [838, 631] on span "12" at bounding box center [842, 640] width 16 height 18
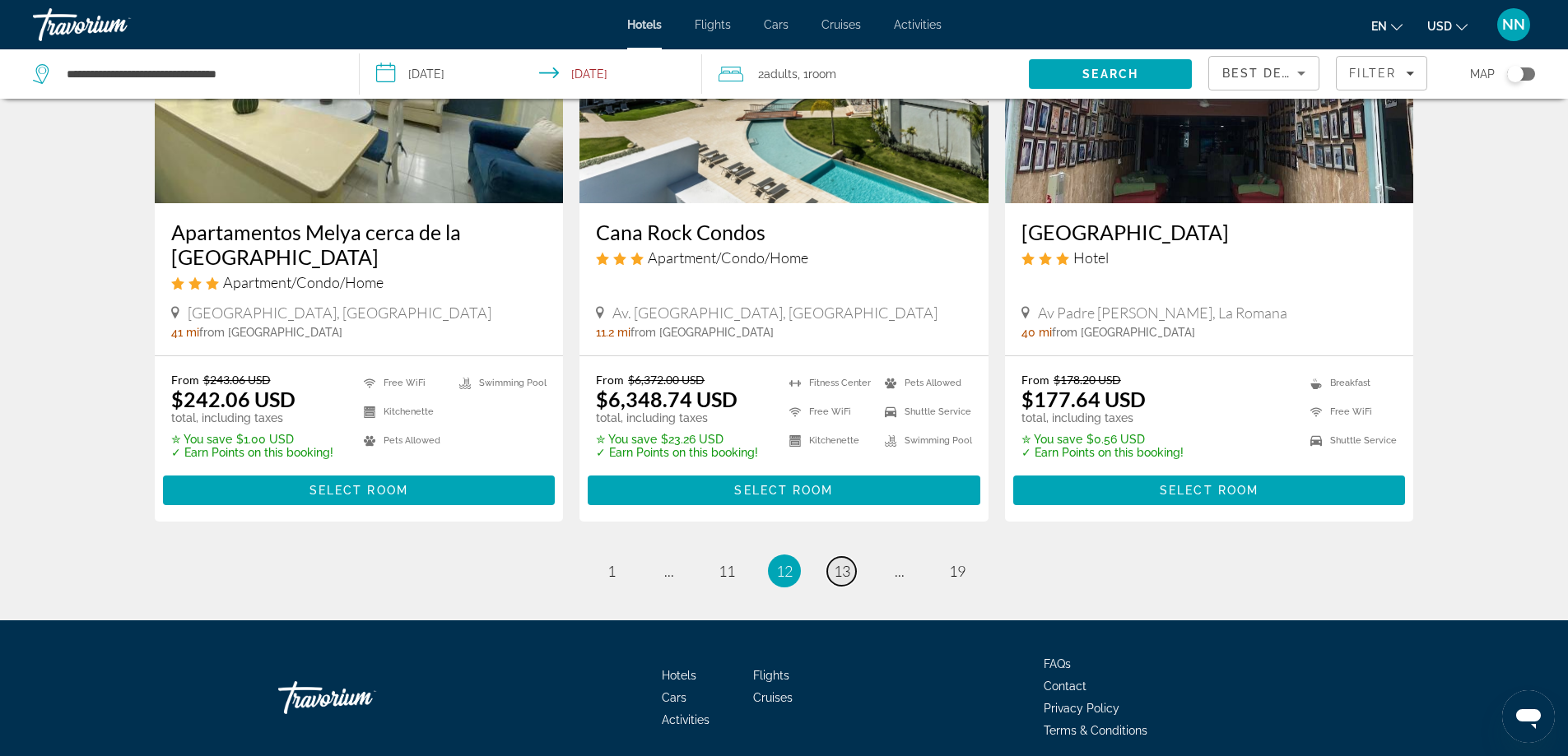
scroll to position [2086, 0]
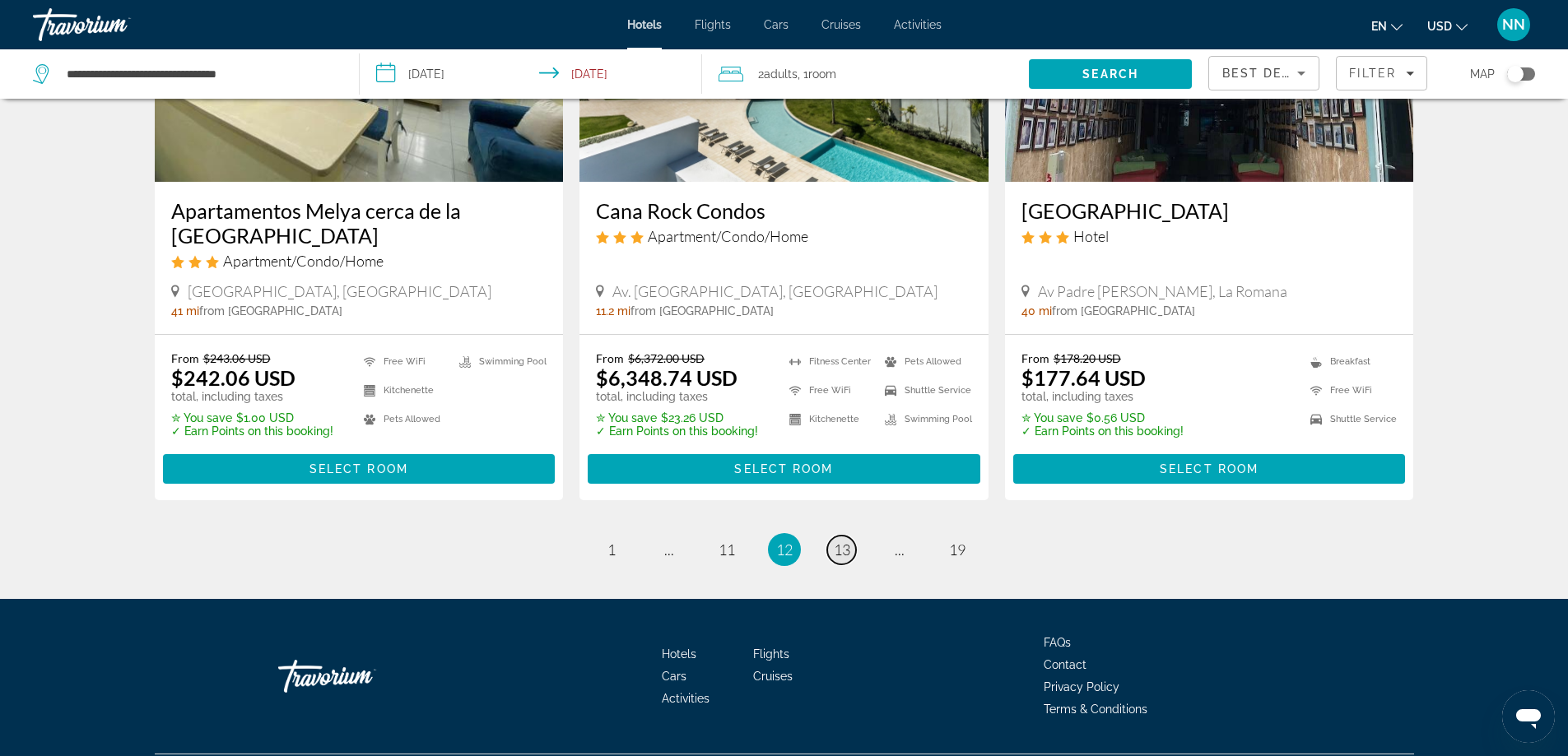
click at [837, 541] on span "13" at bounding box center [842, 549] width 16 height 18
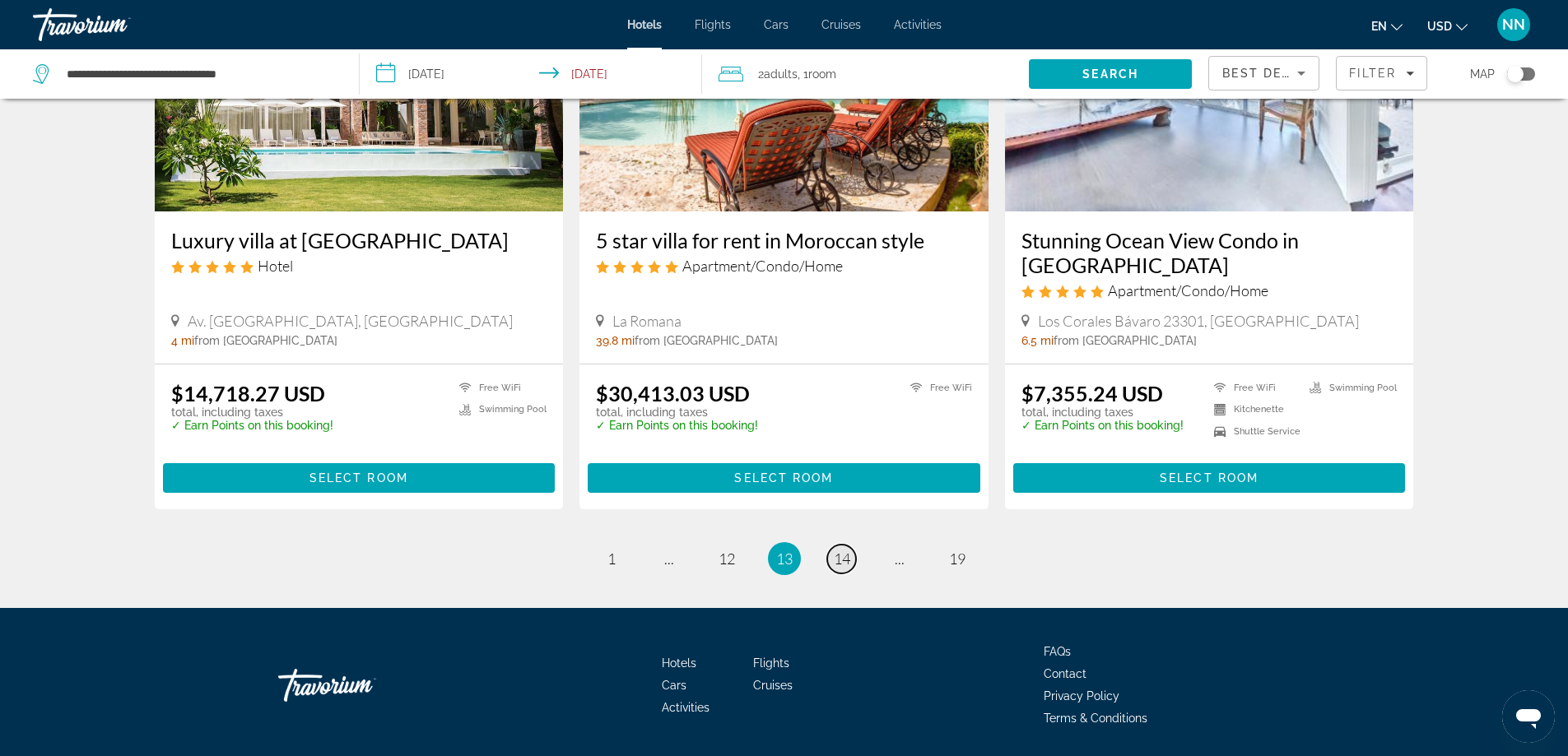
scroll to position [2069, 0]
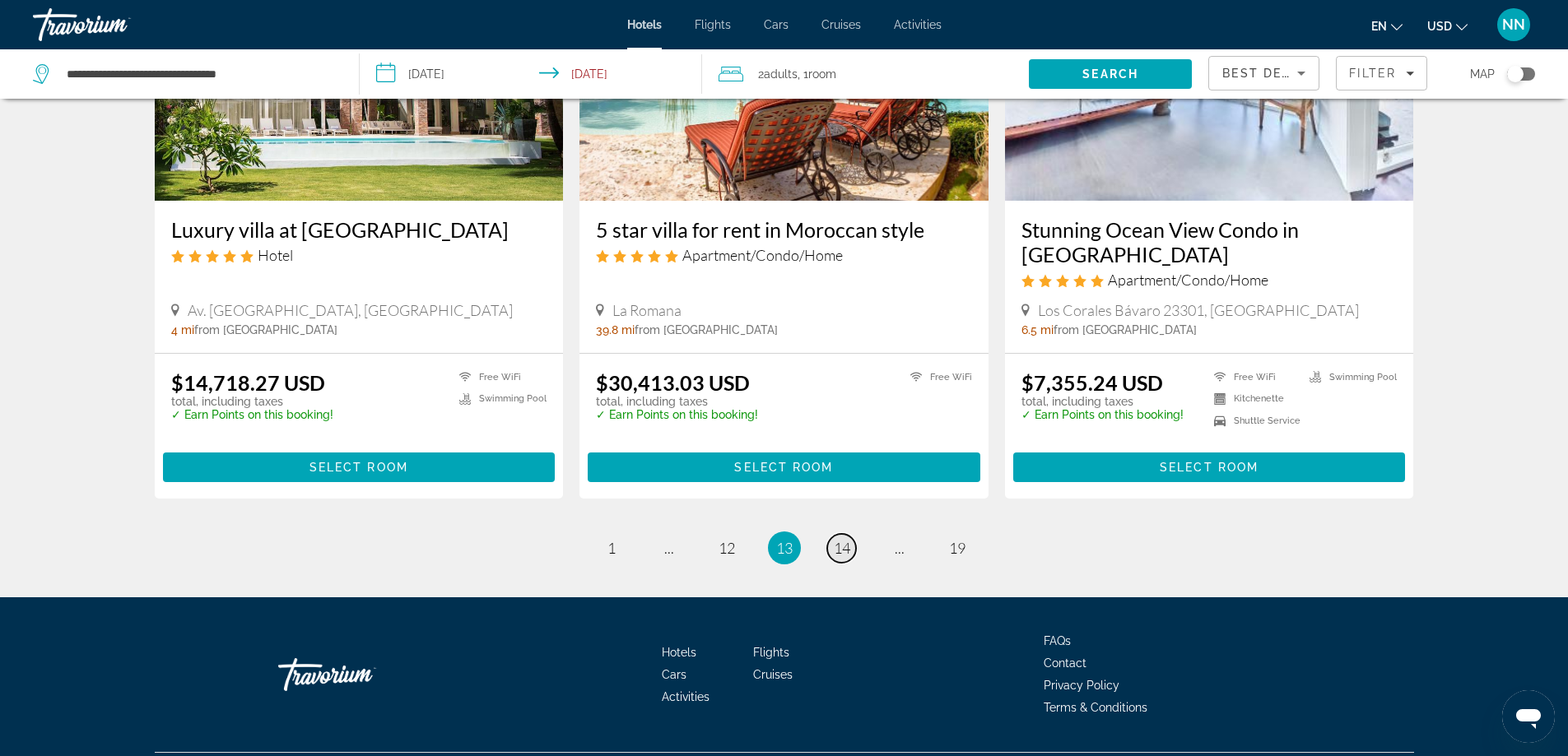
click at [837, 539] on span "14" at bounding box center [842, 548] width 16 height 18
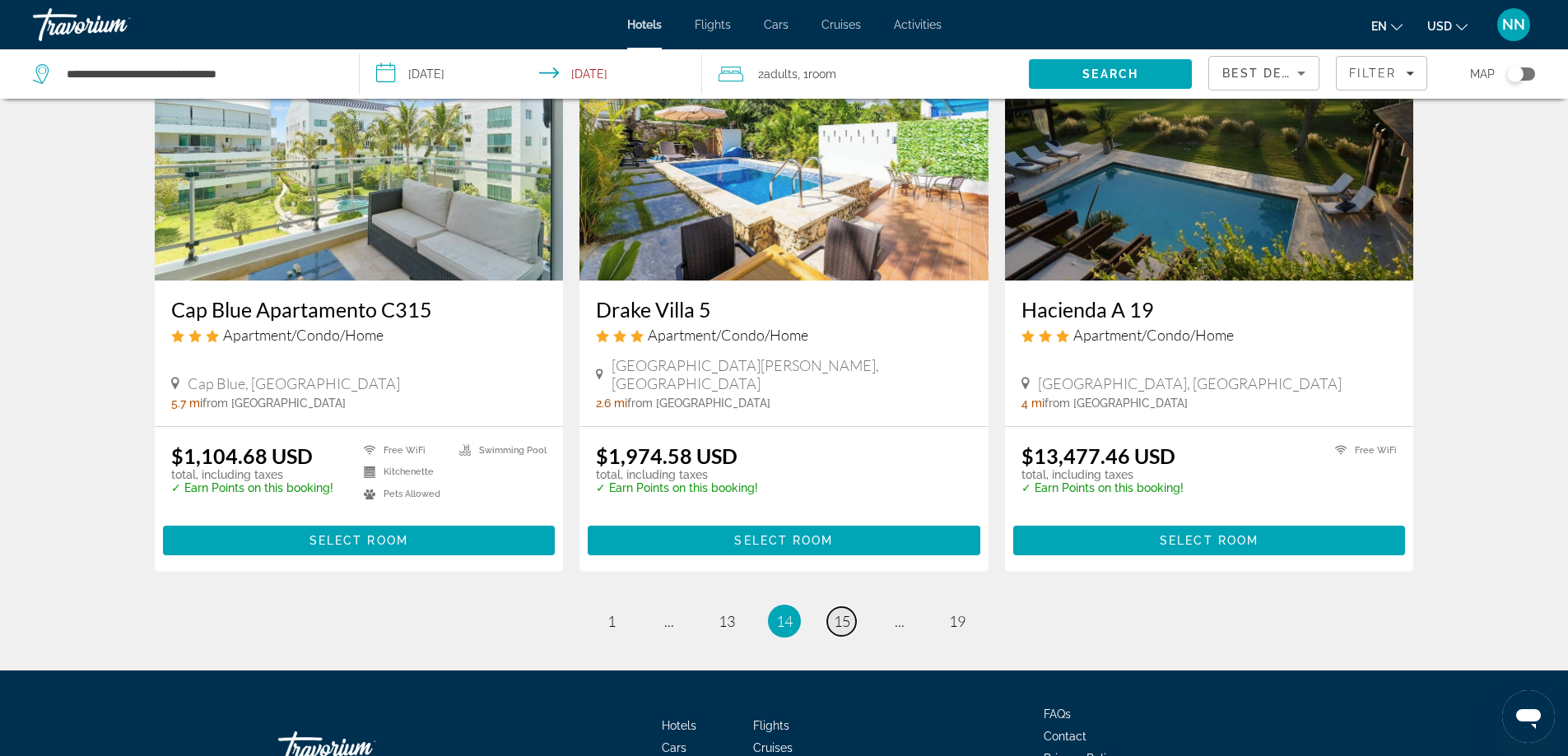
scroll to position [1941, 0]
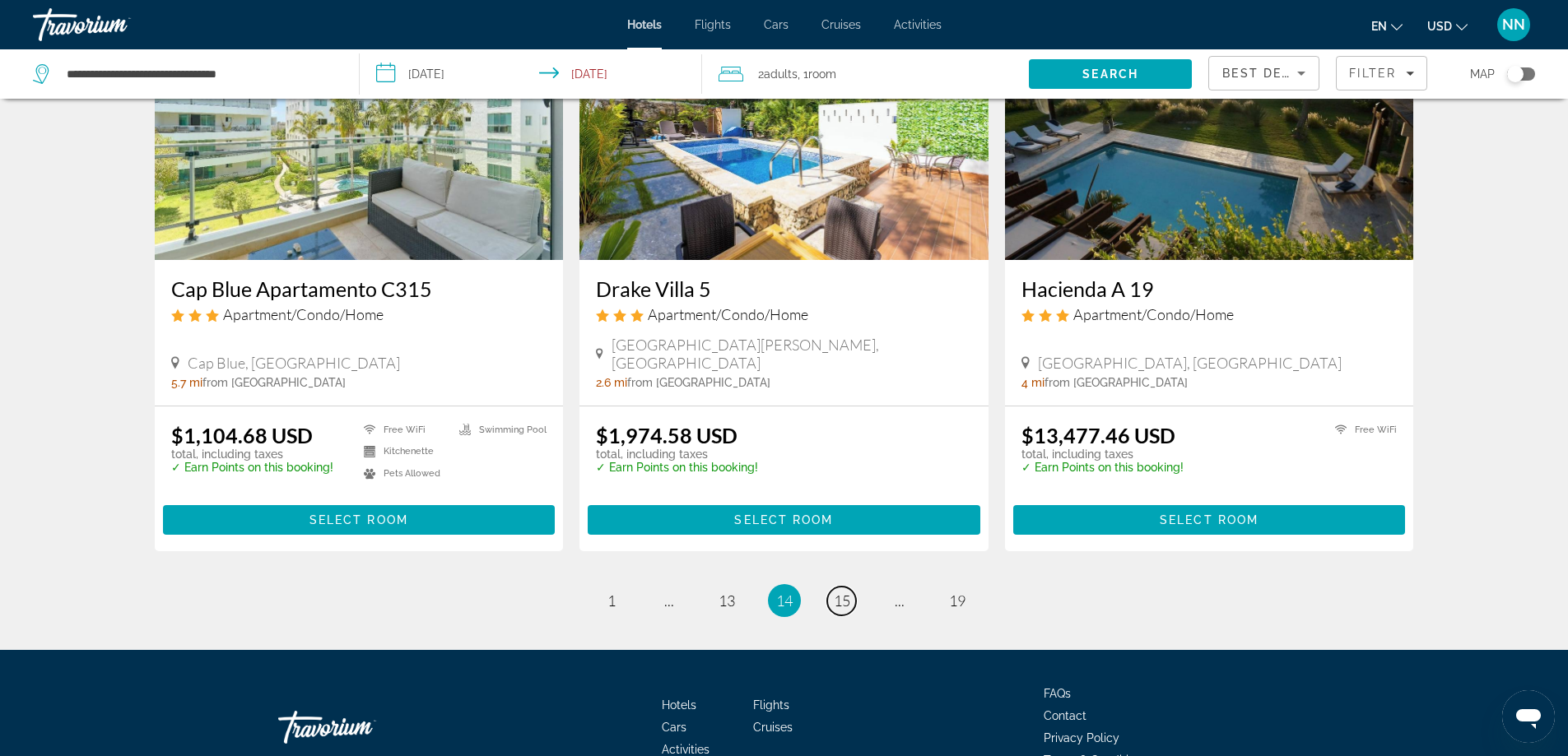
click at [843, 591] on span "15" at bounding box center [842, 600] width 16 height 18
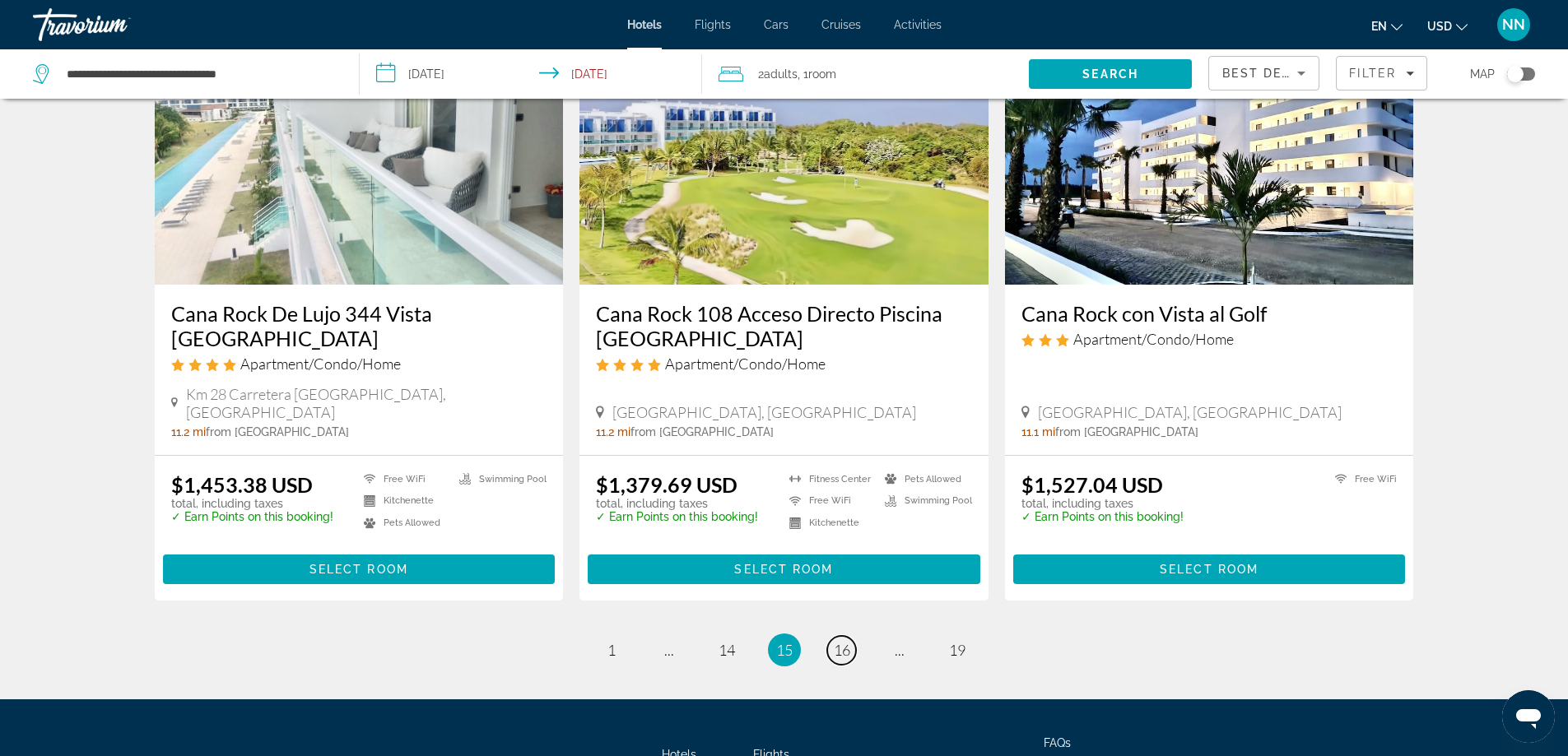
scroll to position [2036, 0]
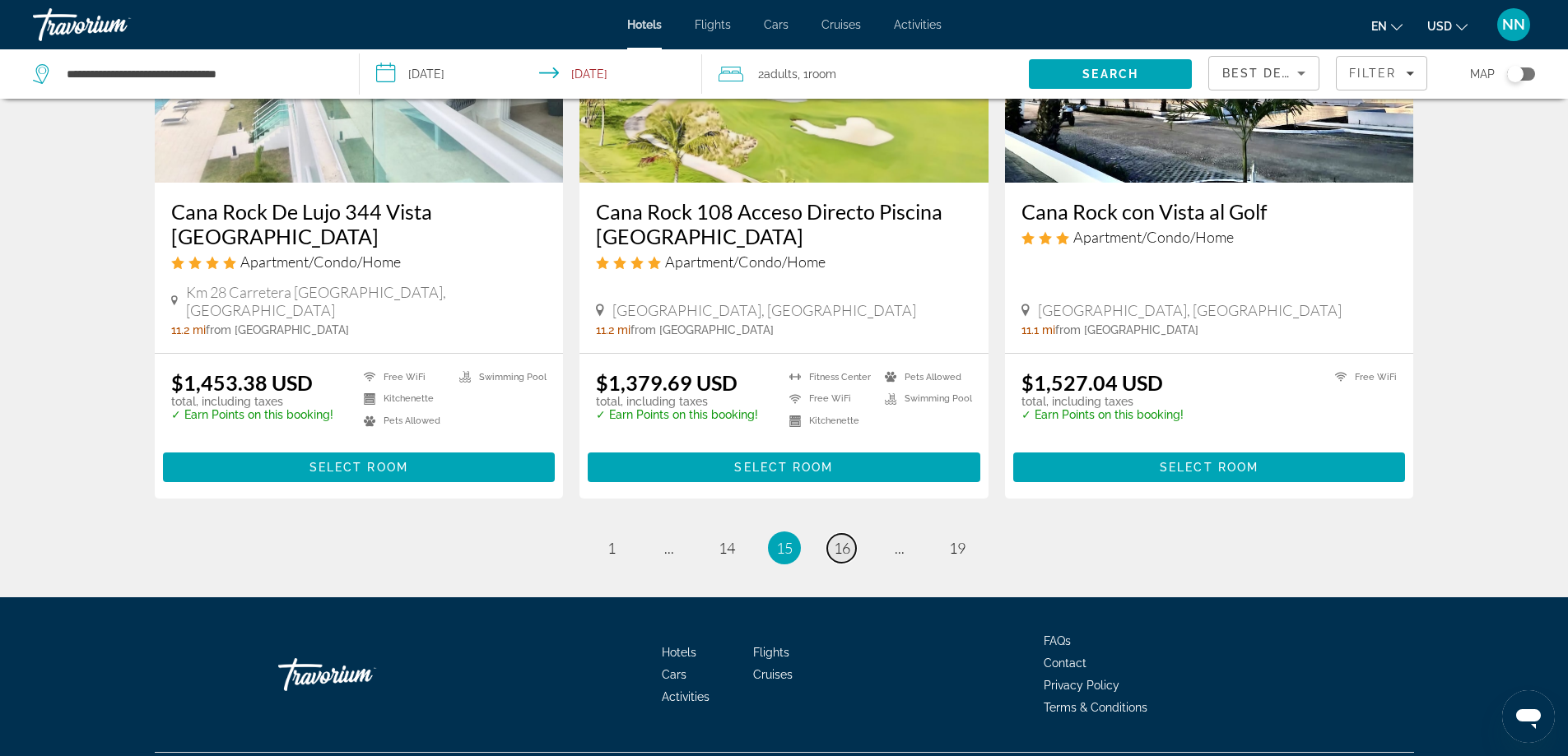
click at [844, 539] on span "16" at bounding box center [842, 548] width 16 height 18
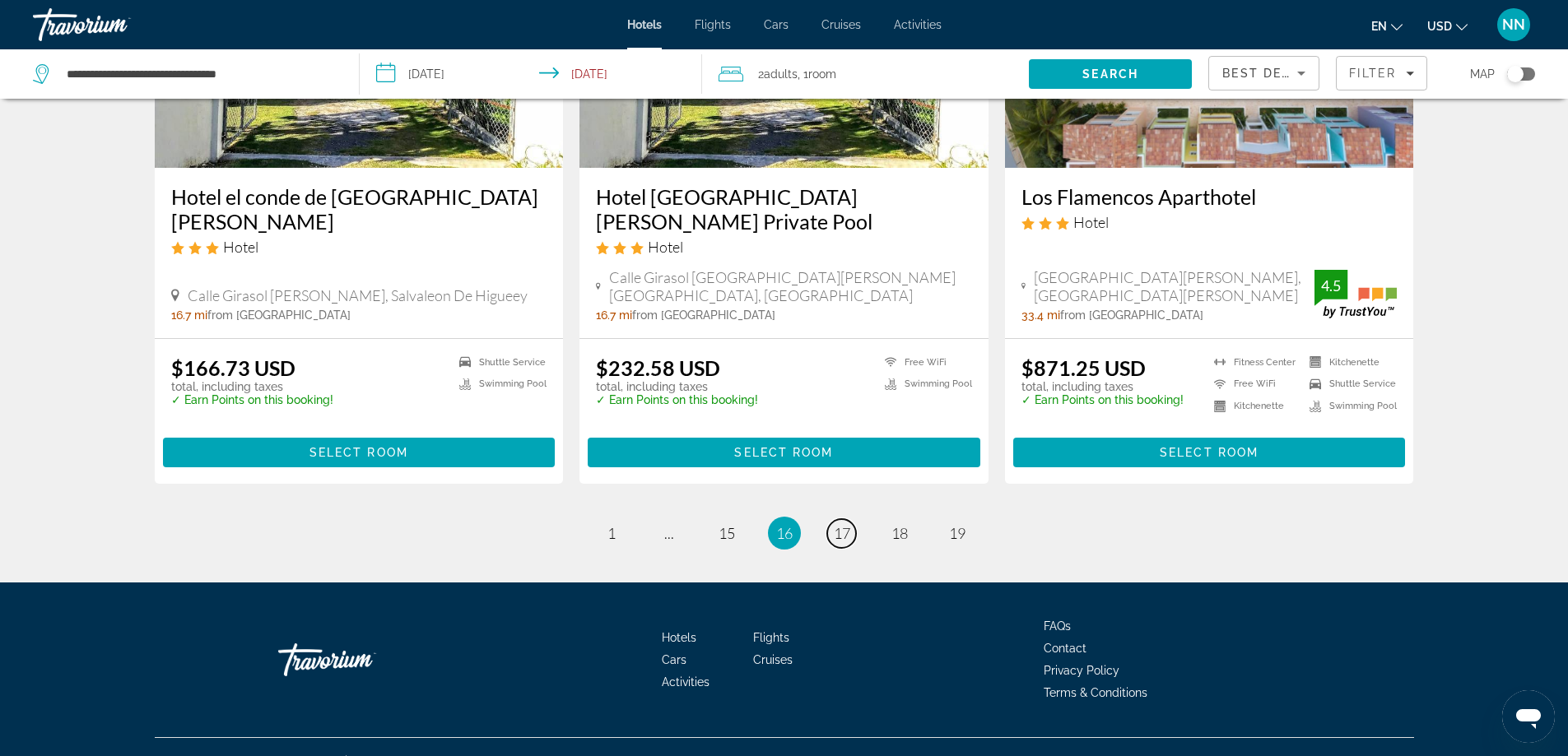
scroll to position [2055, 0]
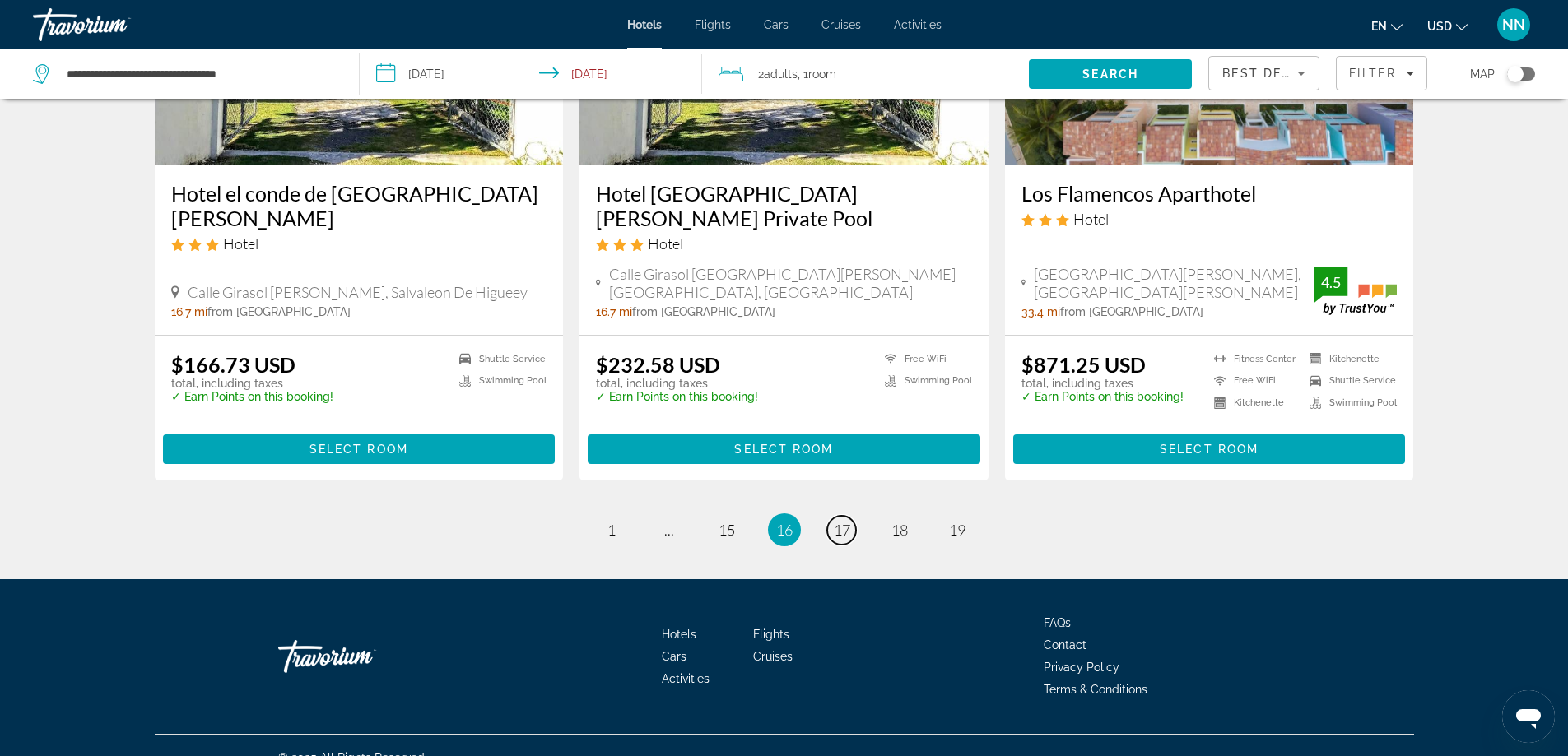
click at [844, 521] on span "17" at bounding box center [842, 530] width 16 height 18
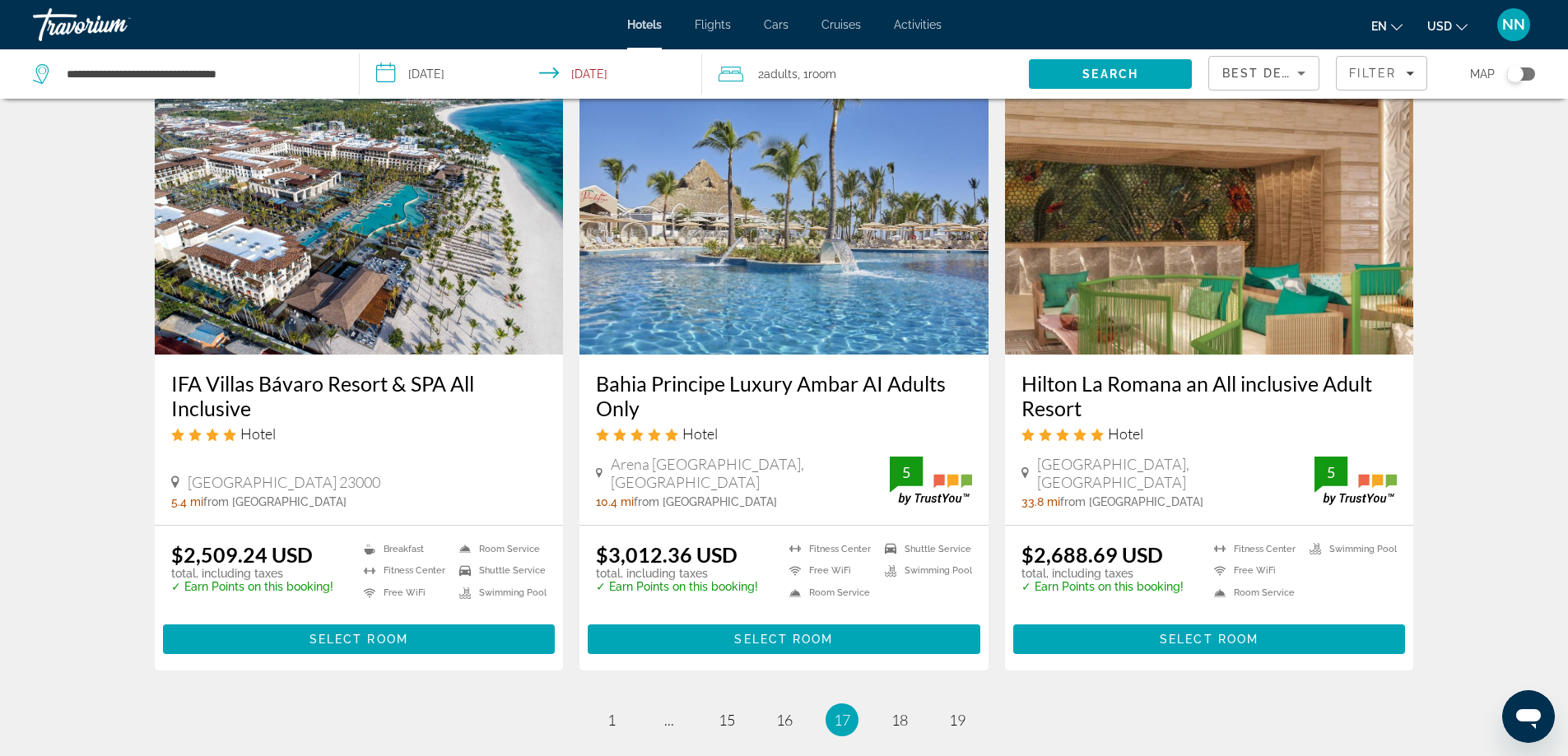
scroll to position [2135, 0]
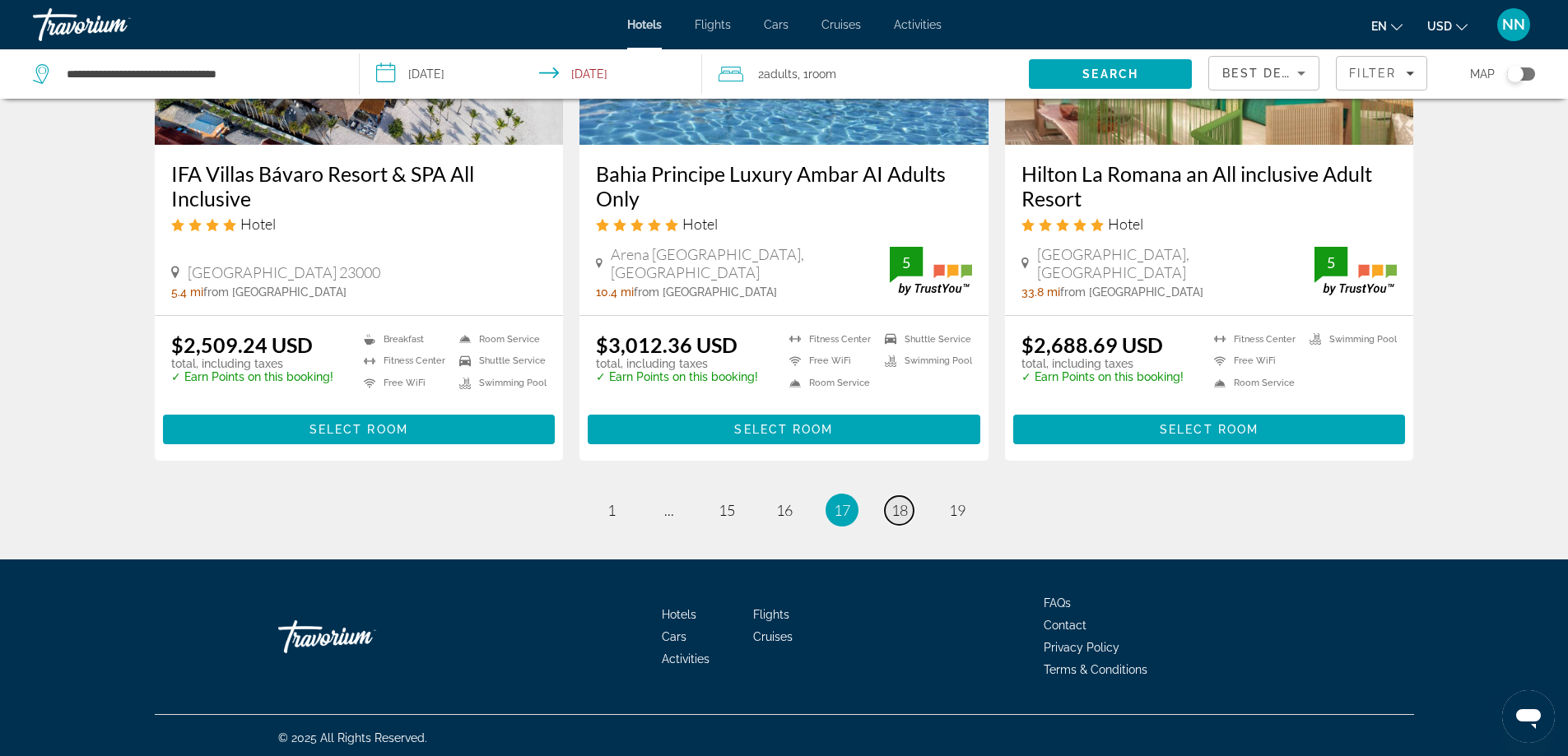
click at [896, 504] on span "18" at bounding box center [900, 510] width 16 height 18
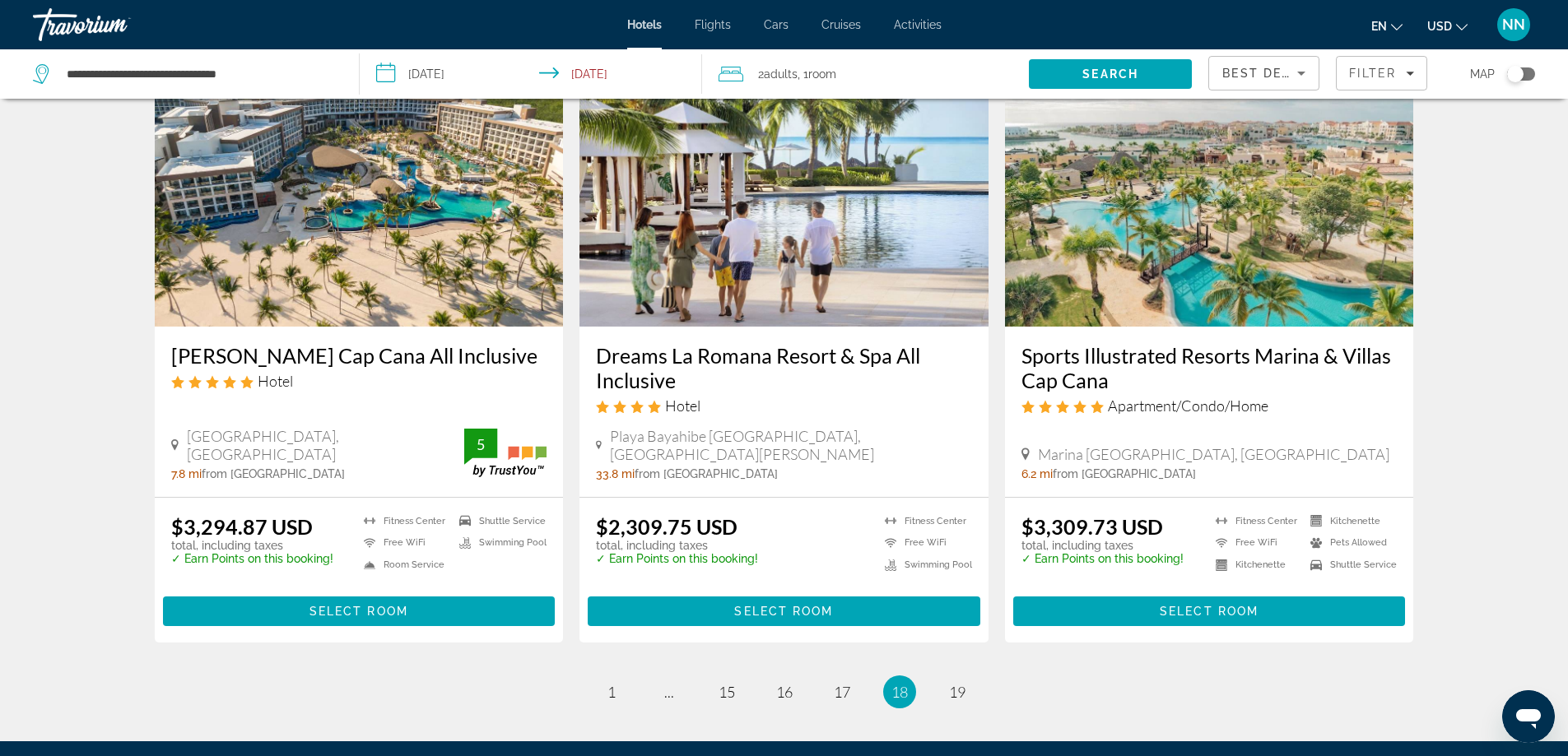
scroll to position [2040, 0]
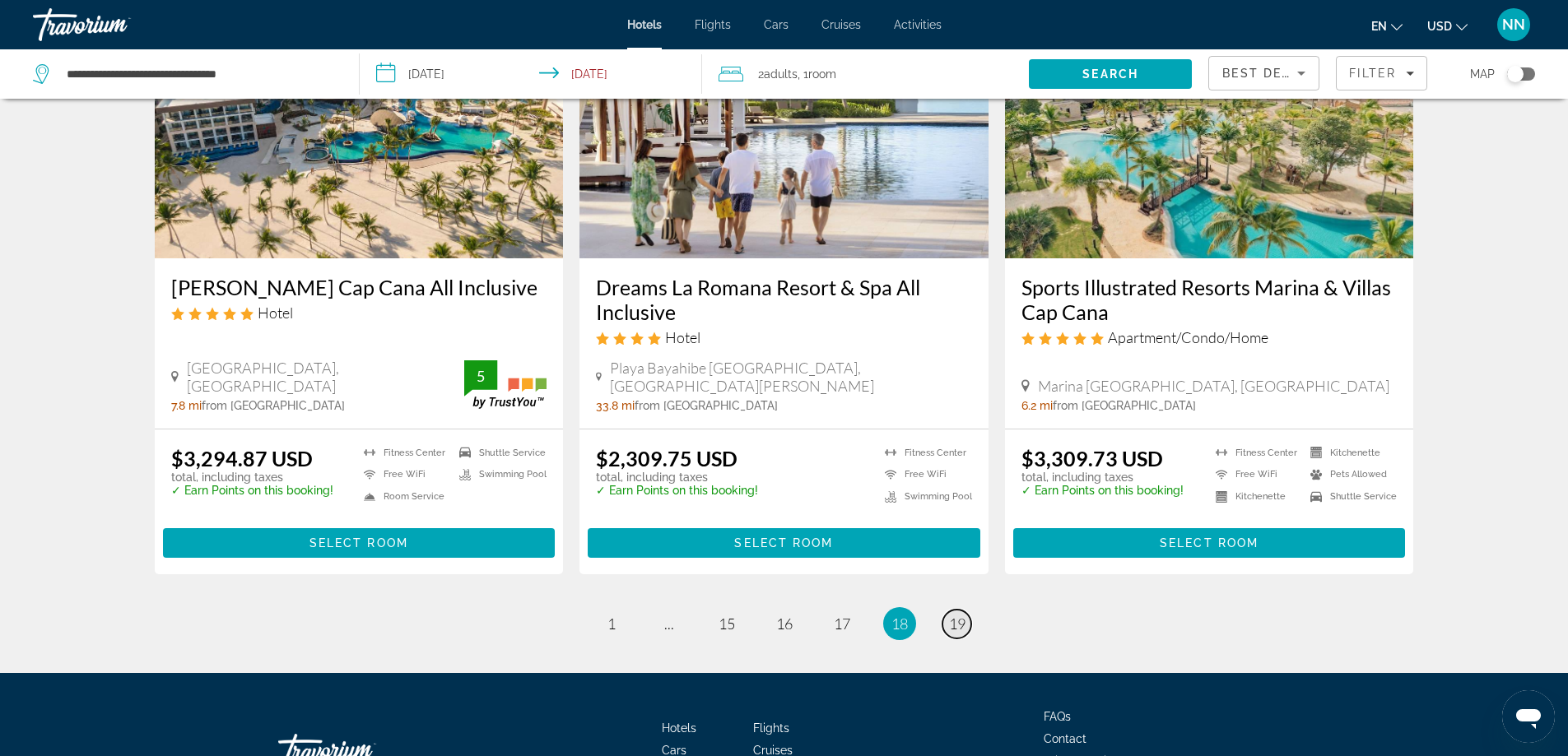
click at [951, 614] on span "19" at bounding box center [957, 623] width 16 height 18
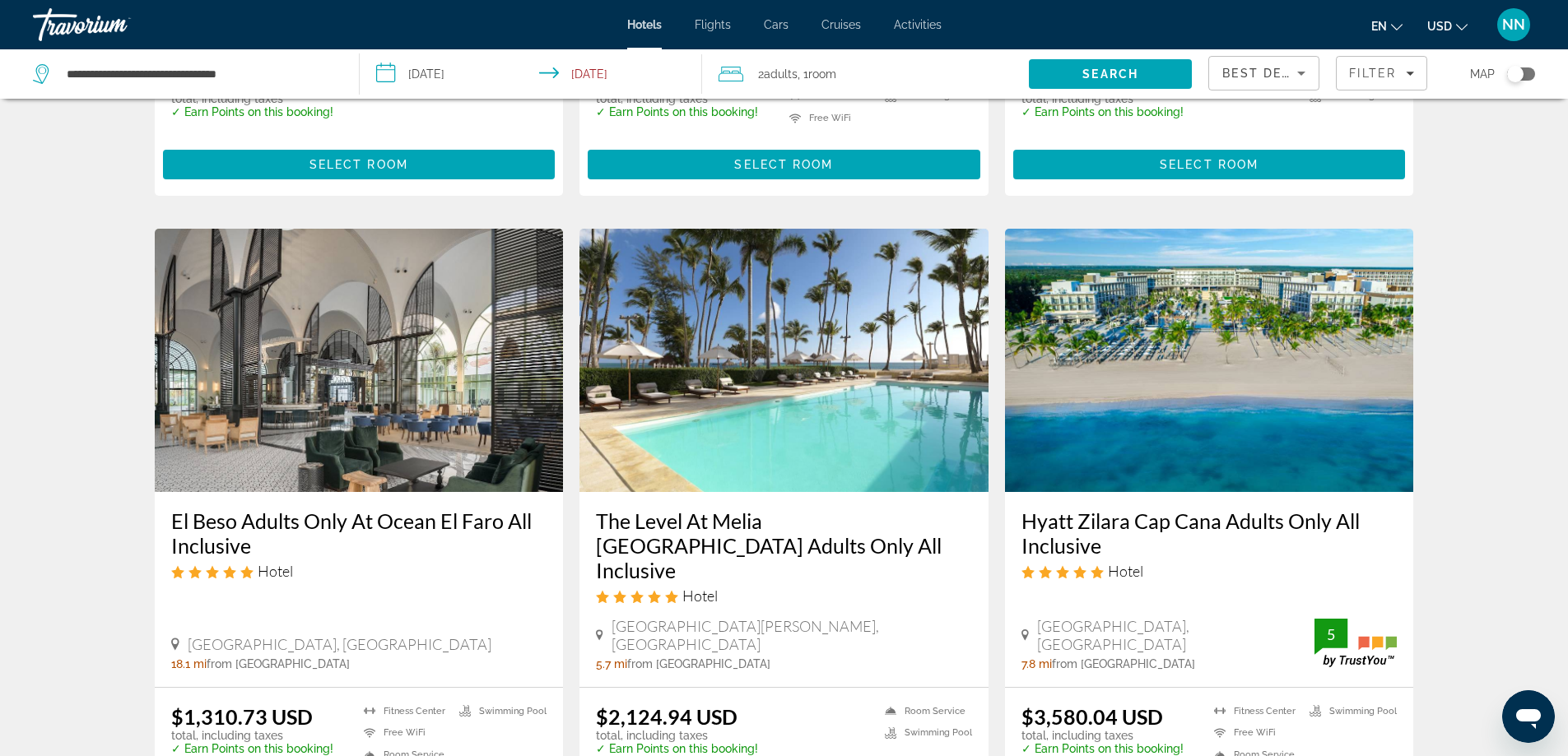
scroll to position [1184, 0]
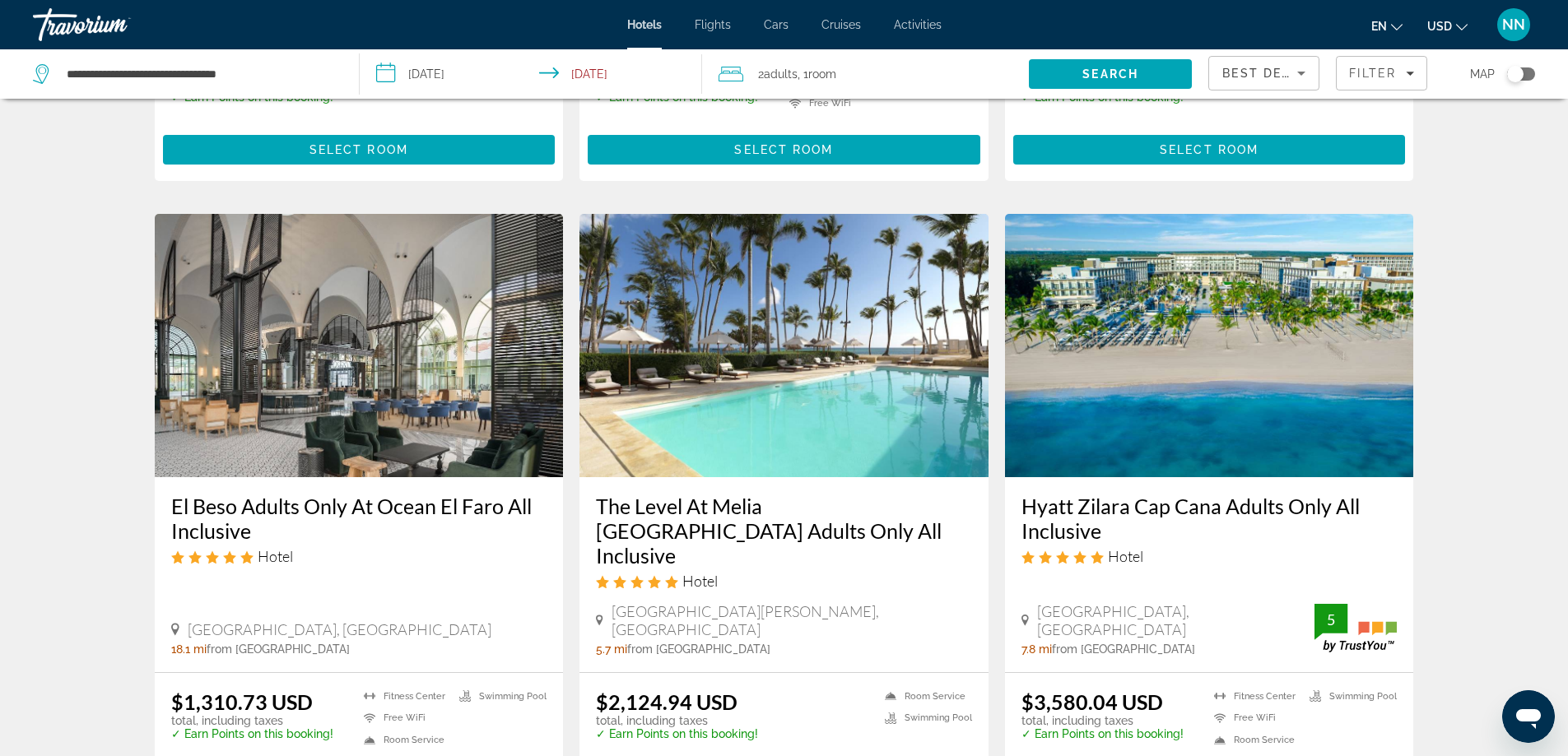
click at [1173, 445] on img "Main content" at bounding box center [1209, 345] width 409 height 264
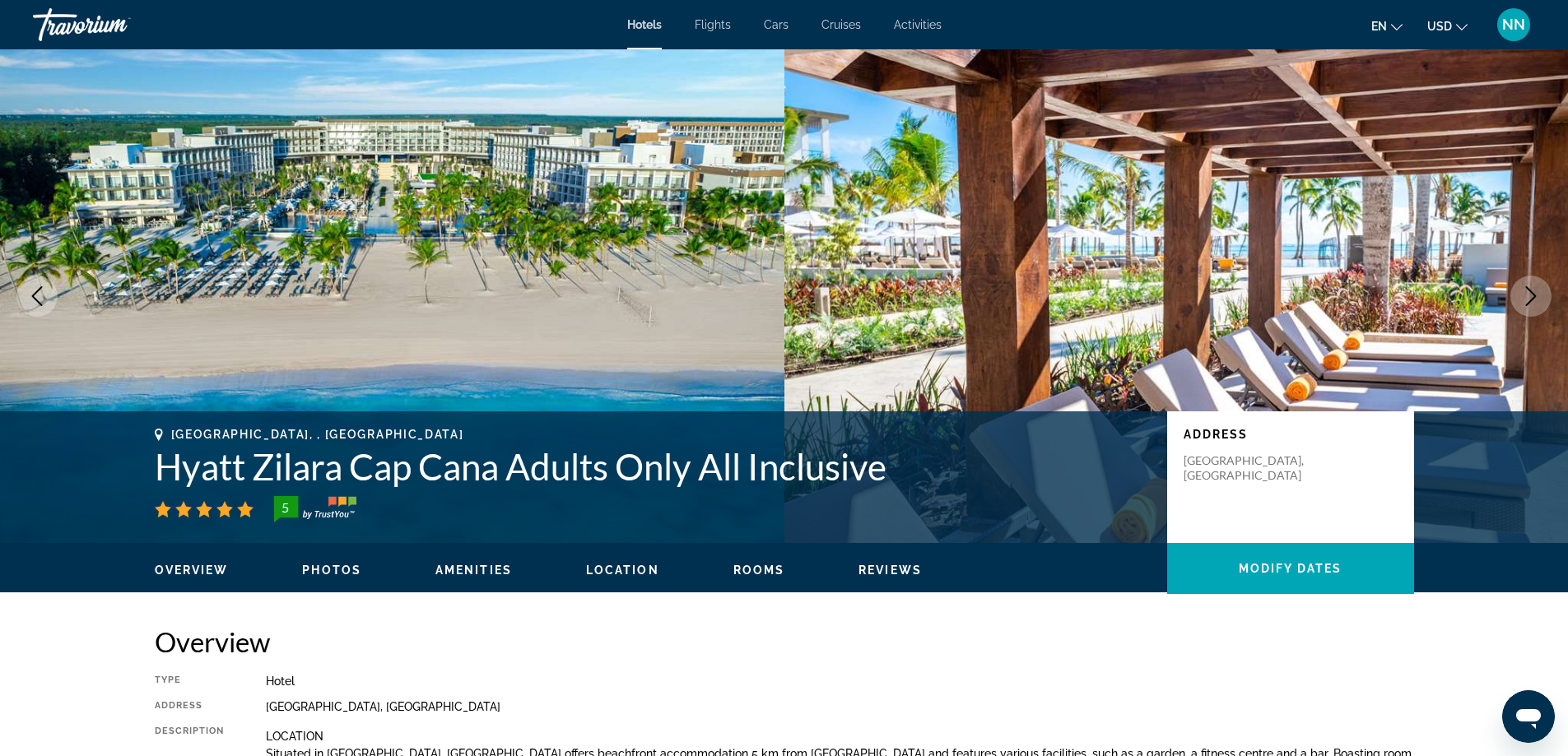
click at [1539, 297] on icon "Next image" at bounding box center [1531, 296] width 20 height 20
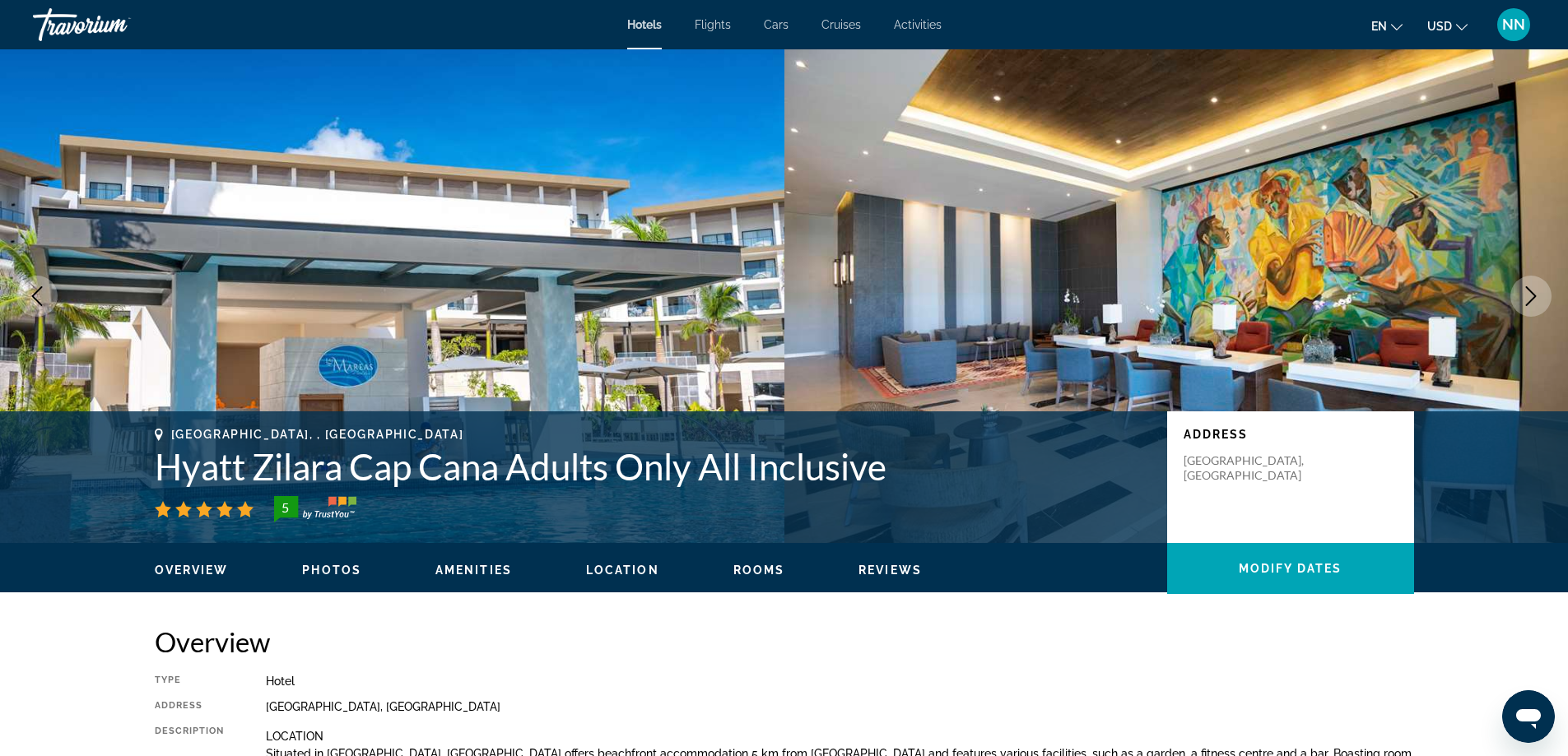
click at [1540, 299] on icon "Next image" at bounding box center [1531, 296] width 20 height 20
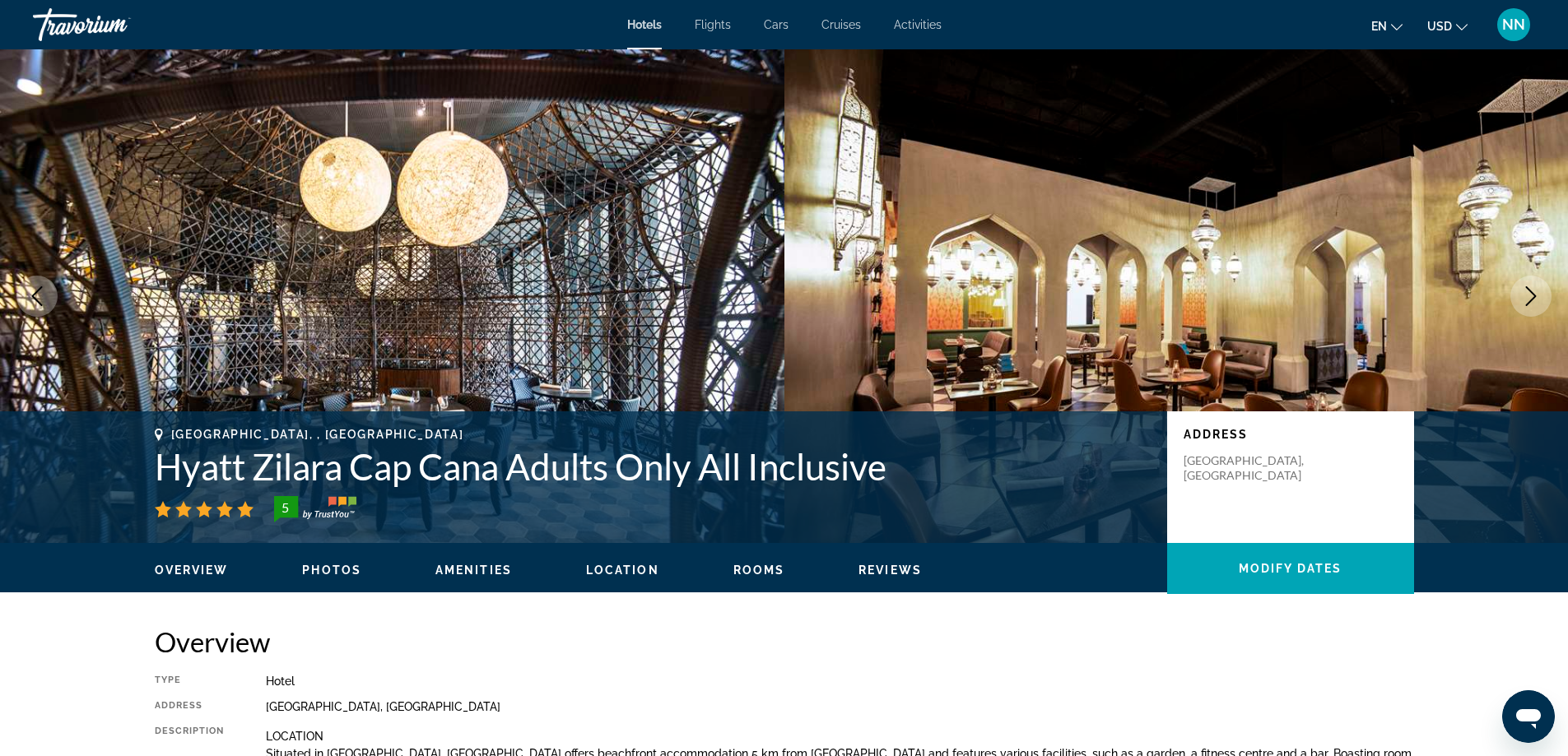
click at [1540, 298] on button "Next image" at bounding box center [1531, 296] width 41 height 41
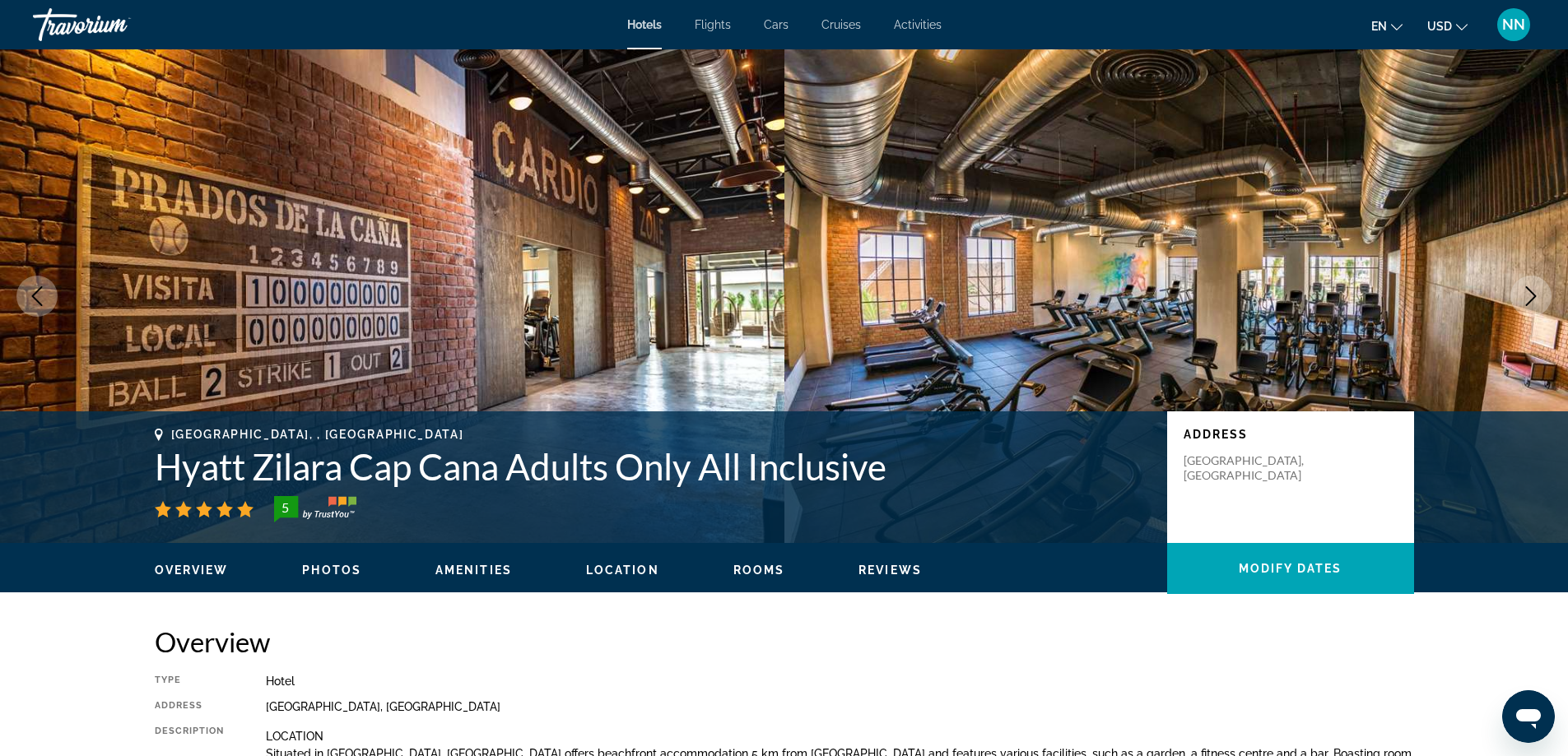
click at [1540, 297] on button "Next image" at bounding box center [1531, 296] width 41 height 41
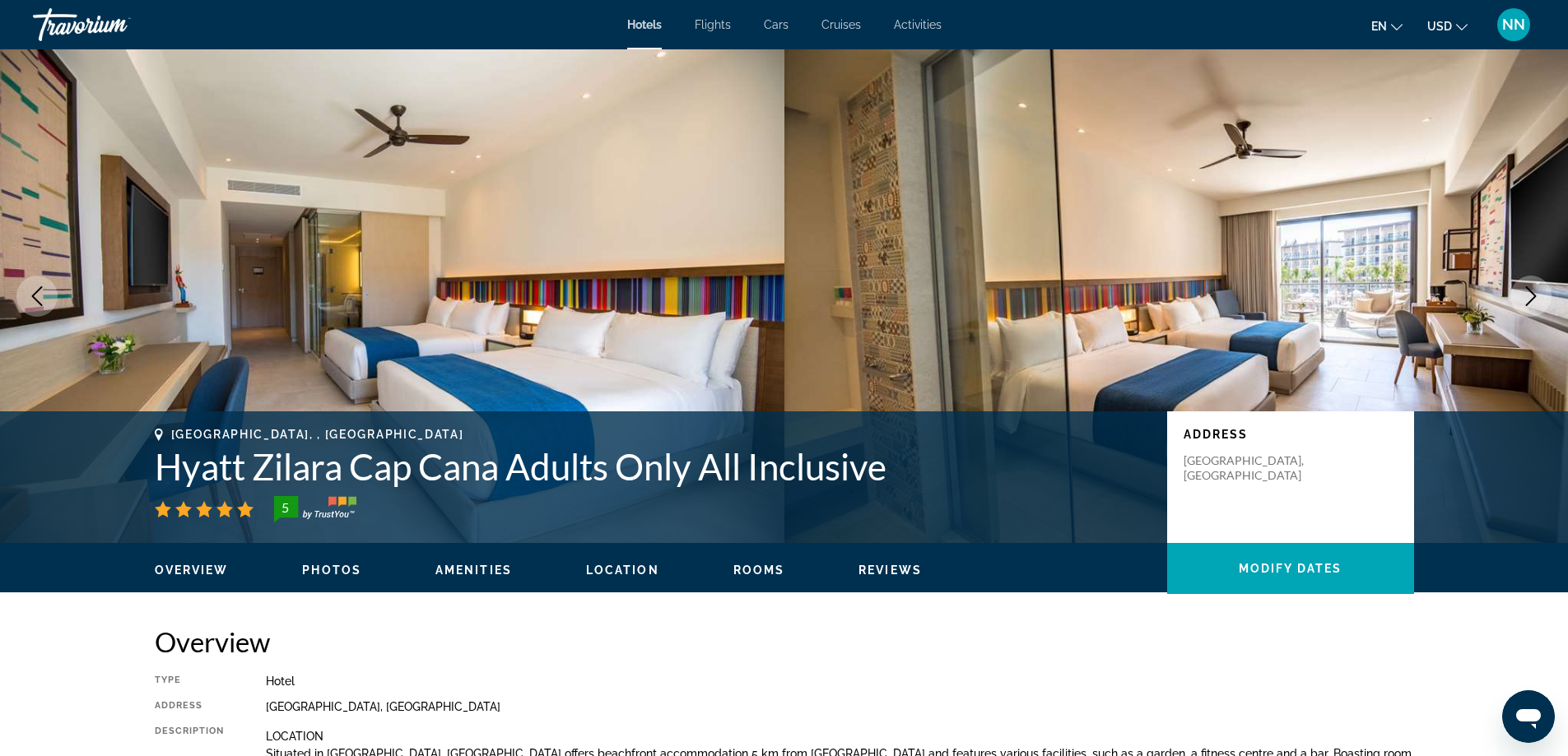
click at [1540, 299] on button "Next image" at bounding box center [1531, 296] width 41 height 41
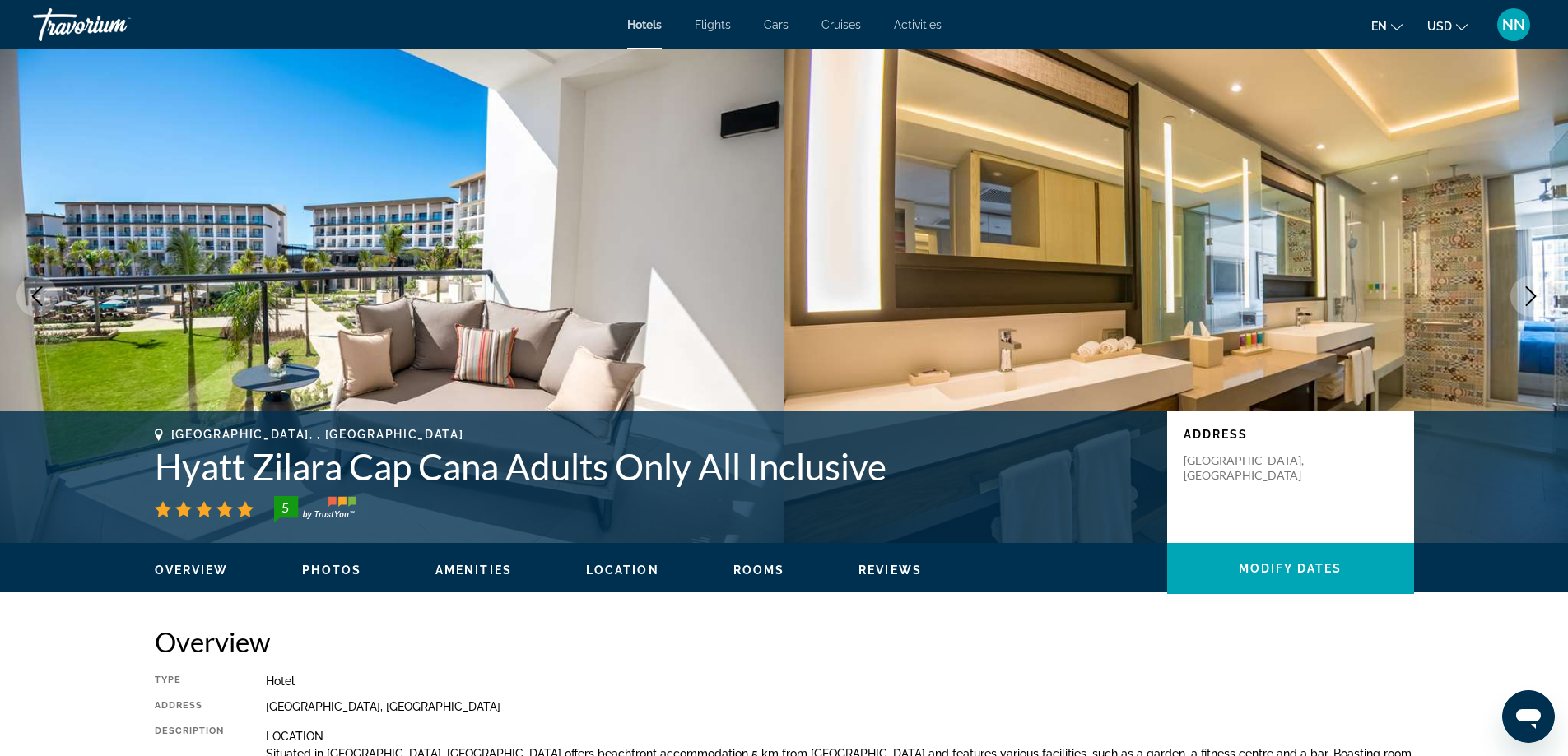
click at [1540, 297] on button "Next image" at bounding box center [1531, 296] width 41 height 41
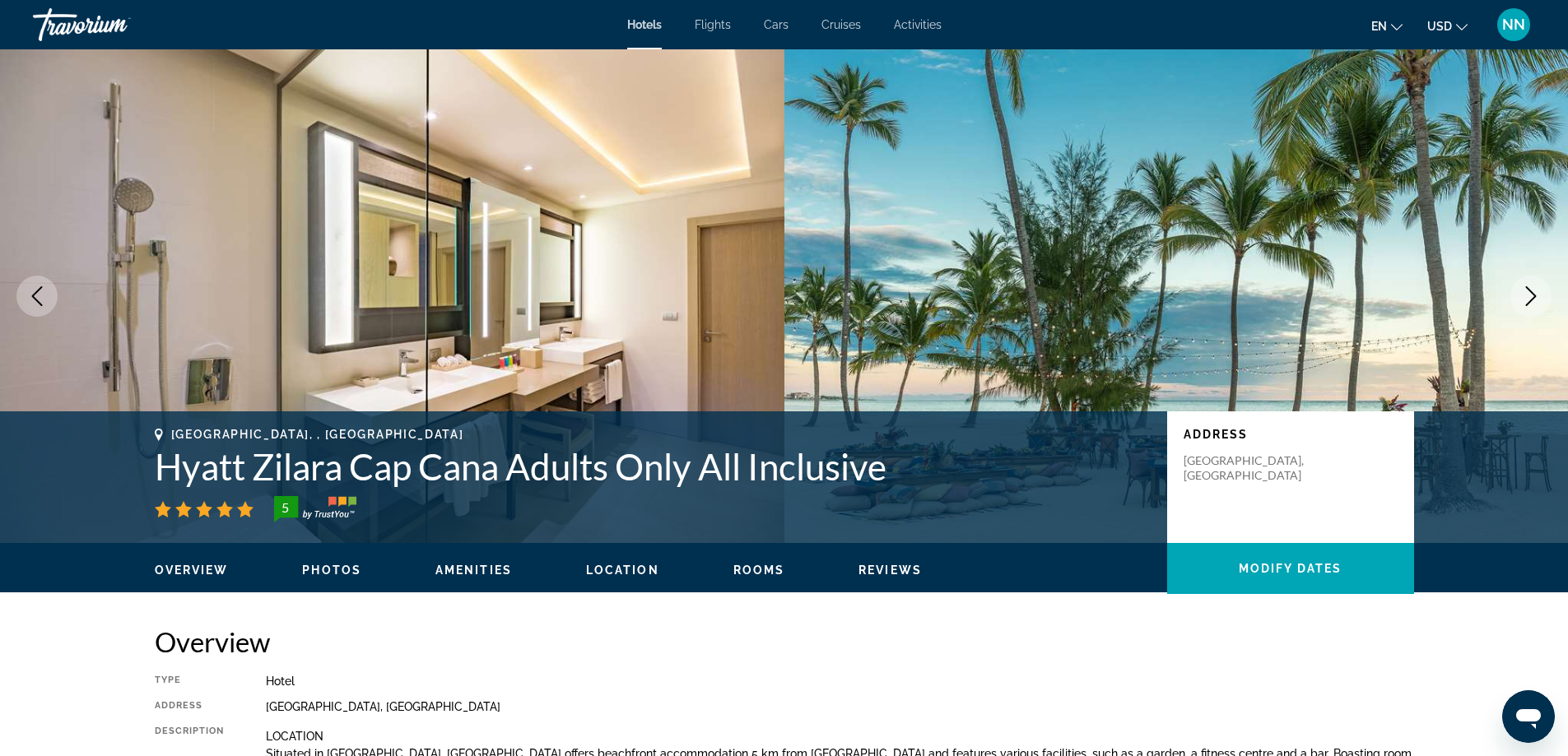
click at [1540, 299] on button "Next image" at bounding box center [1531, 296] width 41 height 41
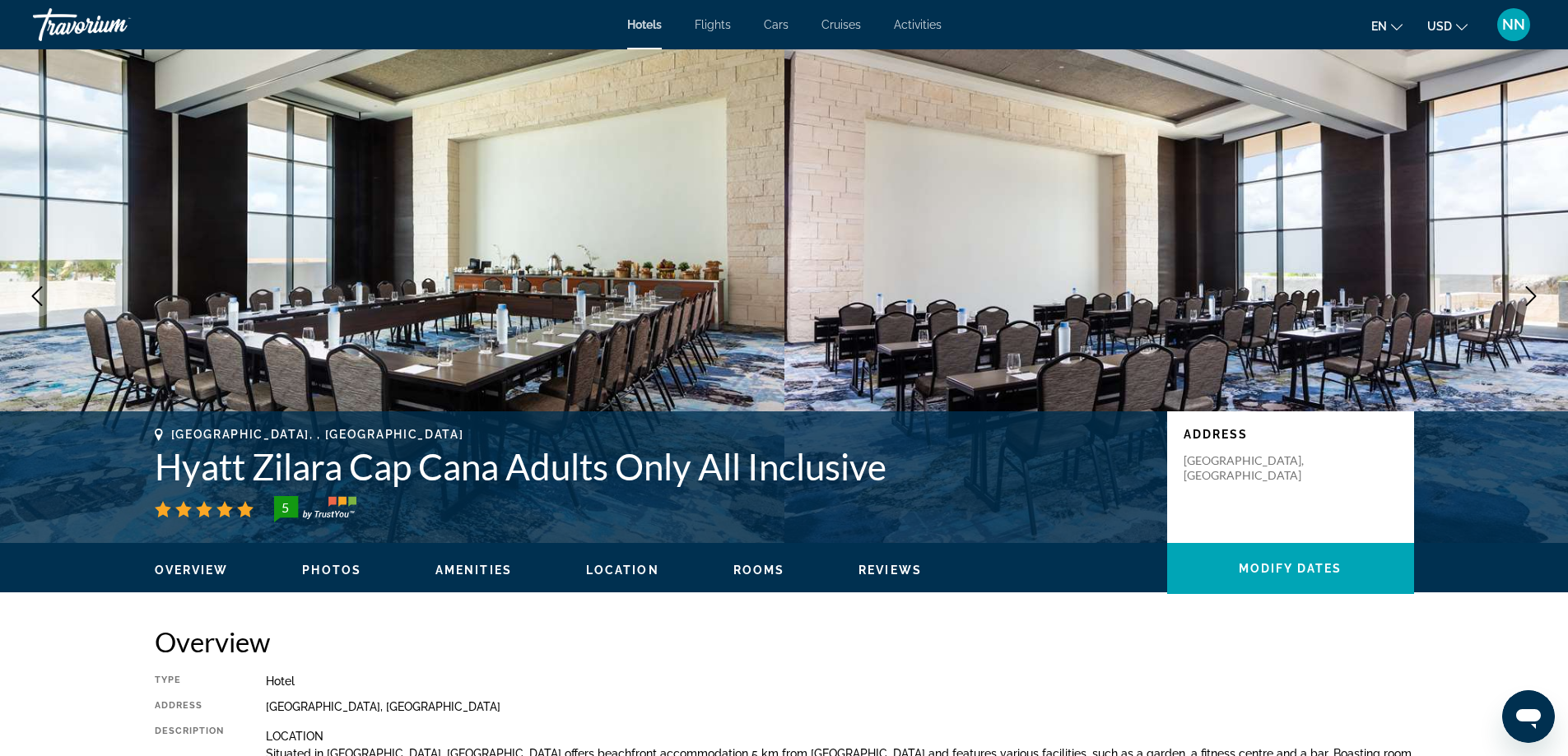
click at [1540, 299] on icon "Next image" at bounding box center [1531, 296] width 20 height 20
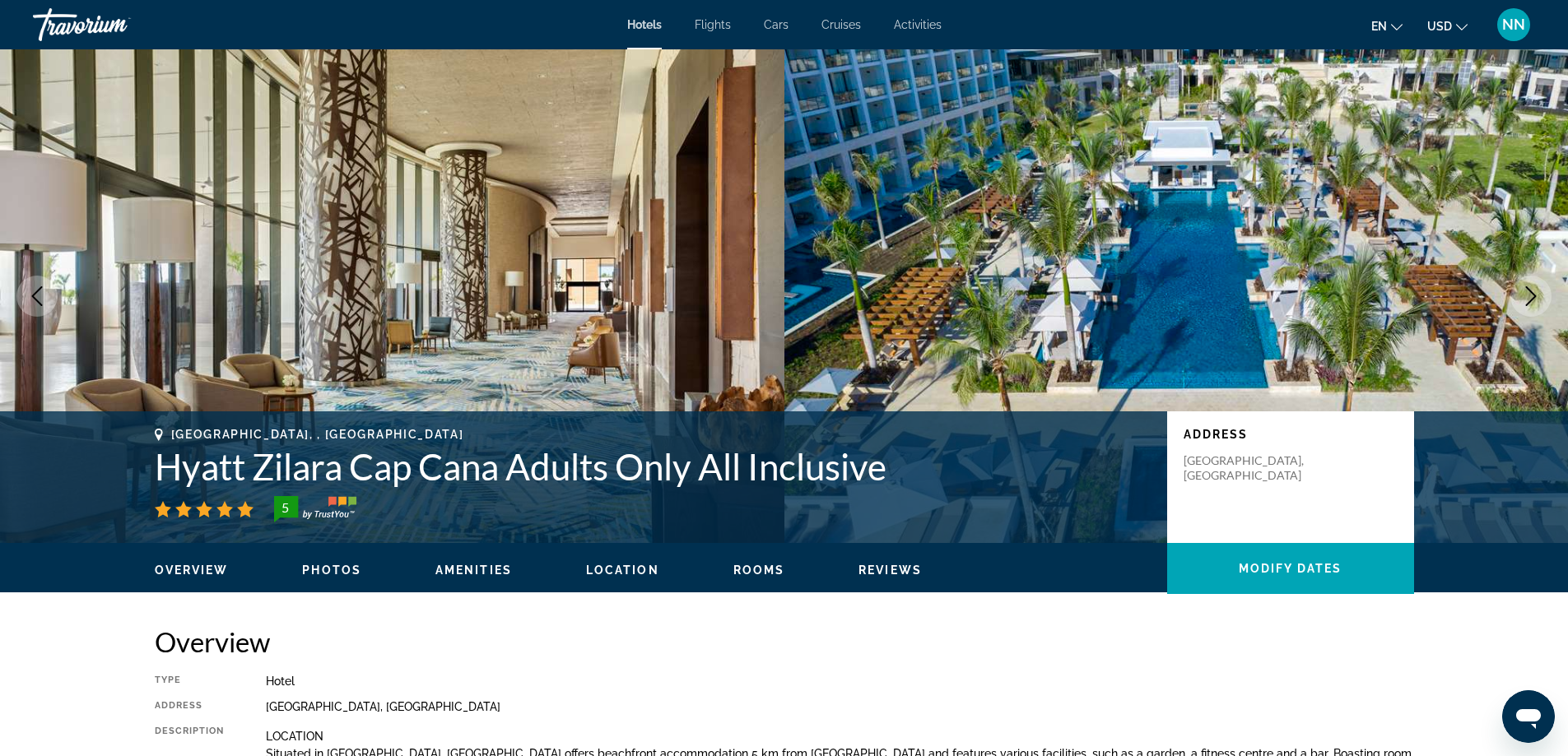
click at [1540, 298] on button "Next image" at bounding box center [1531, 296] width 41 height 41
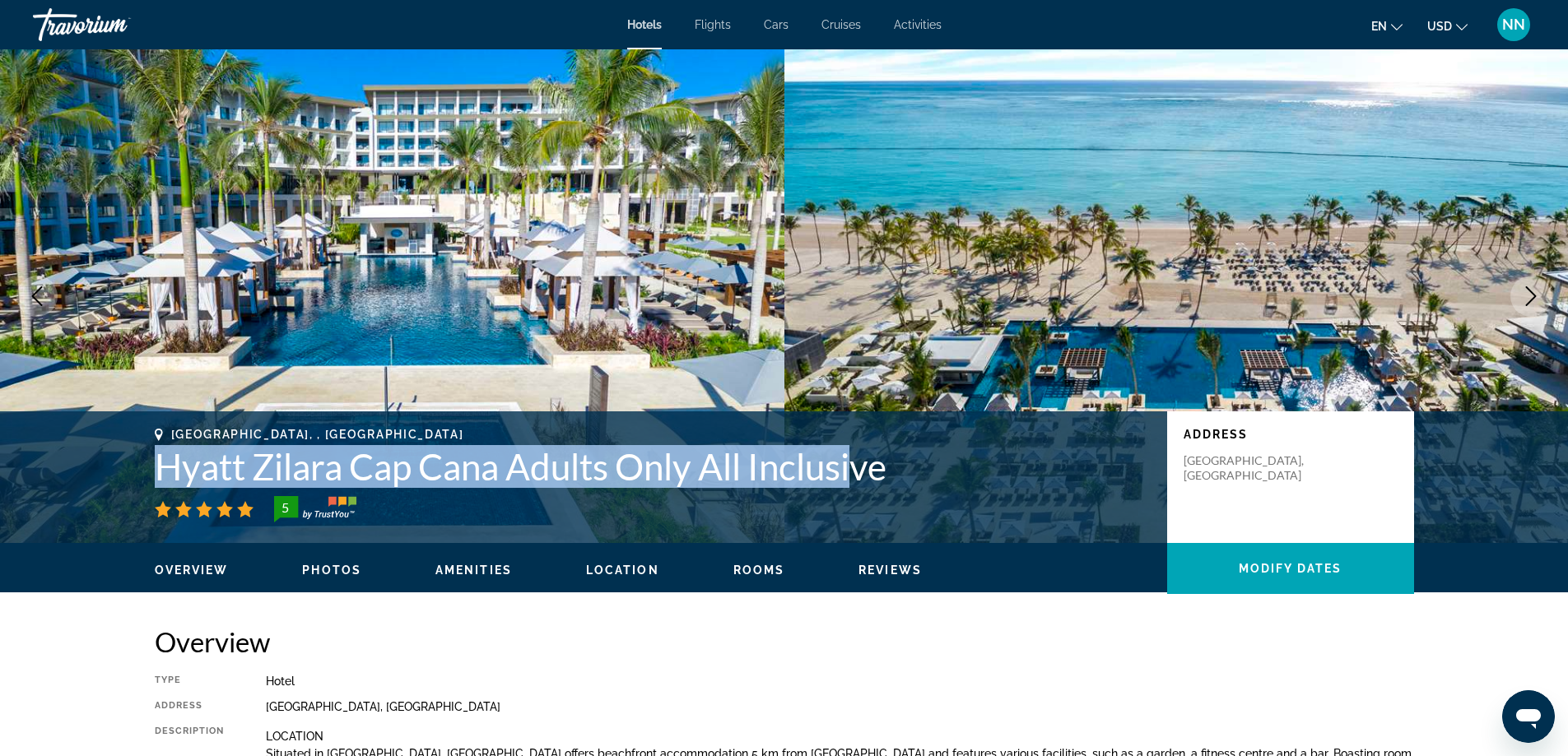
drag, startPoint x: 151, startPoint y: 462, endPoint x: 854, endPoint y: 487, distance: 703.4
click at [854, 487] on div "[GEOGRAPHIC_DATA], , [GEOGRAPHIC_DATA] Hyatt Zilara Cap Cana Adults Only All In…" at bounding box center [784, 476] width 1325 height 99
copy h1 "Hyatt Zilara Cap Cana Adults Only All Inclusi"
